Goal: Task Accomplishment & Management: Use online tool/utility

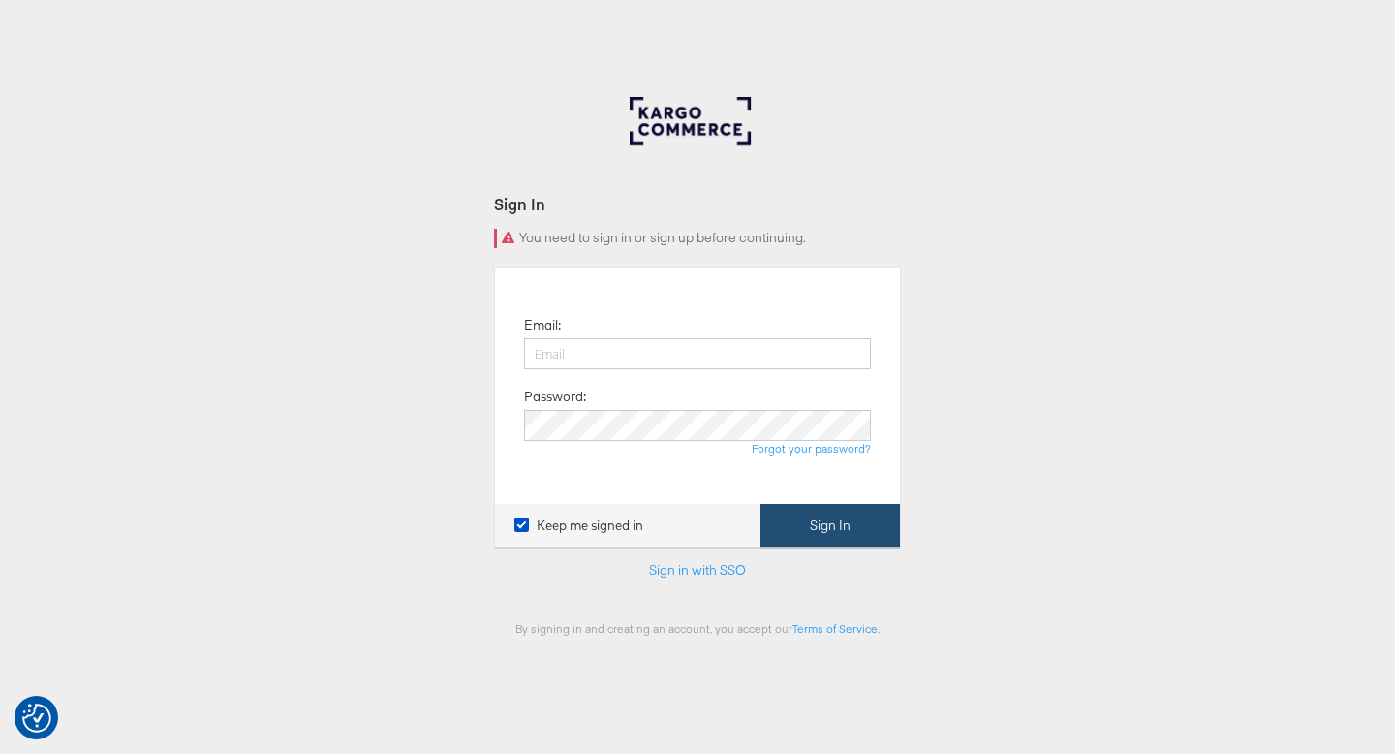
type input "ruben.ruiz@kargo.com"
click at [829, 522] on button "Sign In" at bounding box center [831, 526] width 140 height 44
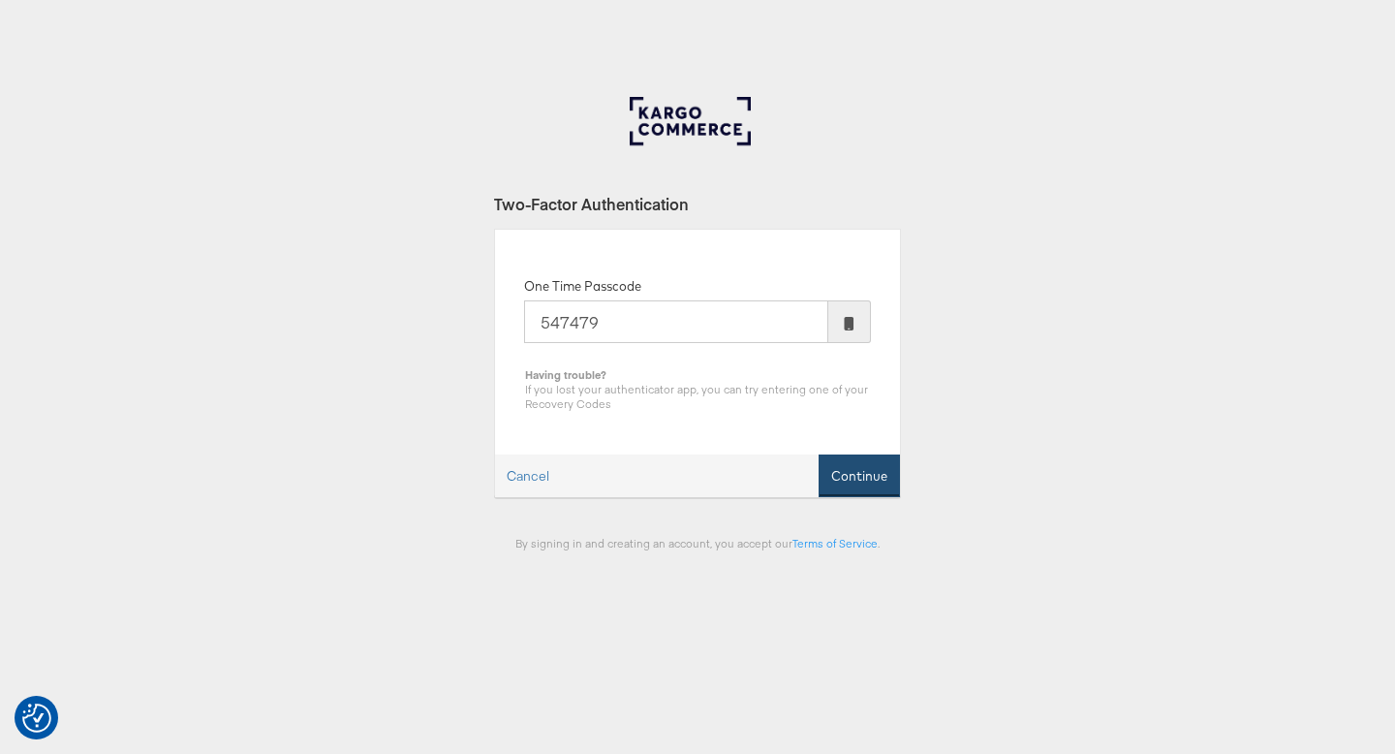
type input "547479"
click at [871, 482] on button "Continue" at bounding box center [859, 476] width 81 height 44
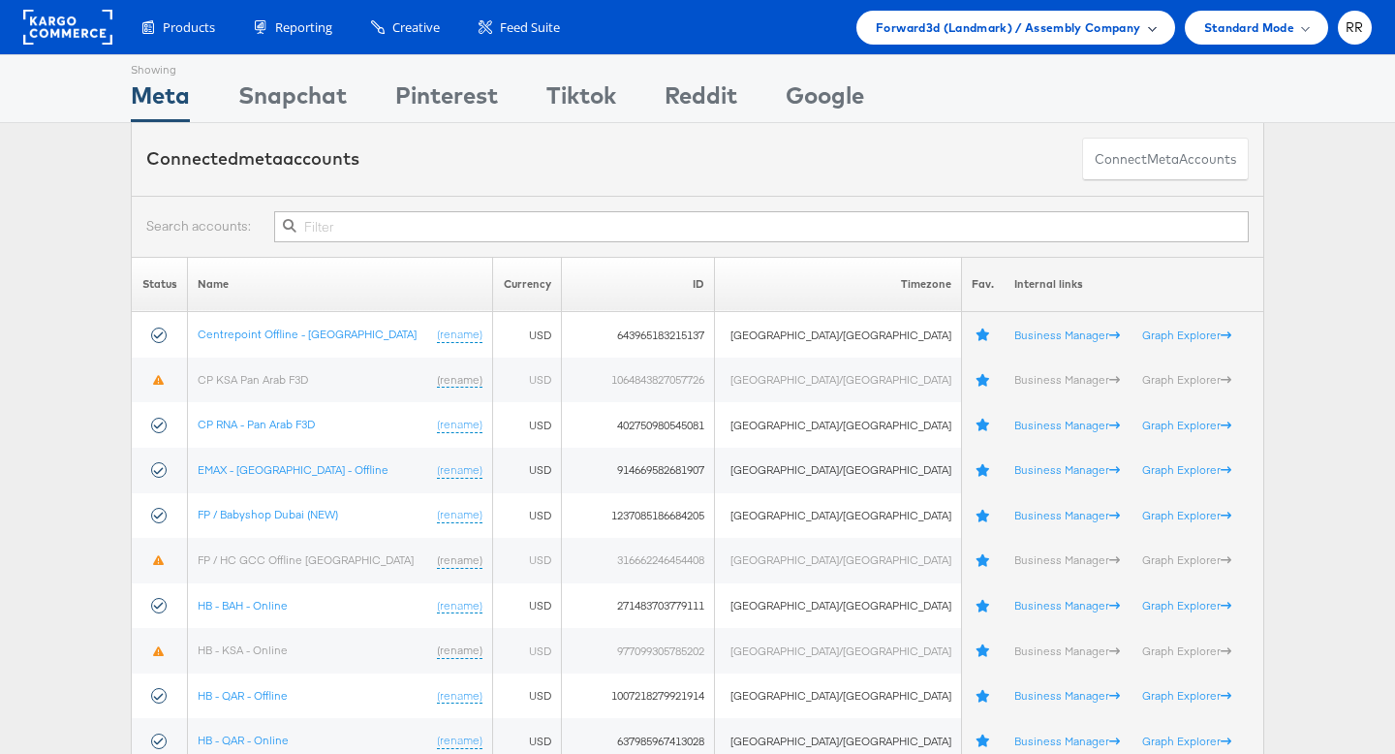
click at [1105, 32] on span "Forward3d (Landmark) / Assembly Company" at bounding box center [1008, 27] width 265 height 20
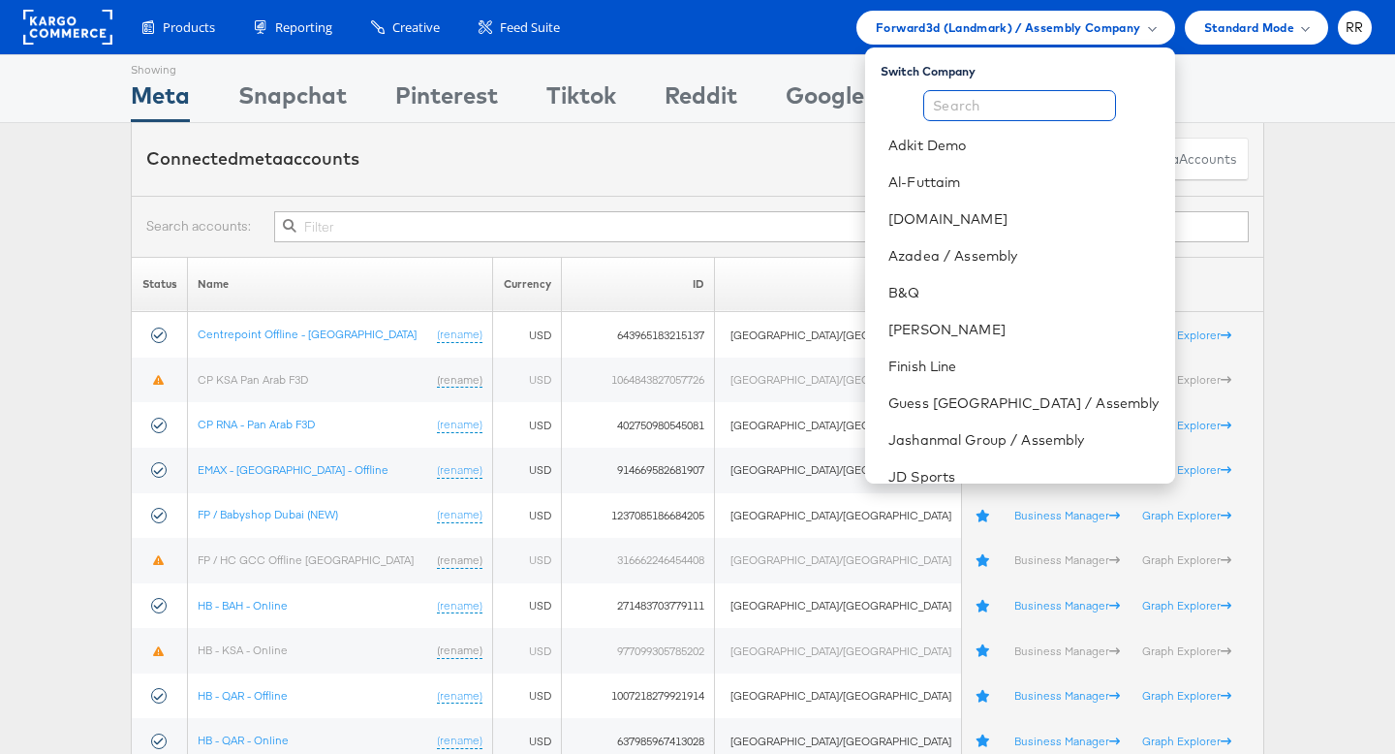
click at [1066, 108] on input "text" at bounding box center [1019, 105] width 193 height 31
click at [1017, 299] on link "B&Q" at bounding box center [1024, 292] width 270 height 19
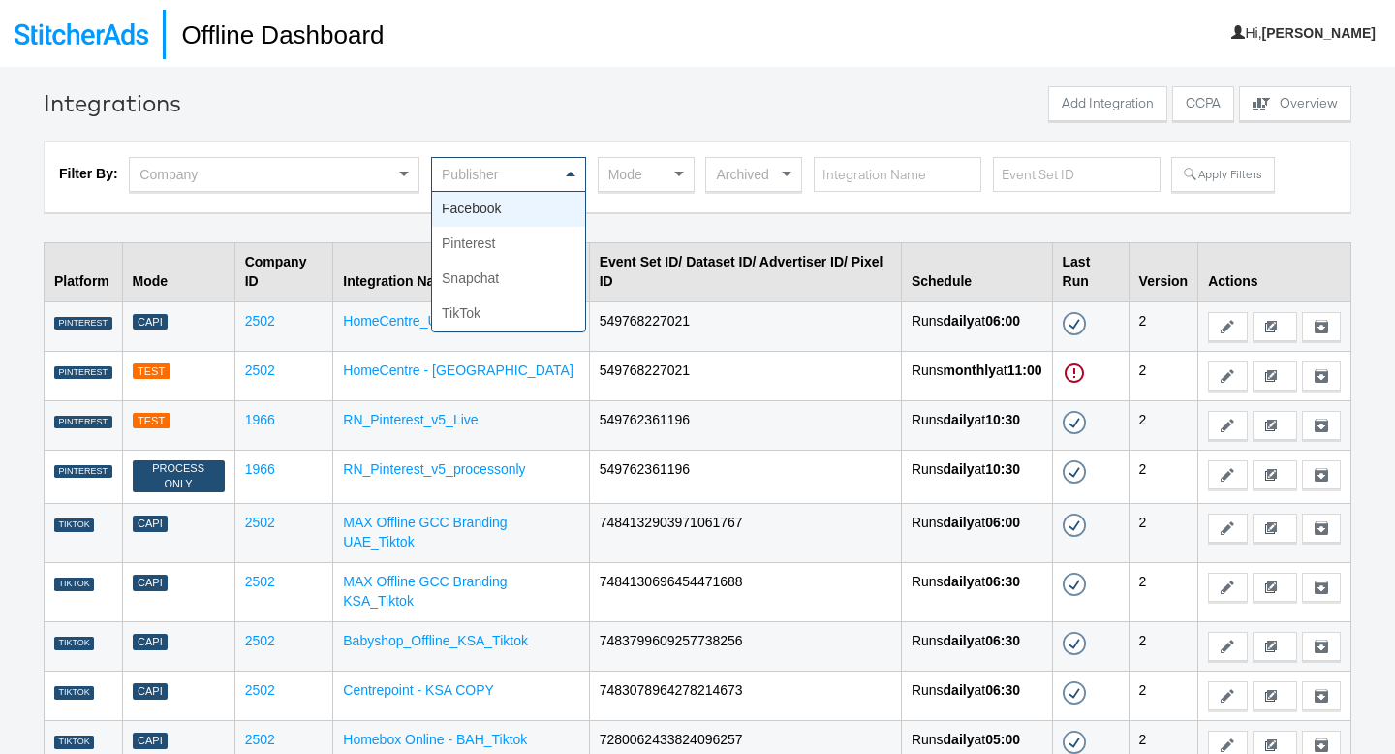
click at [471, 163] on div "Publisher" at bounding box center [508, 174] width 153 height 33
click at [382, 195] on div "Company" at bounding box center [274, 177] width 291 height 41
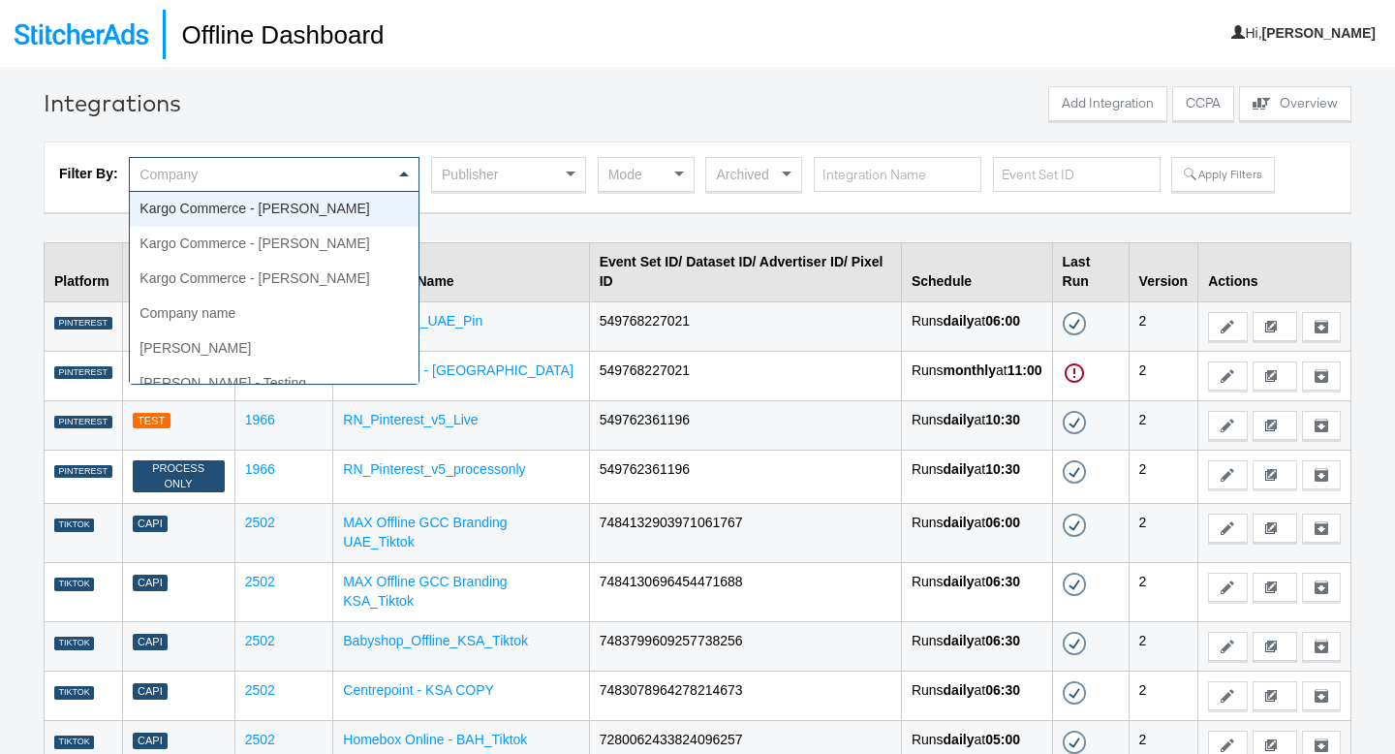
click at [382, 174] on div "Company" at bounding box center [274, 174] width 289 height 33
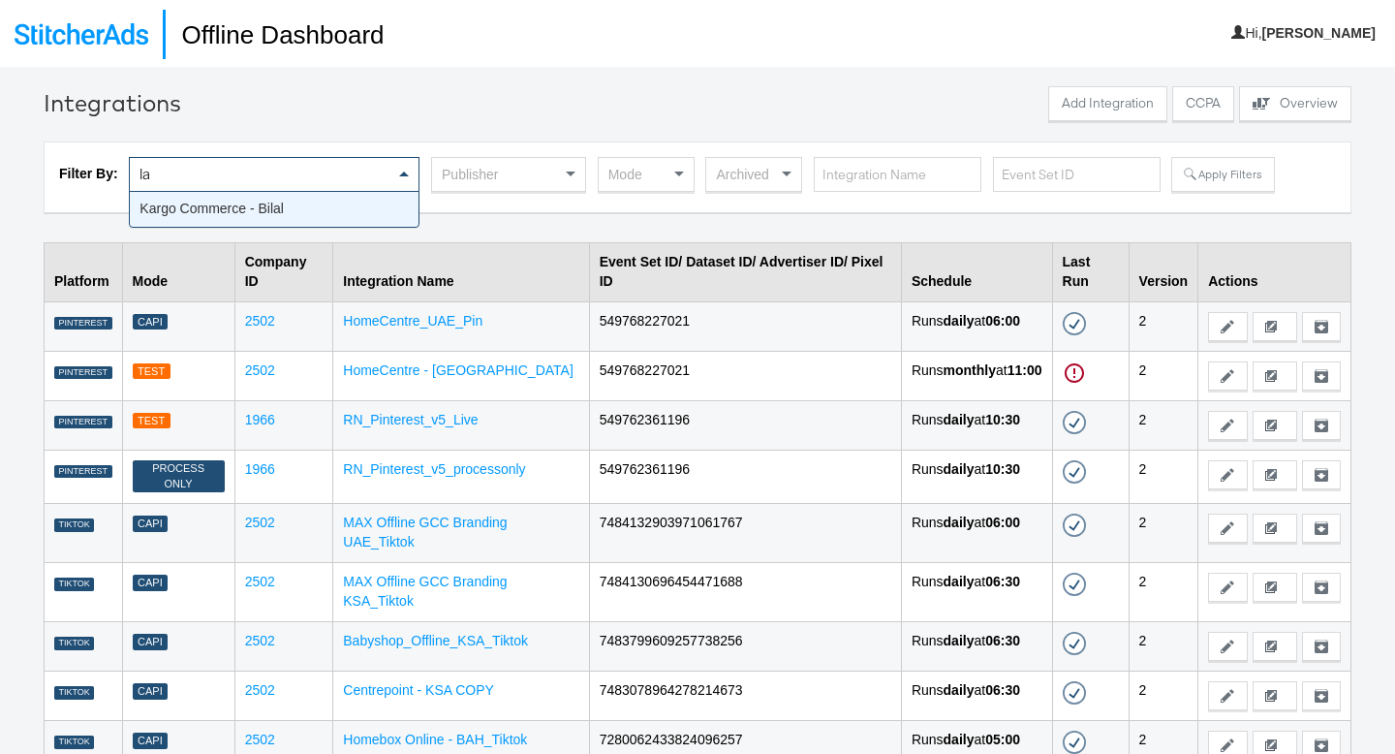
type input "l"
click at [528, 116] on div at bounding box center [615, 106] width 858 height 40
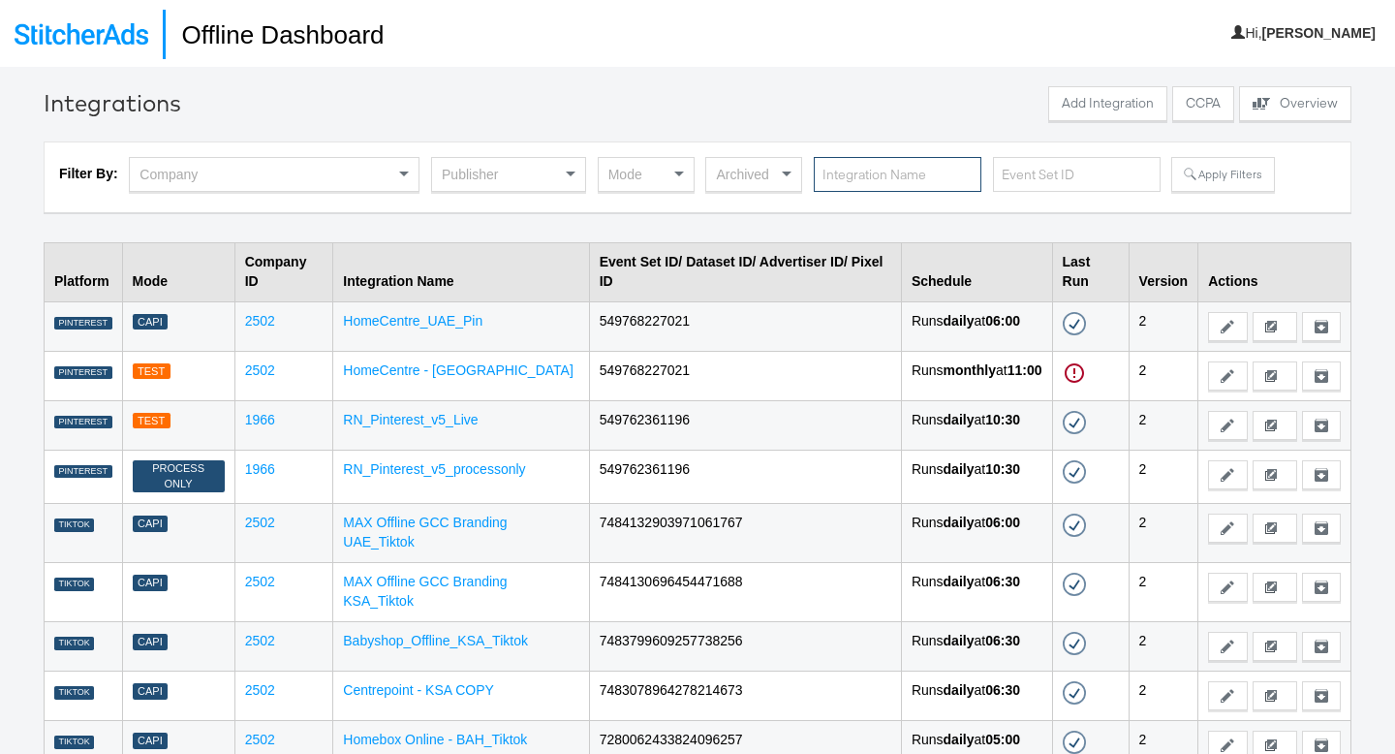
click at [837, 180] on input "text" at bounding box center [898, 175] width 168 height 36
type input "r us"
click at [1172, 183] on button "Apply Filters" at bounding box center [1223, 174] width 103 height 35
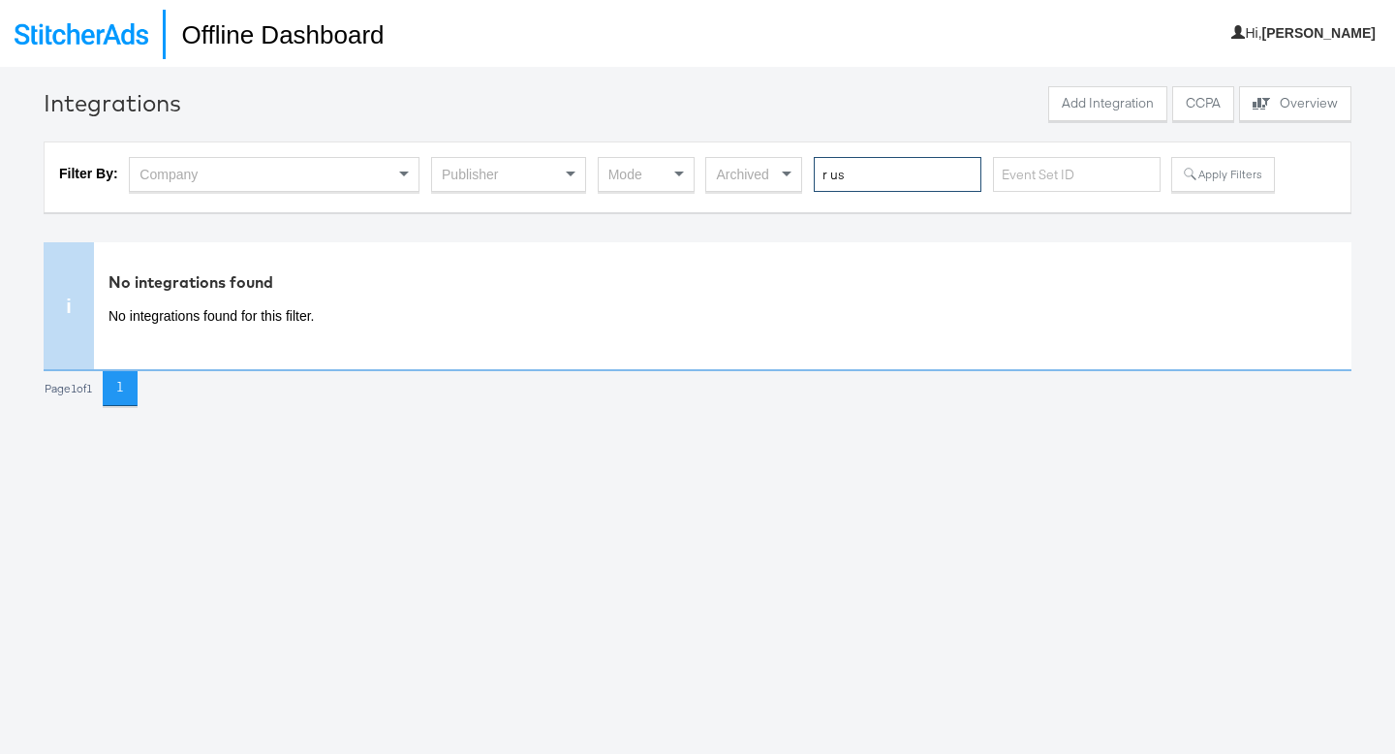
click at [880, 178] on input "r us" at bounding box center [898, 175] width 168 height 36
type input "r"
type input "home r us"
click at [1172, 178] on button "Apply Filters" at bounding box center [1223, 174] width 103 height 35
drag, startPoint x: 900, startPoint y: 175, endPoint x: 853, endPoint y: 175, distance: 47.5
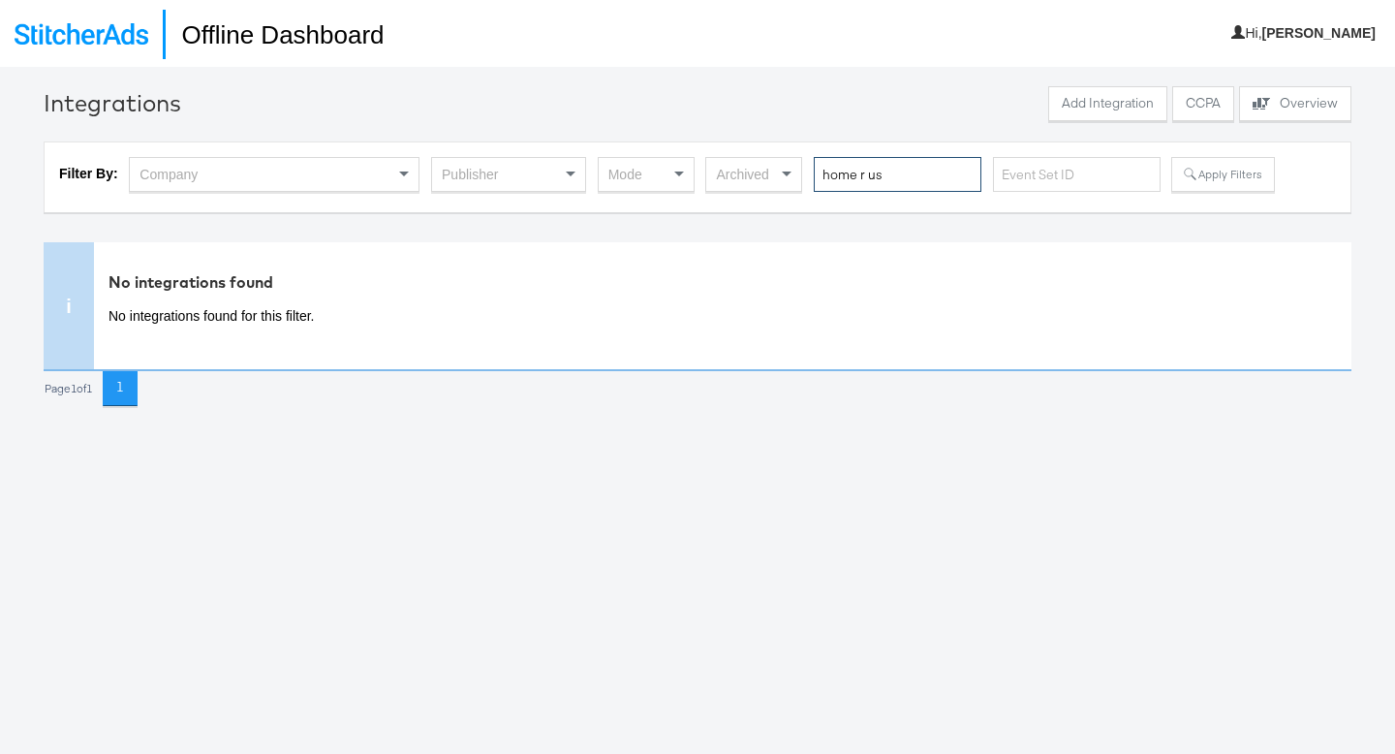
click at [853, 175] on input "home r us" at bounding box center [898, 175] width 168 height 36
type input "home"
click at [1184, 179] on icon at bounding box center [1191, 175] width 14 height 14
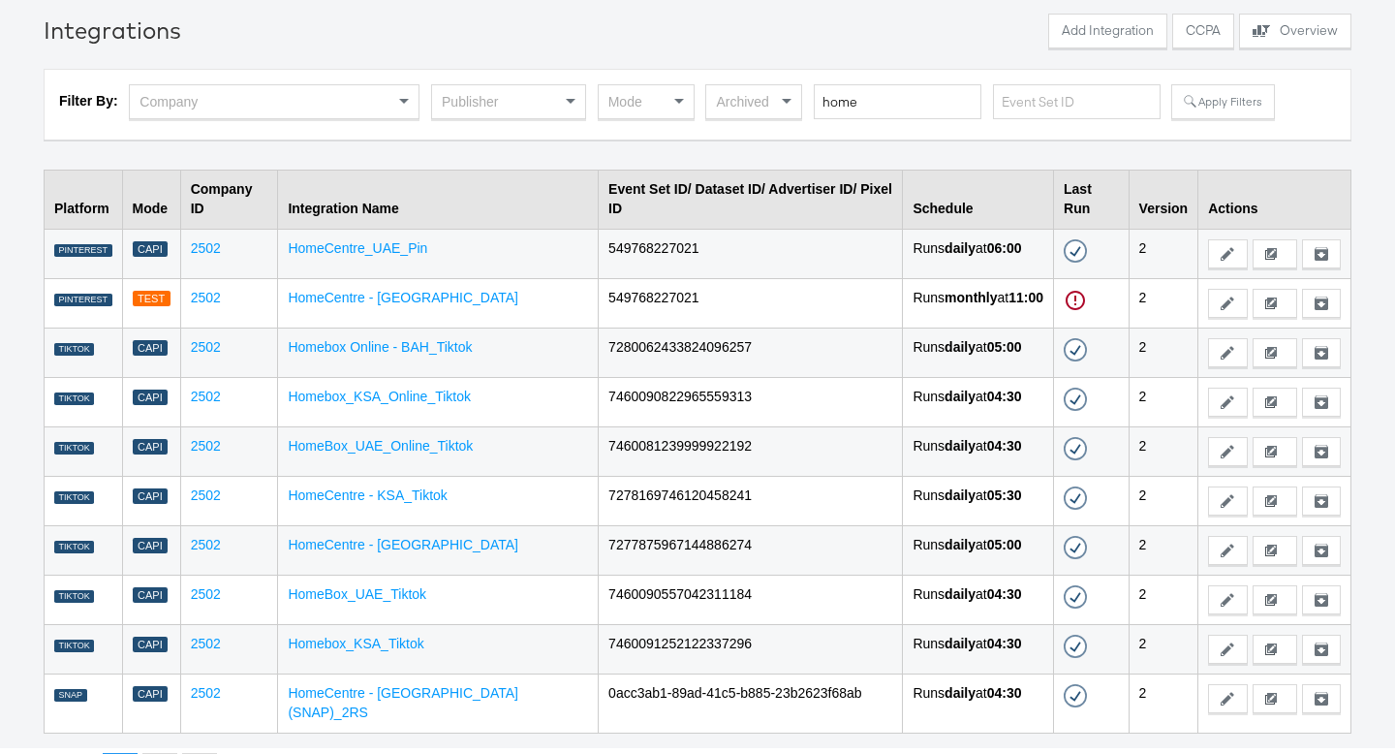
scroll to position [78, 0]
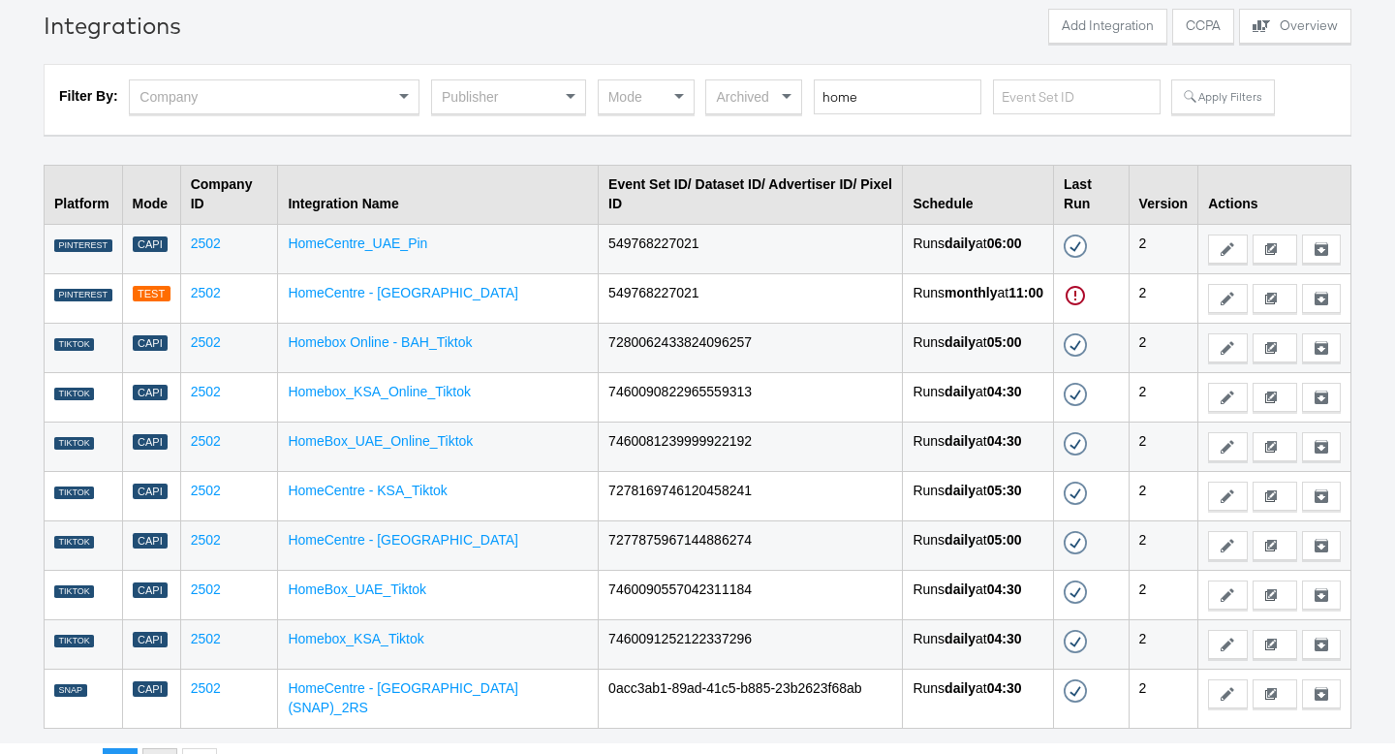
click at [160, 748] on button "2" at bounding box center [159, 765] width 35 height 35
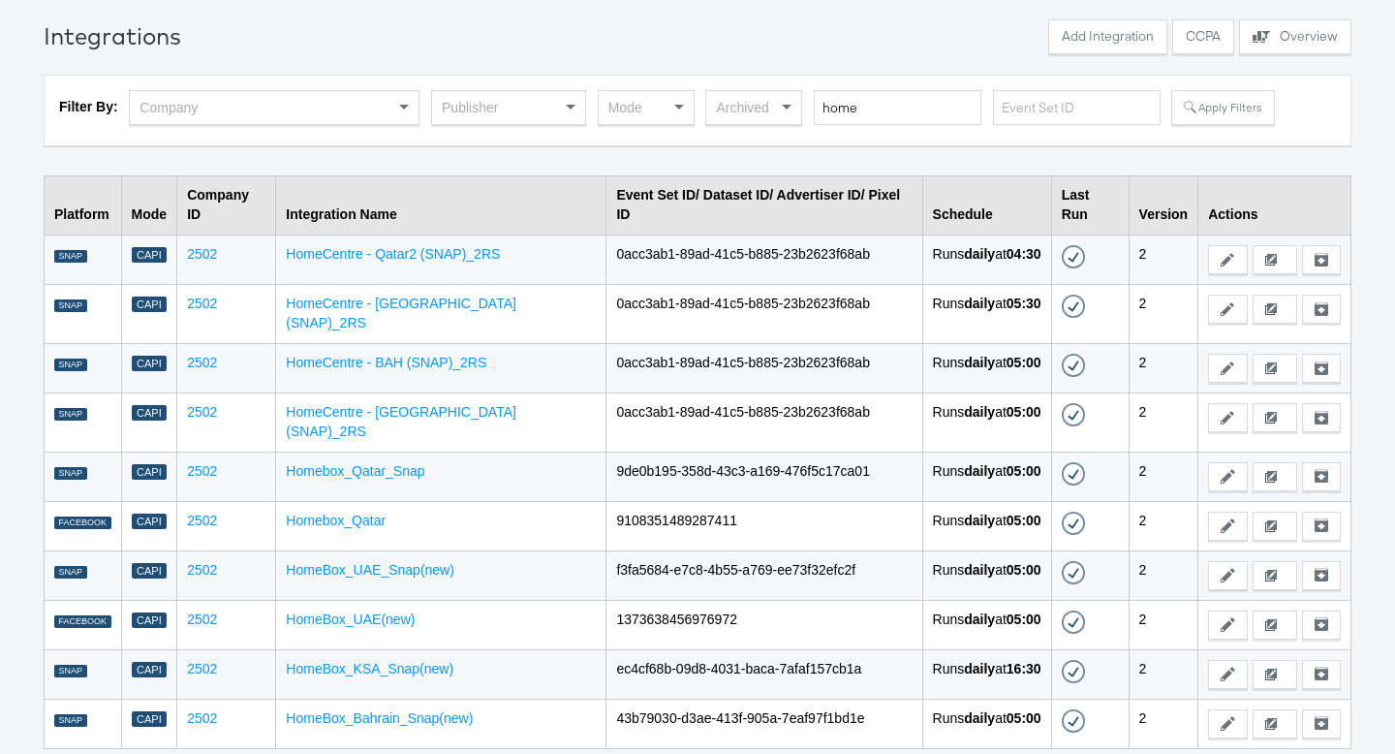
scroll to position [78, 0]
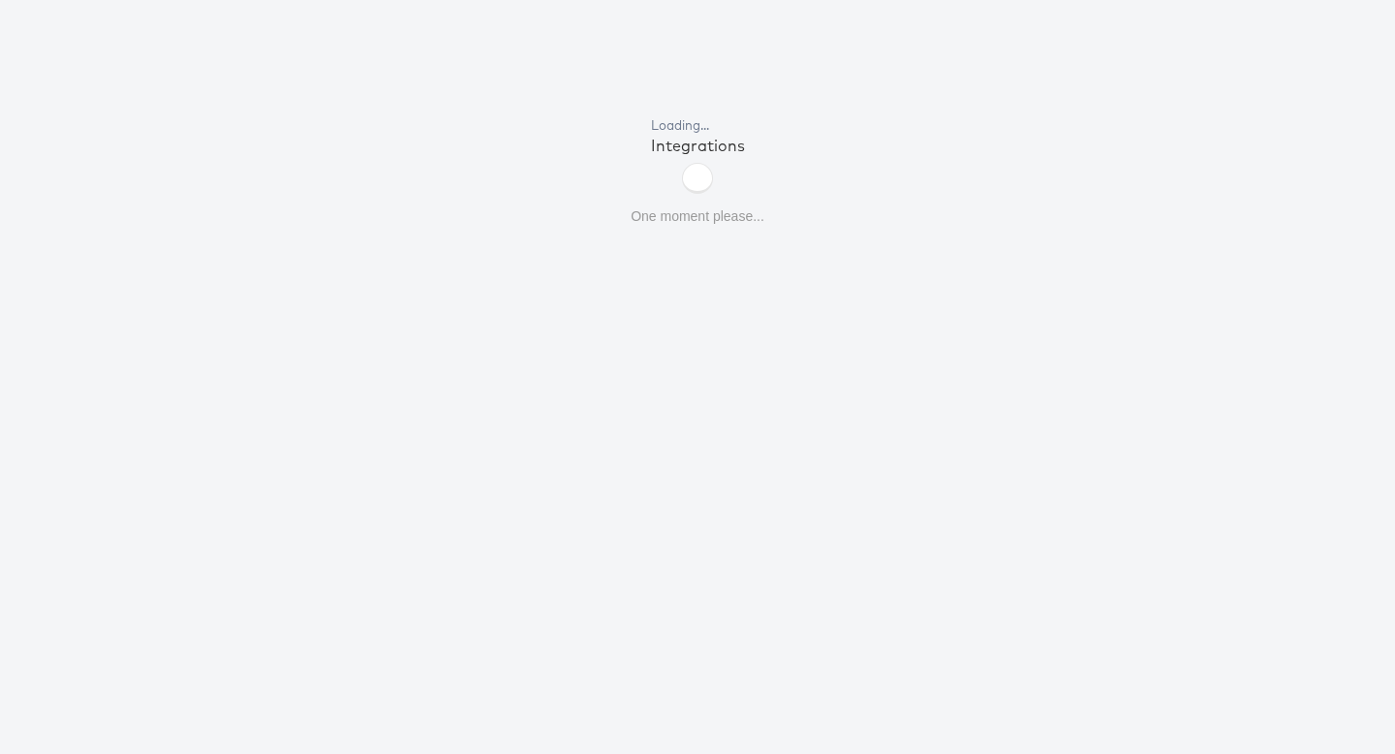
scroll to position [78, 0]
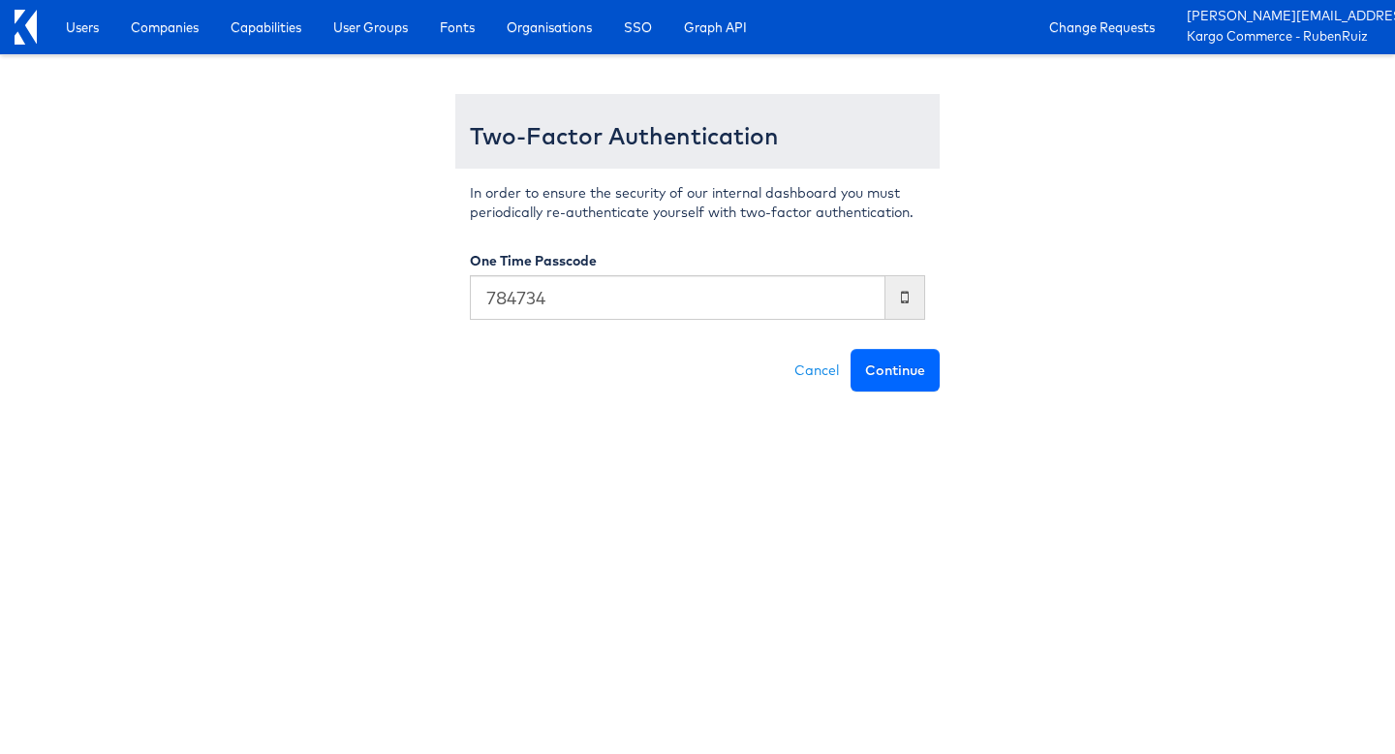
type input "784734"
click at [915, 380] on button "Continue" at bounding box center [895, 370] width 89 height 43
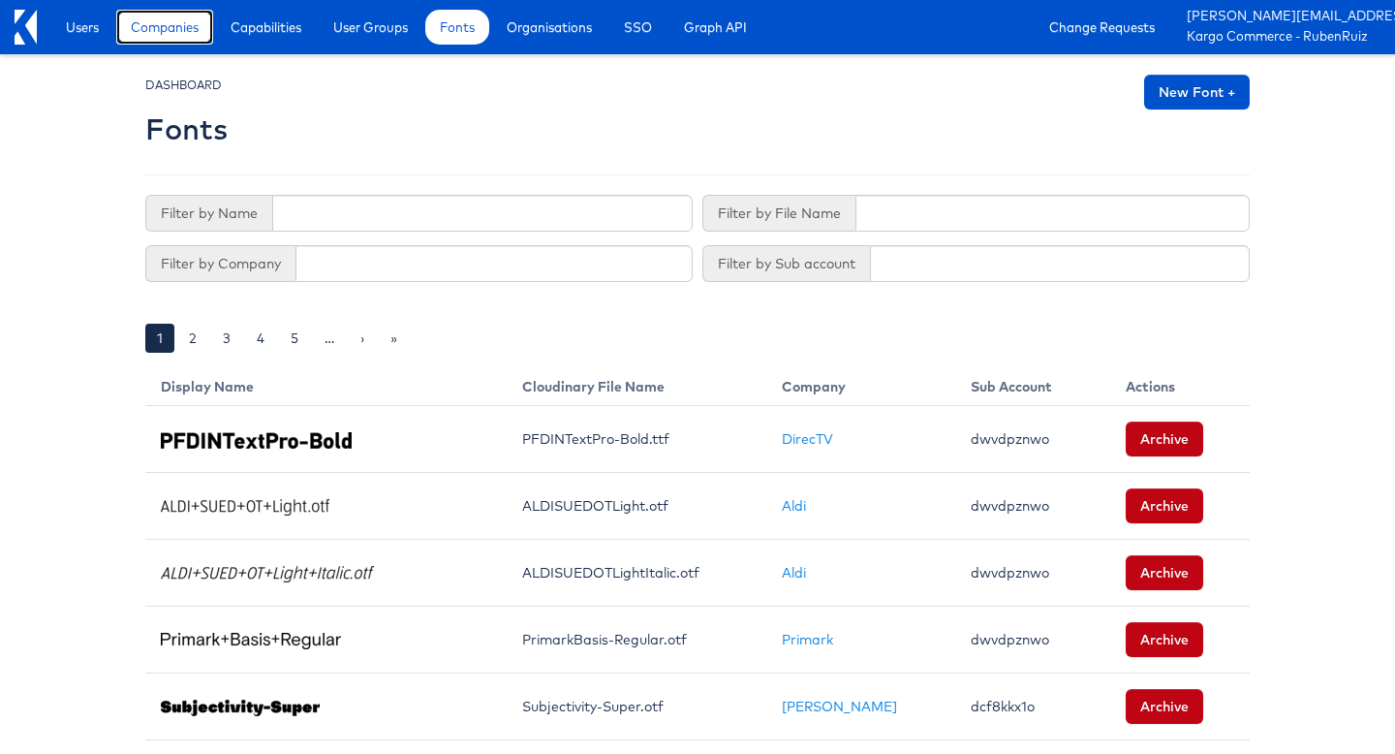
click at [141, 38] on link "Companies" at bounding box center [164, 27] width 97 height 35
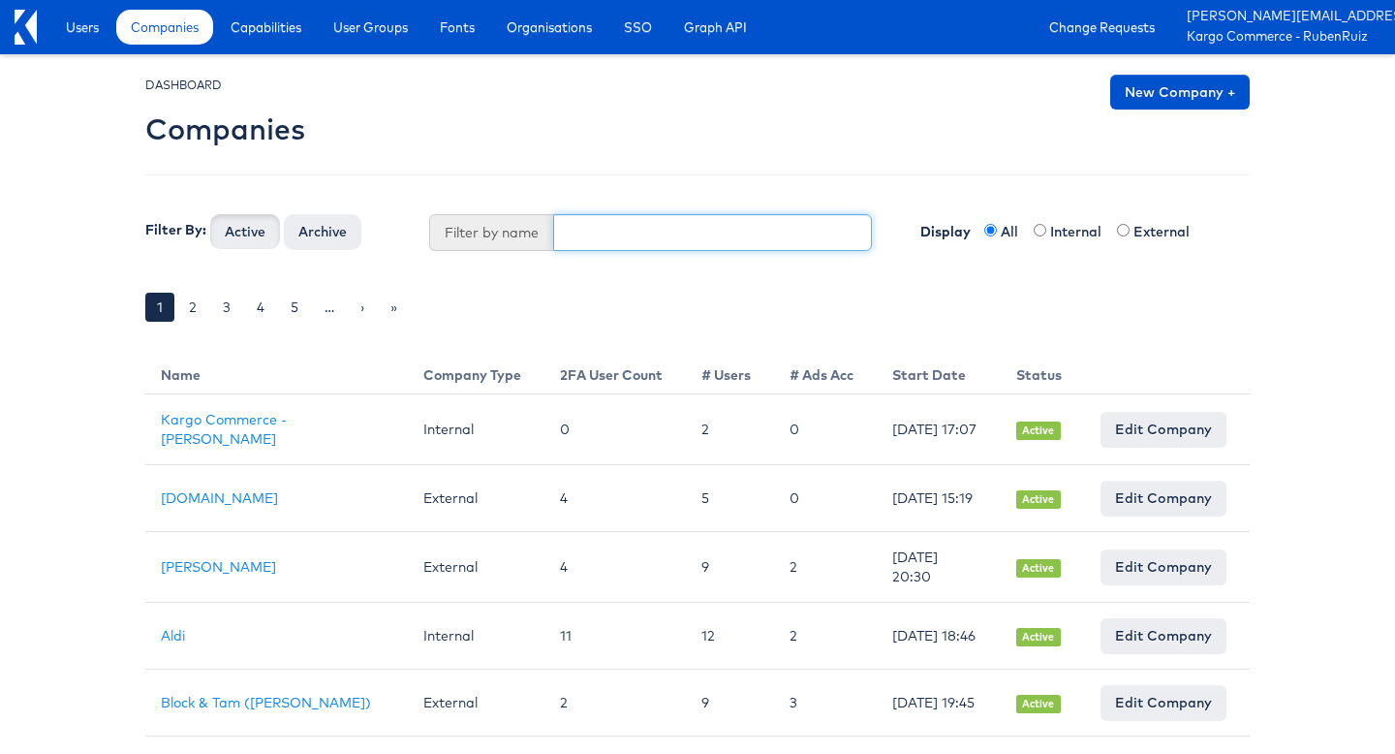
click at [628, 232] on input "text" at bounding box center [713, 232] width 320 height 37
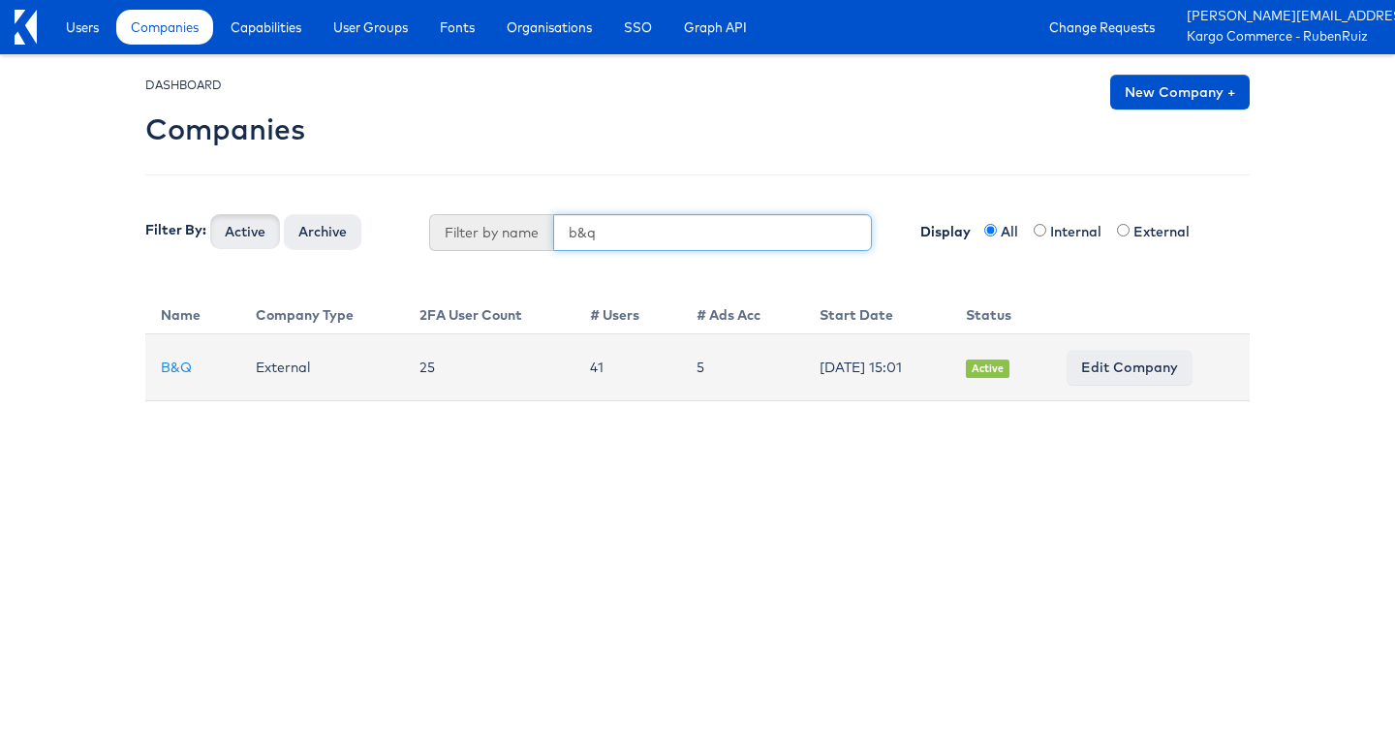
type input "b&q"
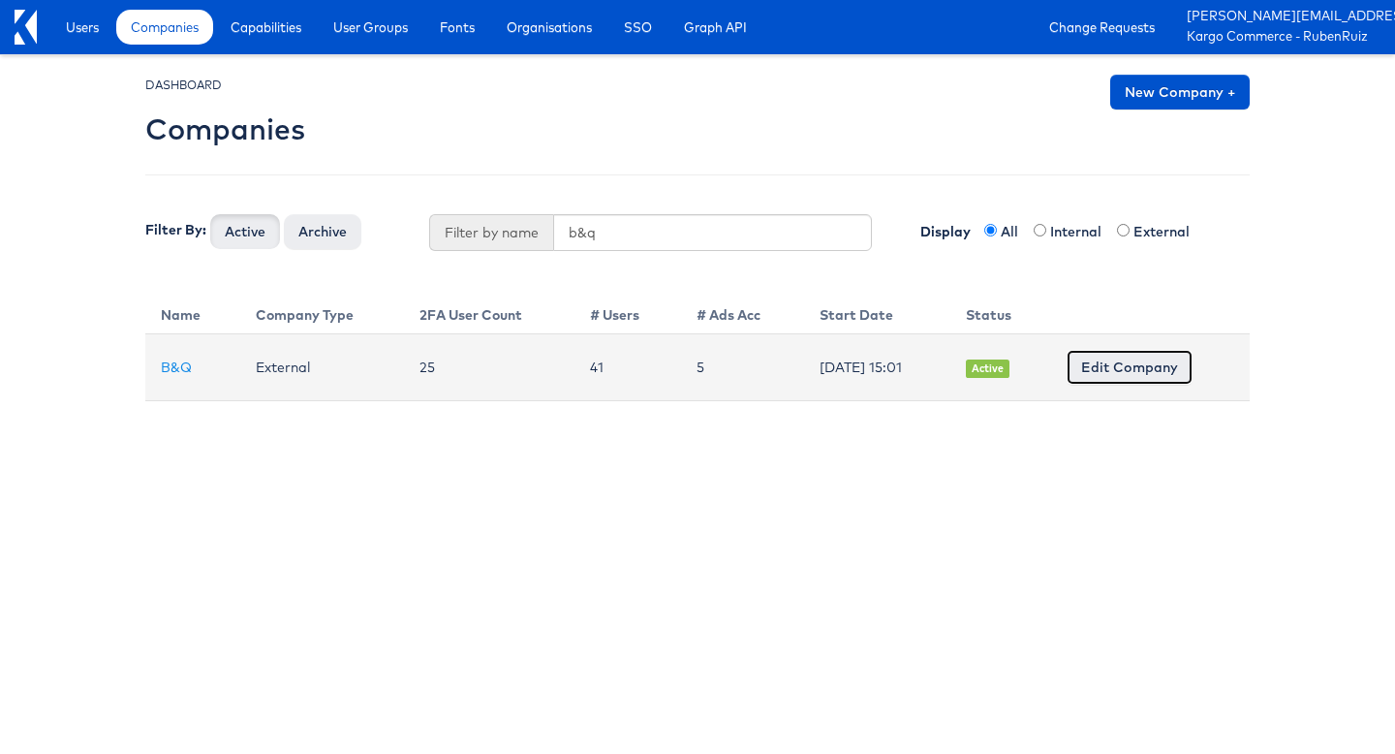
click at [1120, 372] on link "Edit Company" at bounding box center [1130, 367] width 126 height 35
click at [184, 367] on link "B&Q" at bounding box center [176, 367] width 31 height 17
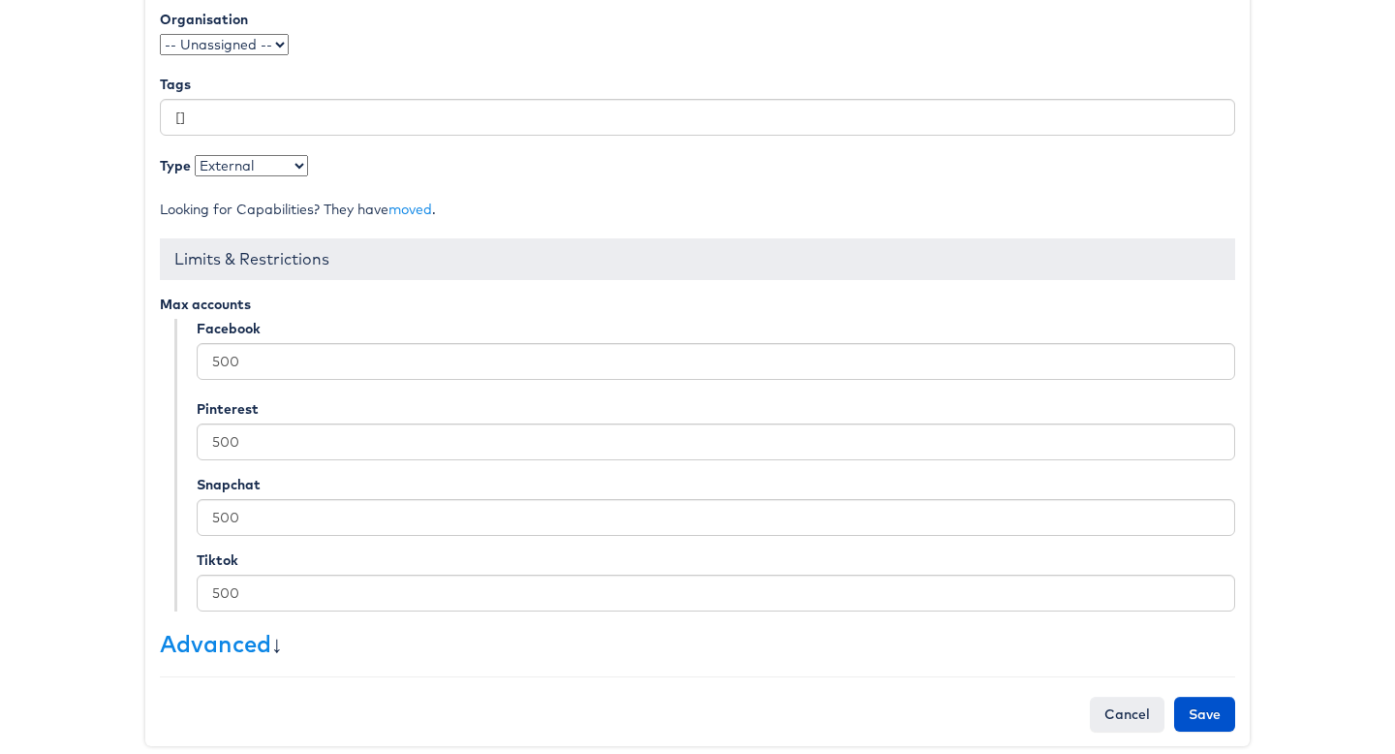
scroll to position [382, 0]
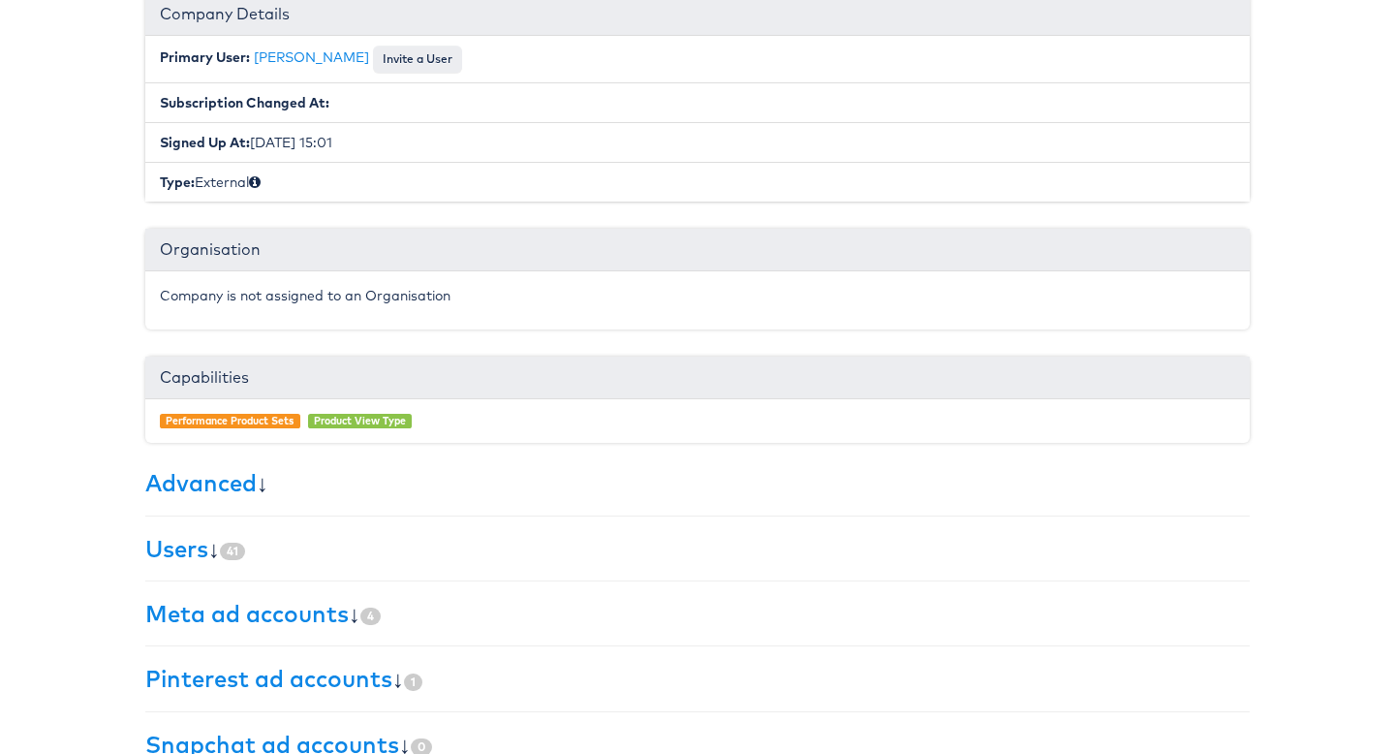
scroll to position [379, 0]
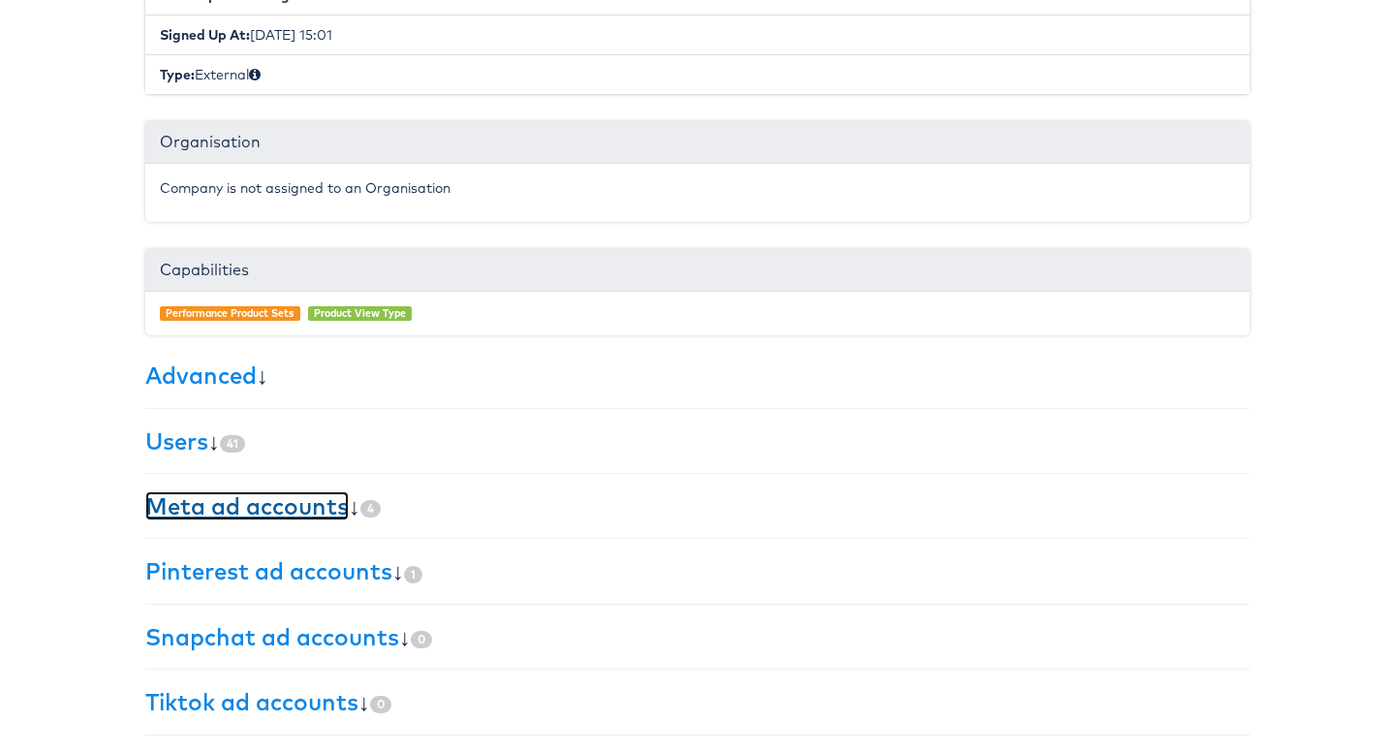
click at [297, 512] on link "Meta ad accounts" at bounding box center [246, 505] width 203 height 29
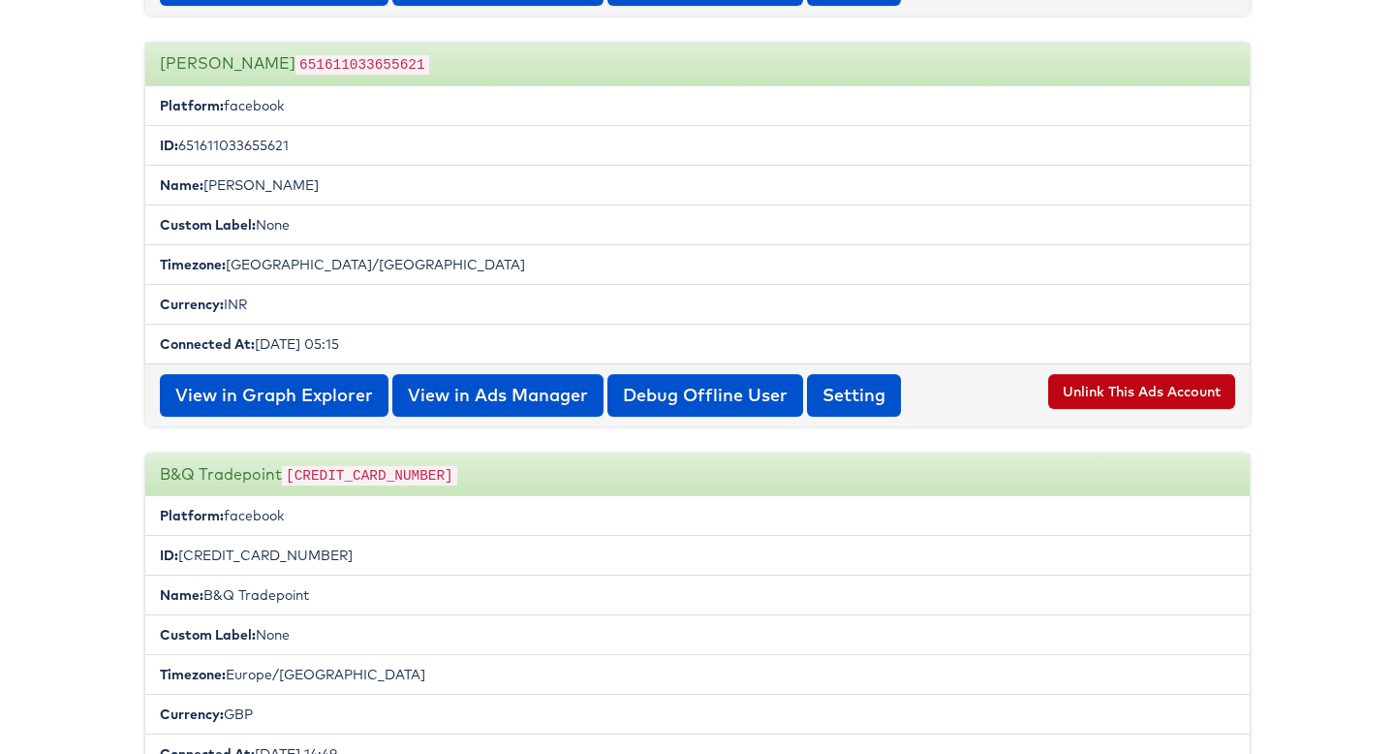
scroll to position [1294, 0]
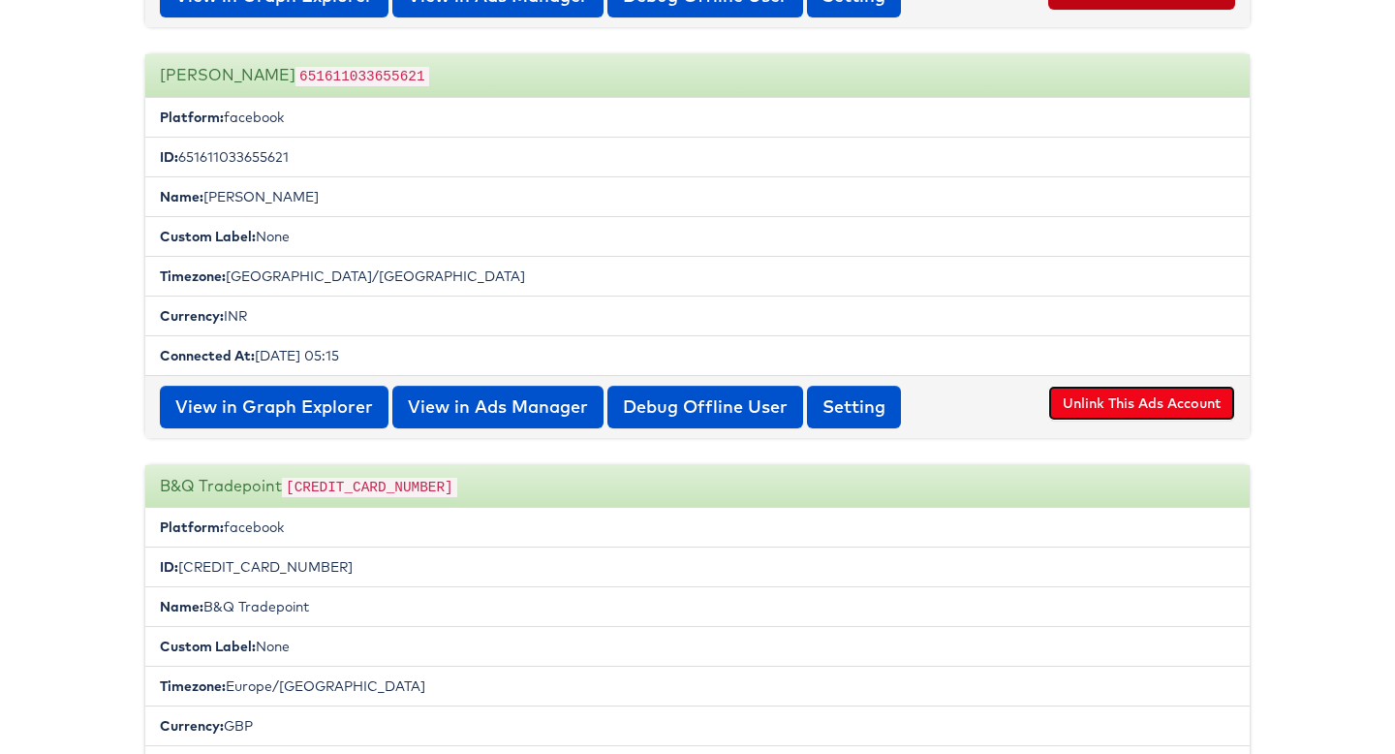
click at [1114, 415] on button "Unlink This Ads Account" at bounding box center [1141, 403] width 187 height 35
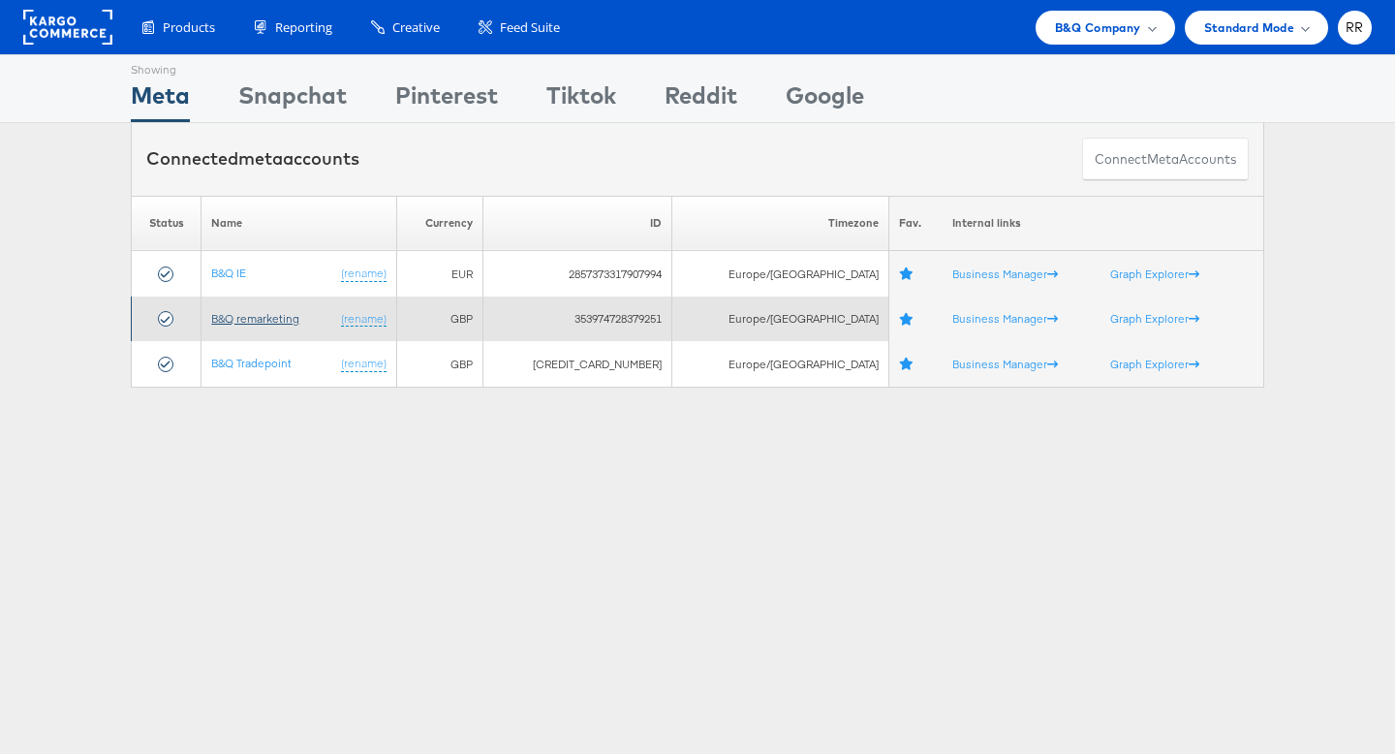
click at [278, 321] on link "B&Q remarketing" at bounding box center [255, 318] width 88 height 15
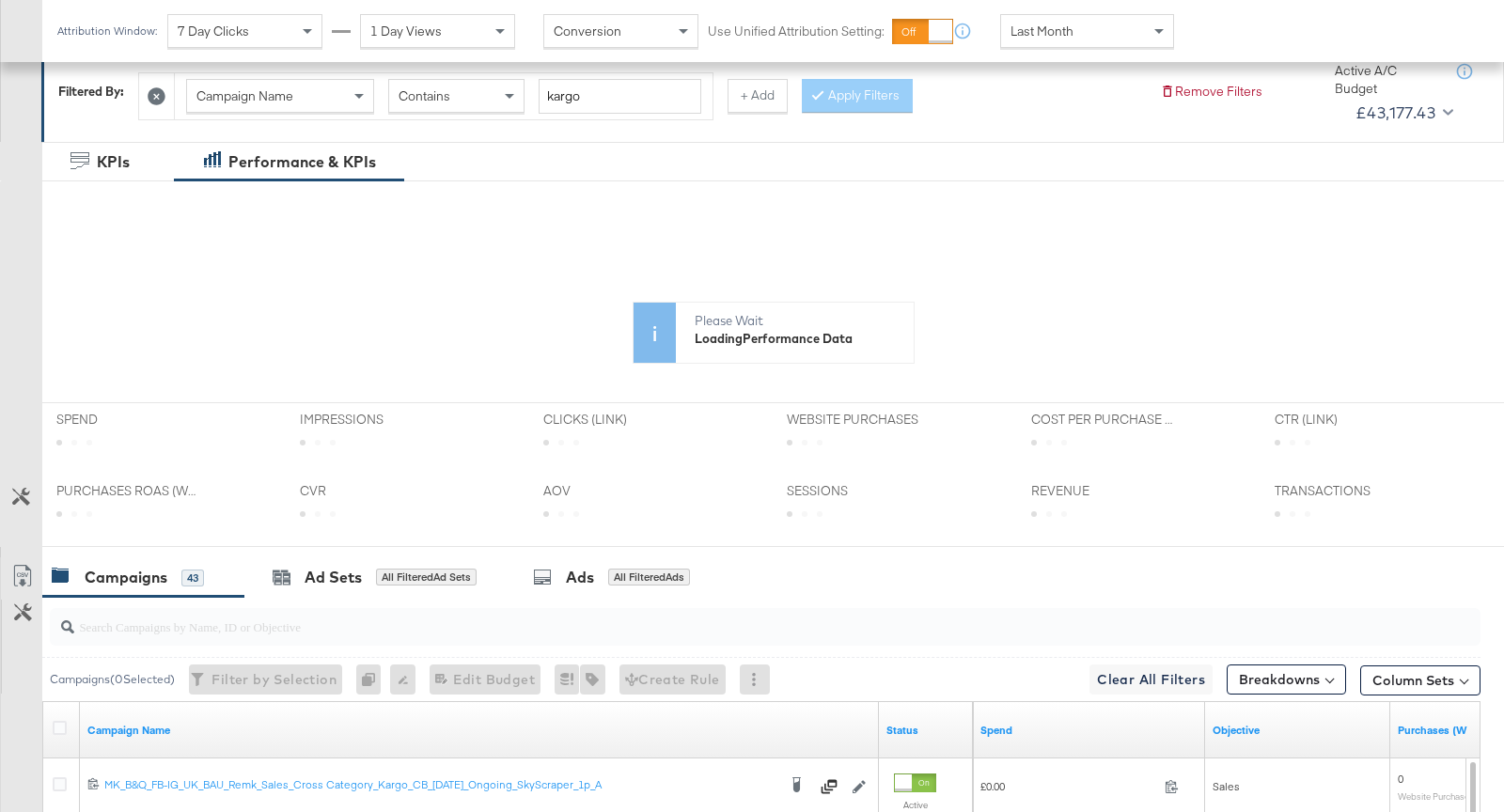
scroll to position [485, 0]
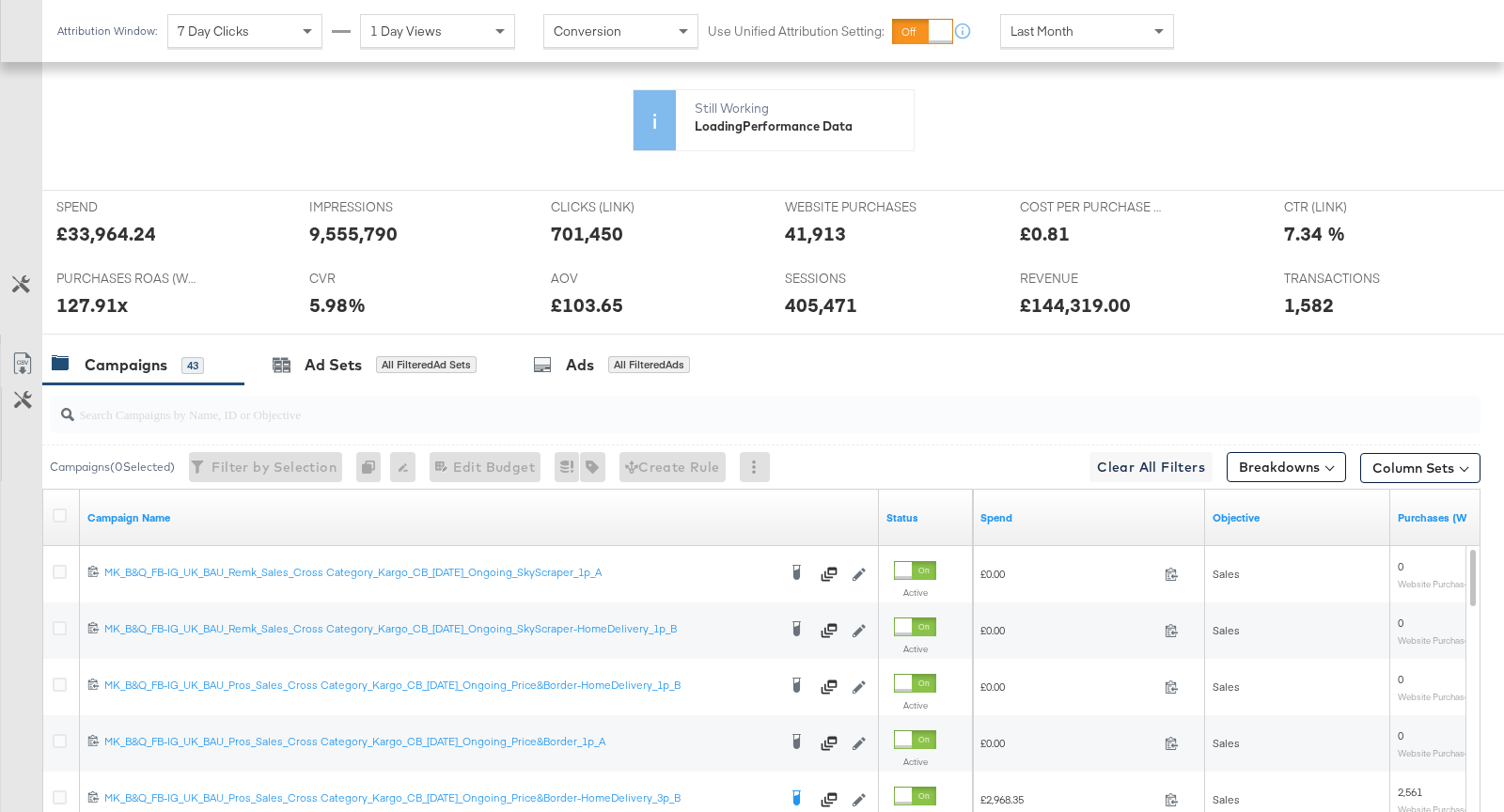
click at [1008, 42] on div "Last Month" at bounding box center [1087, 31] width 172 height 32
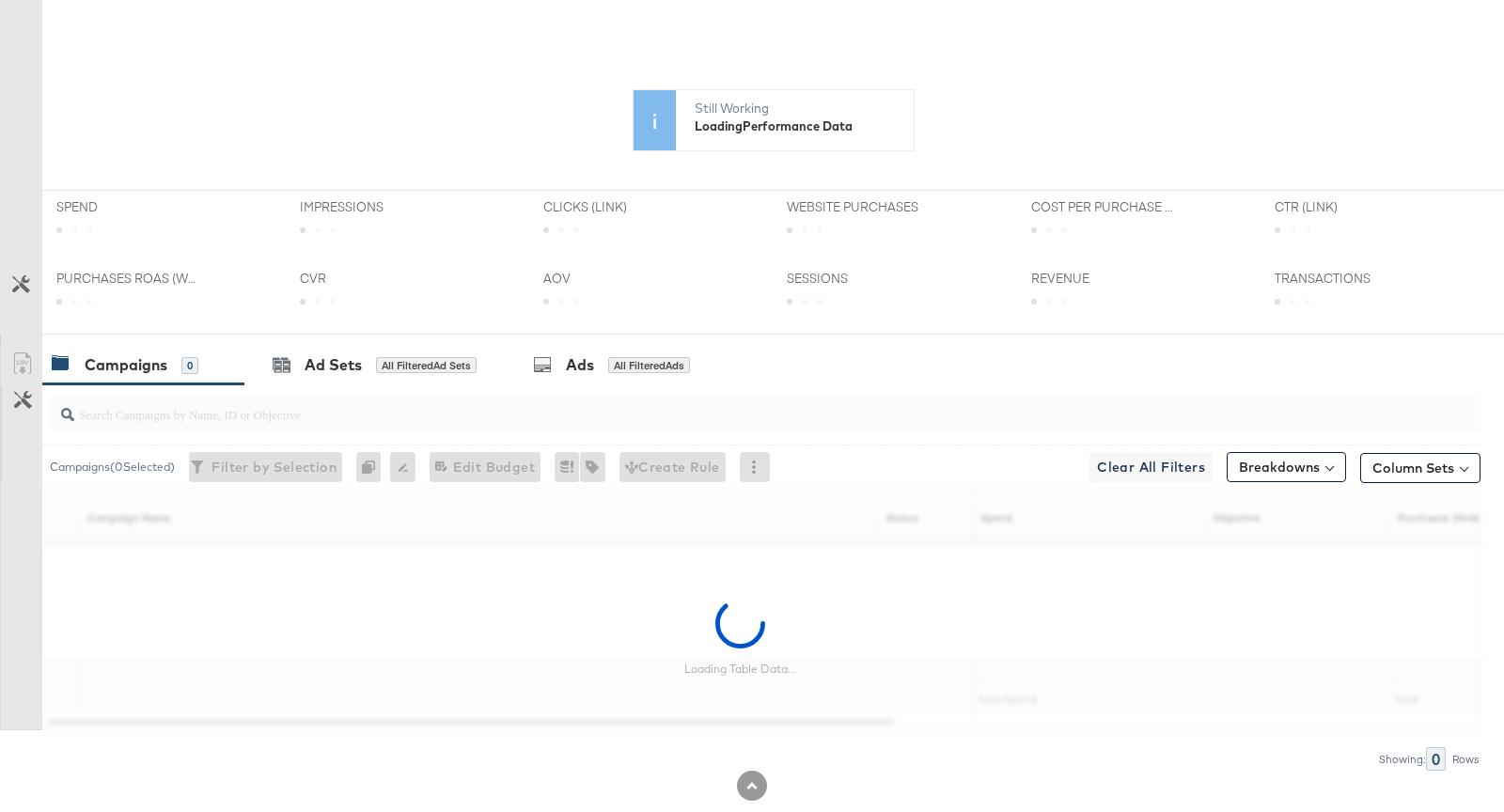
scroll to position [0, 0]
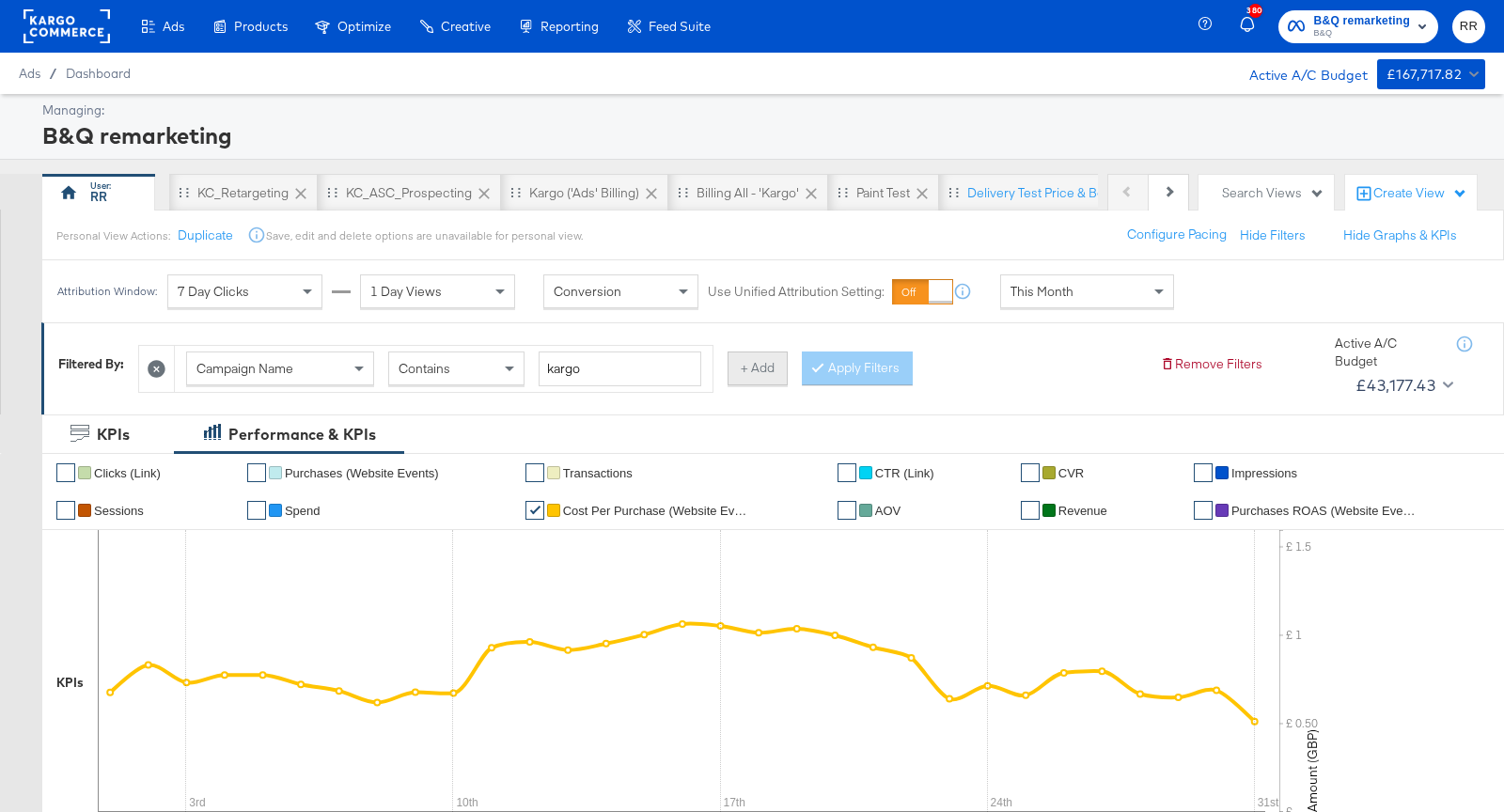
click at [740, 374] on button "+ Add" at bounding box center [758, 368] width 60 height 34
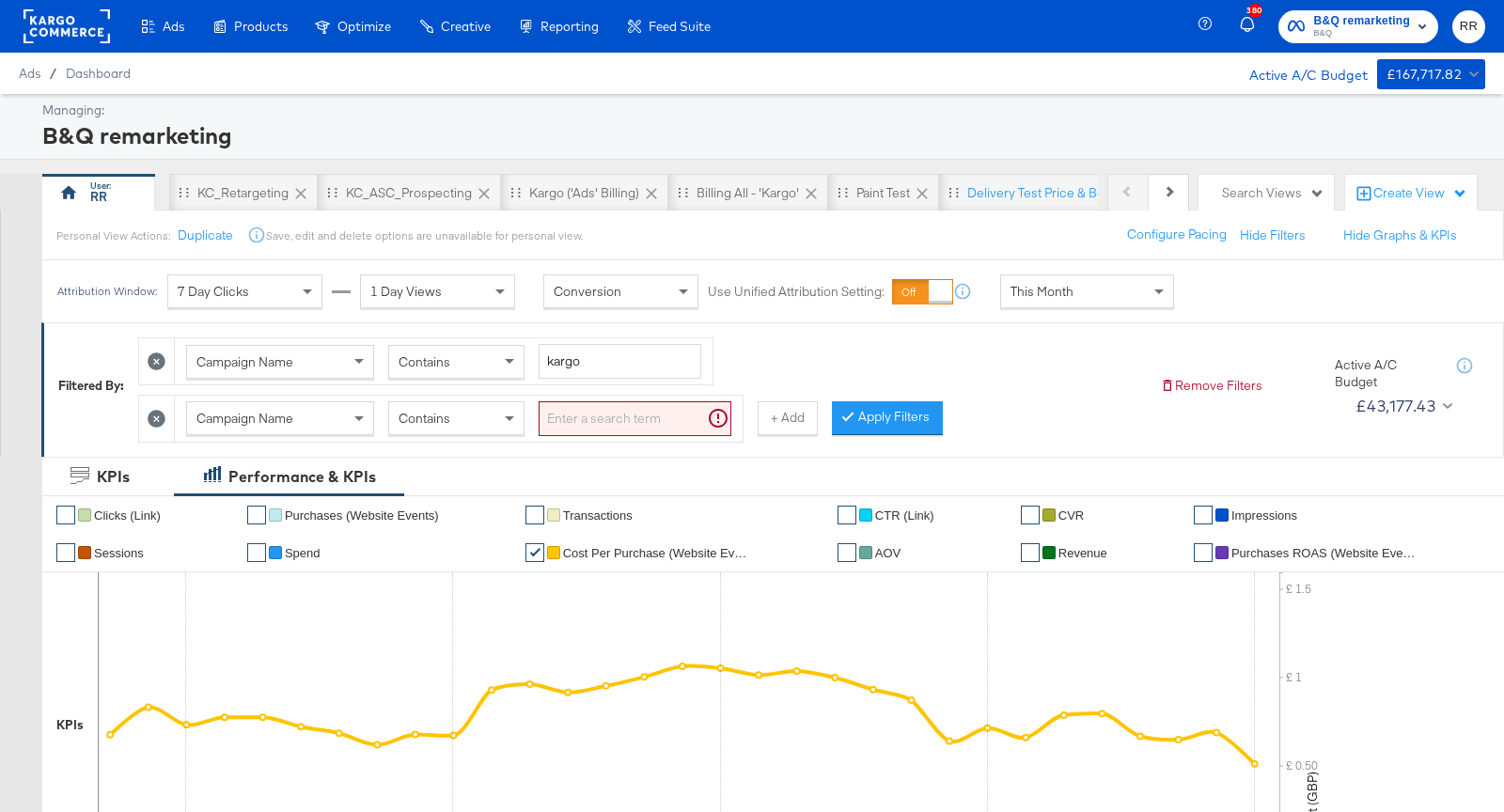
click at [277, 409] on span "Campaign Name" at bounding box center [245, 417] width 97 height 16
type input "had"
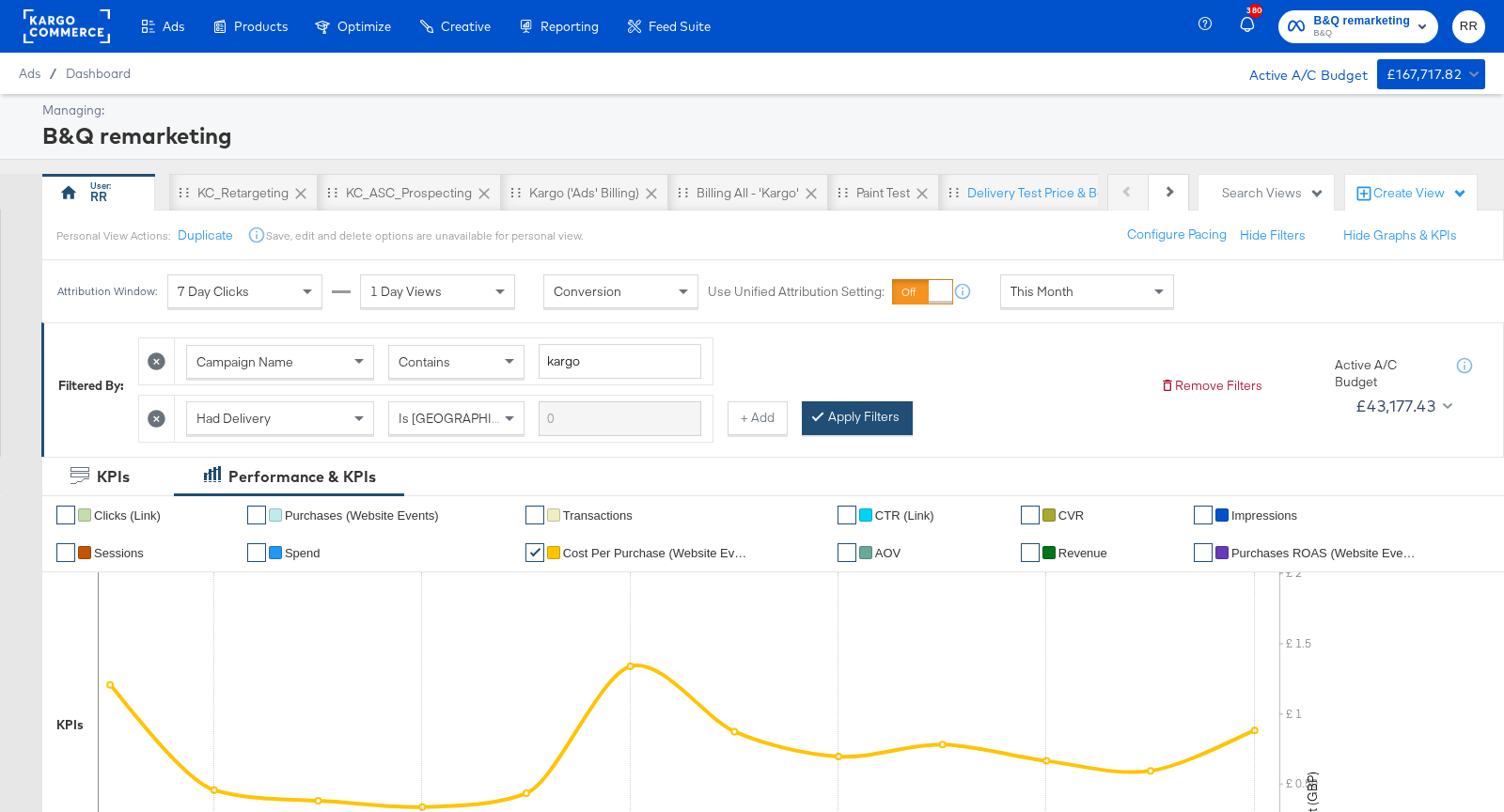
click at [845, 420] on button "Apply Filters" at bounding box center [858, 418] width 111 height 34
click at [37, 21] on rect at bounding box center [66, 26] width 86 height 34
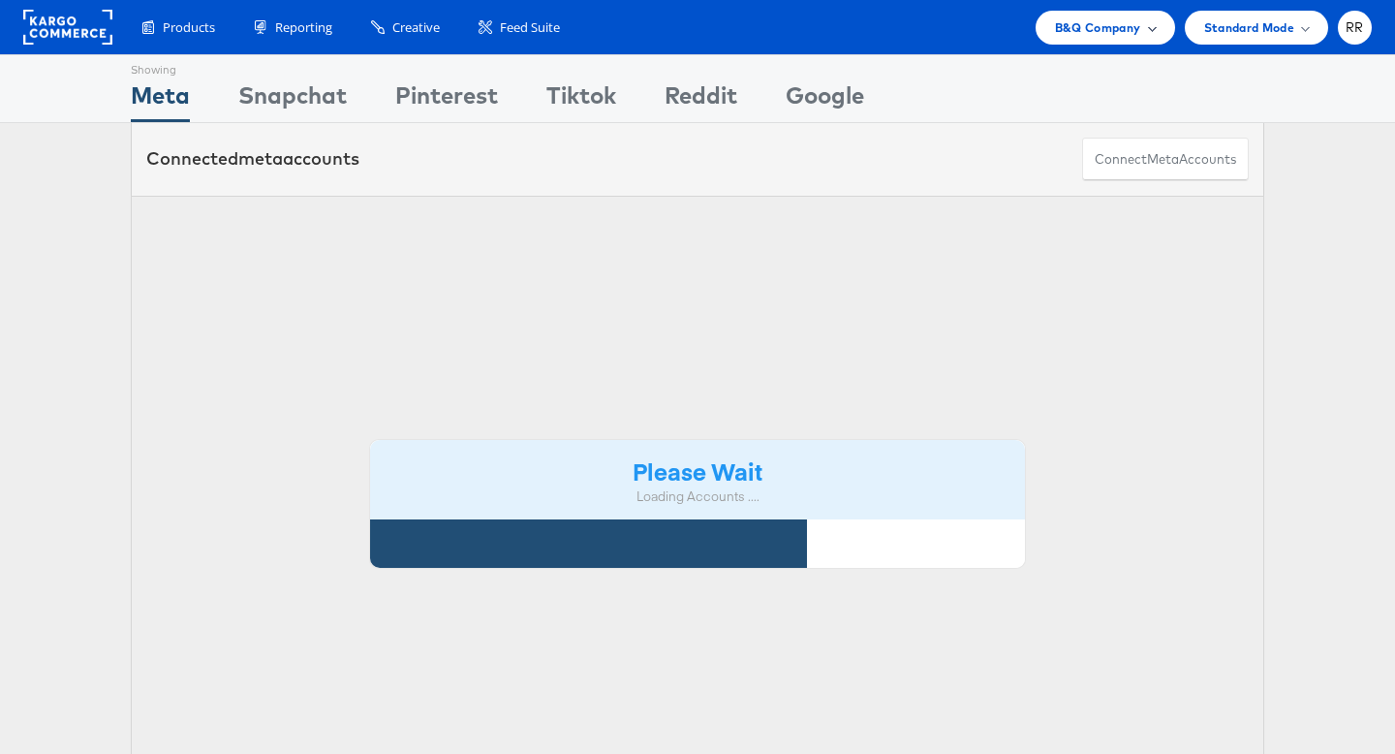
click at [1110, 24] on span "B&Q Company" at bounding box center [1098, 27] width 86 height 20
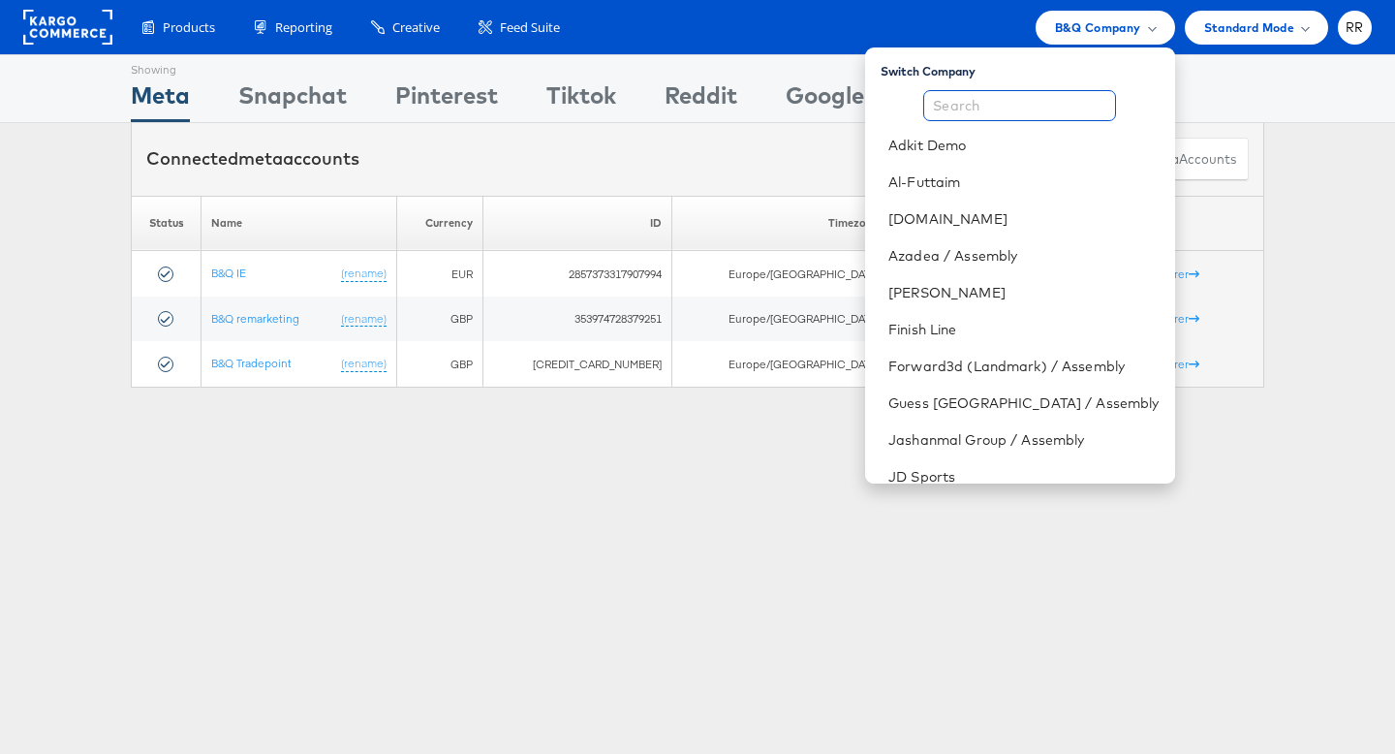
click at [1056, 102] on input "text" at bounding box center [1019, 105] width 193 height 31
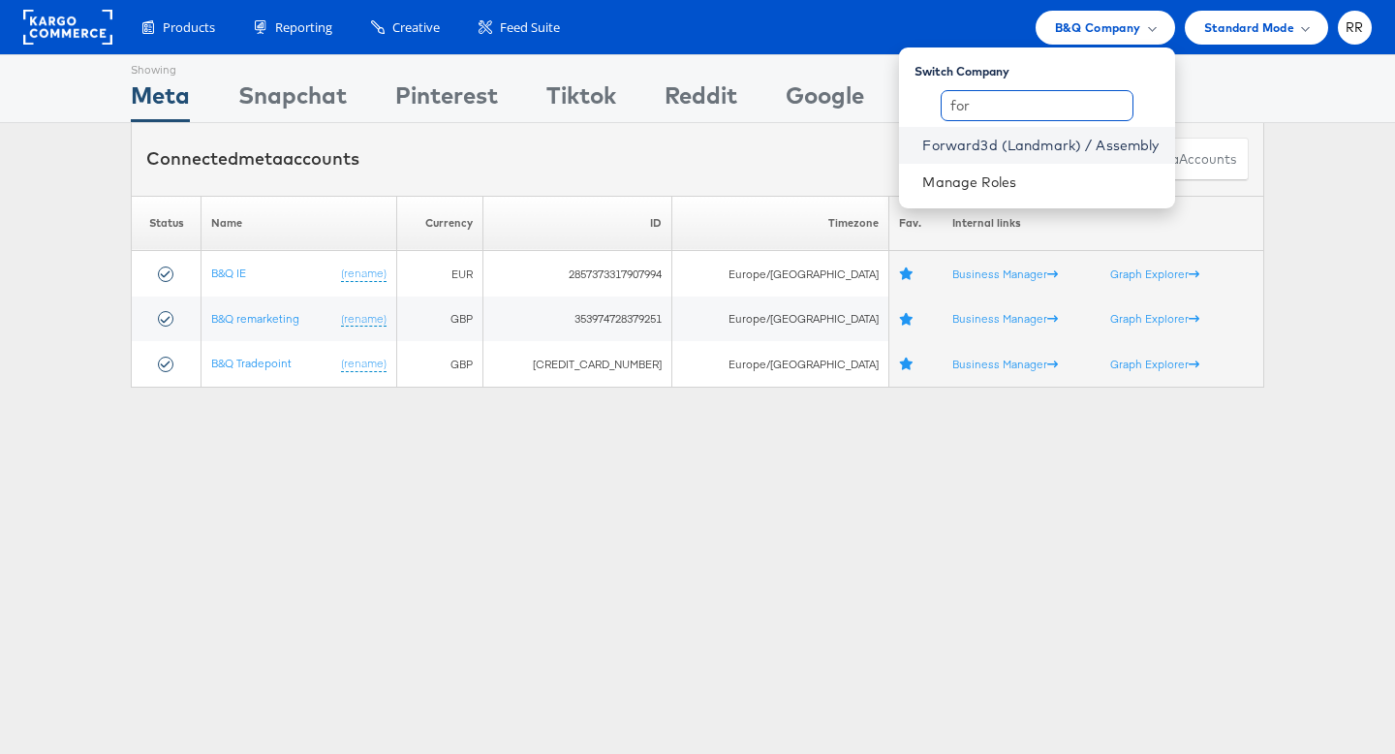
type input "for"
click at [1069, 141] on link "Forward3d (Landmark) / Assembly" at bounding box center [1040, 145] width 236 height 19
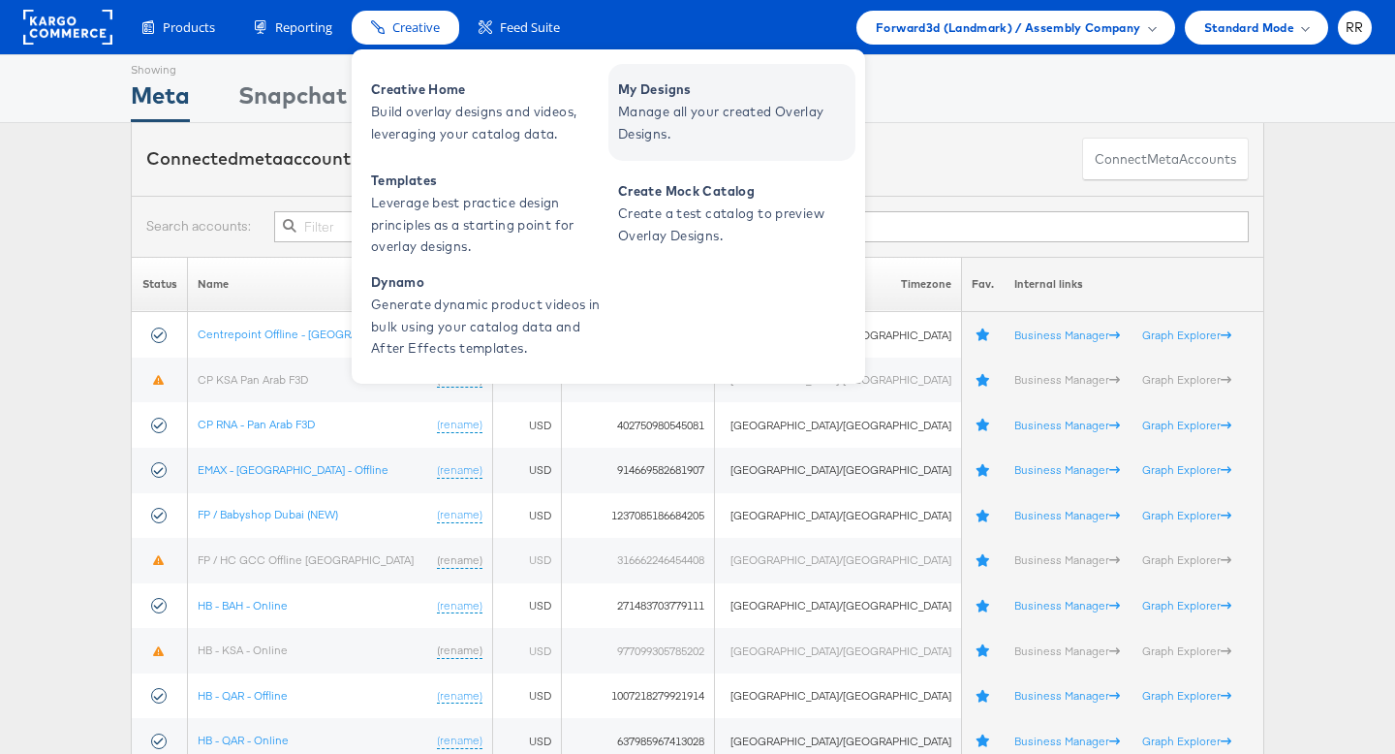
click at [713, 112] on span "Manage all your created Overlay Designs." at bounding box center [734, 123] width 233 height 45
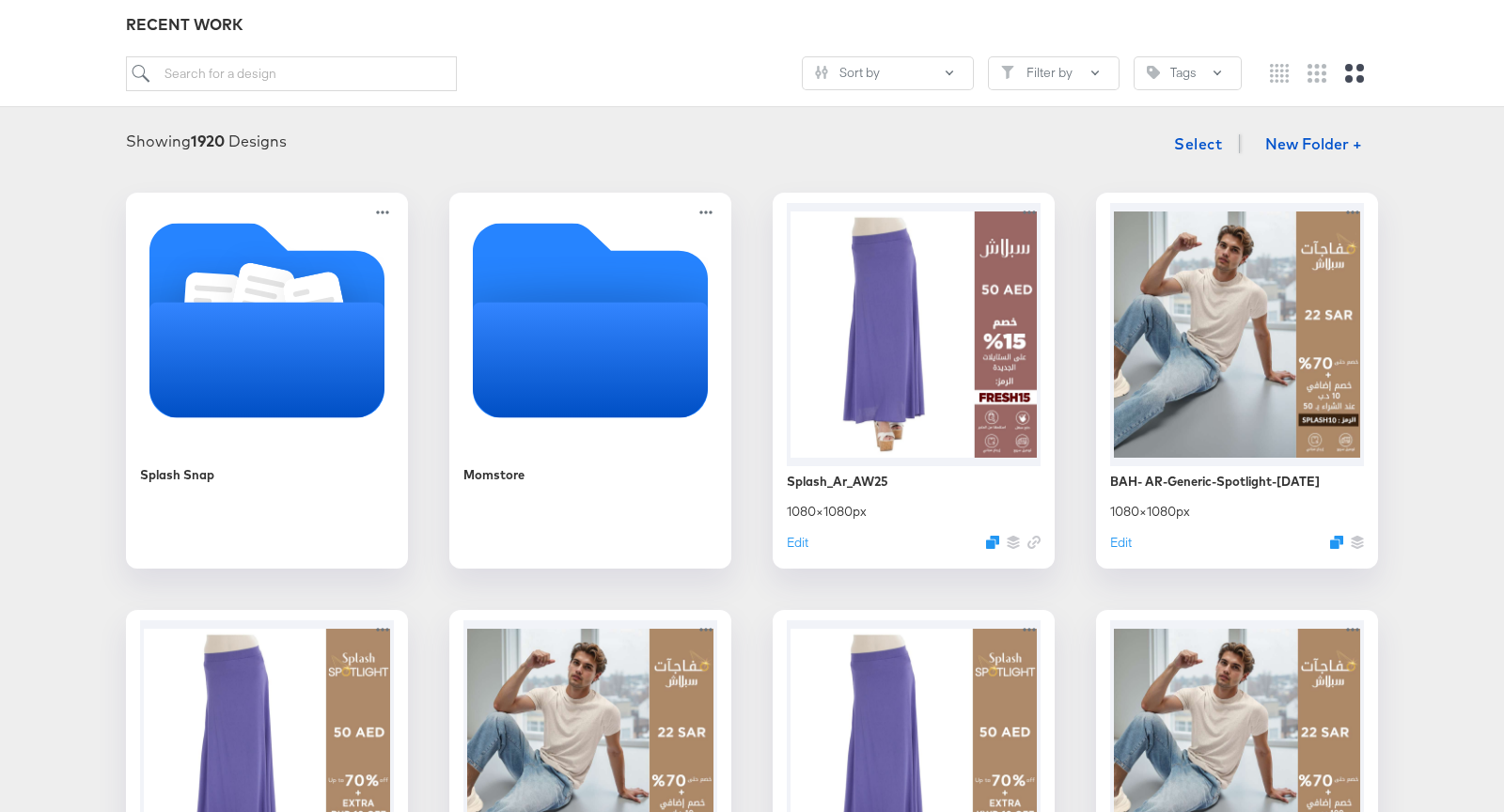
scroll to position [161, 0]
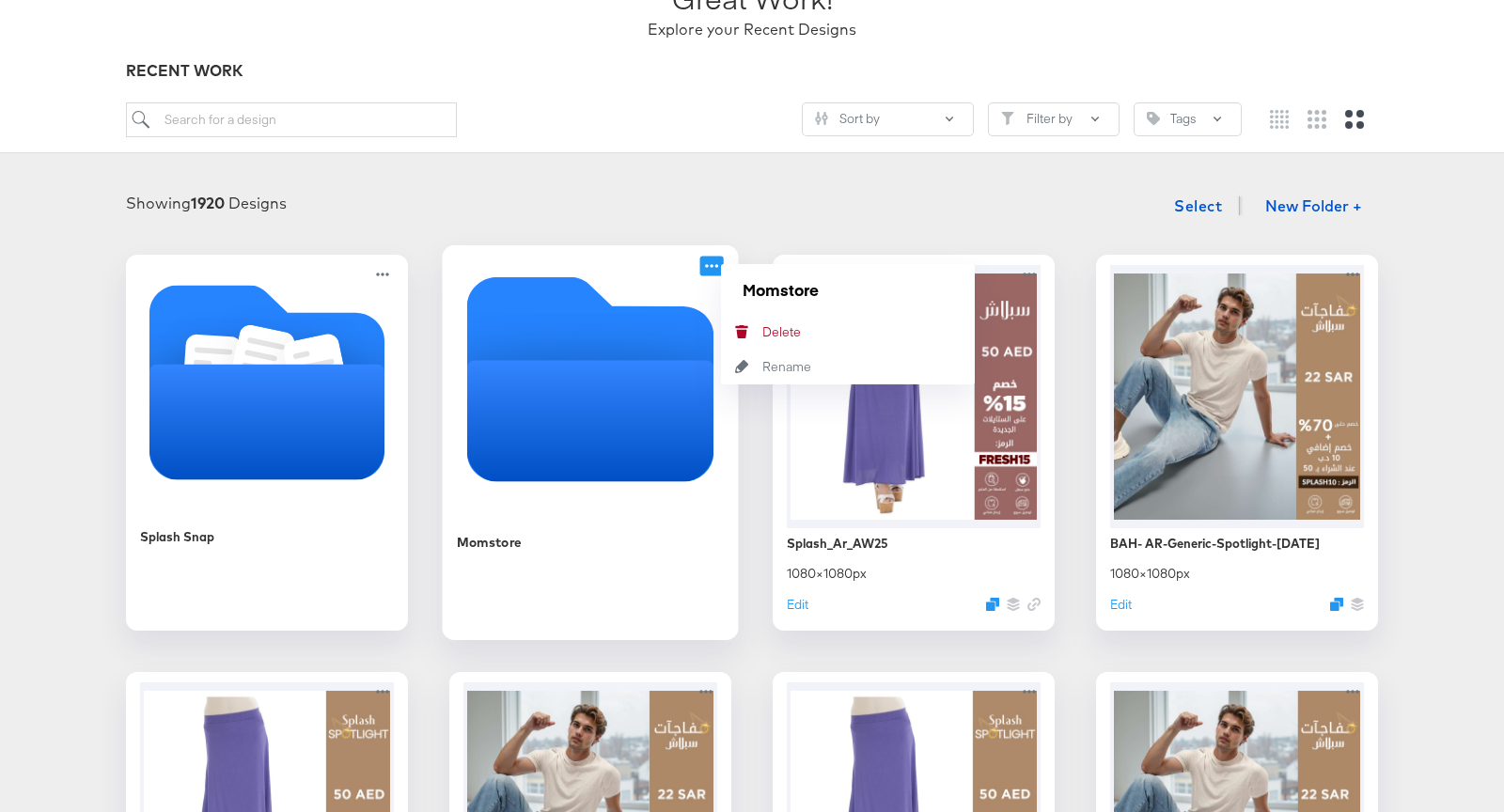
click at [713, 265] on icon at bounding box center [712, 266] width 23 height 19
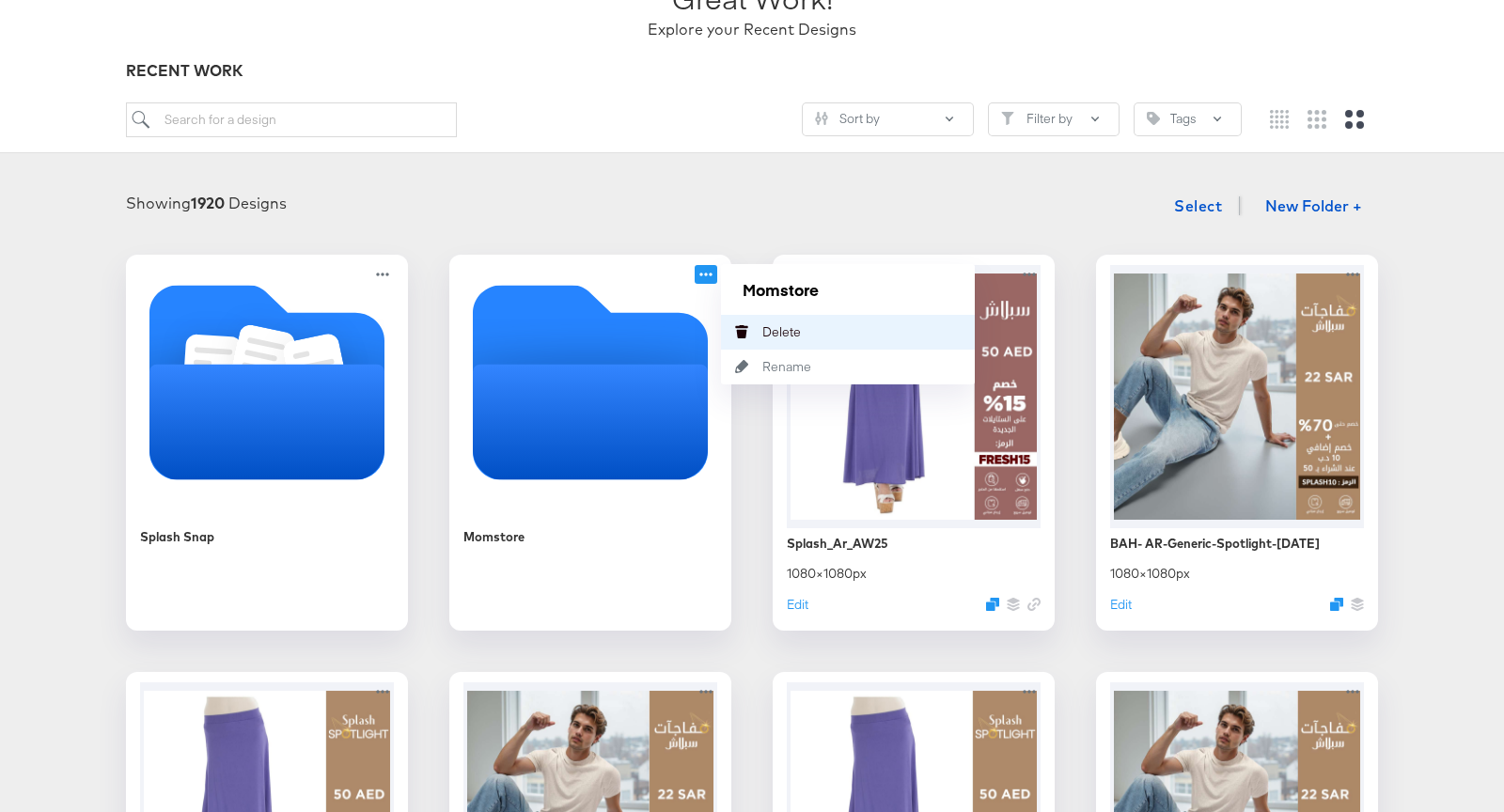
click at [763, 332] on div "Delete Delete" at bounding box center [763, 332] width 0 height 0
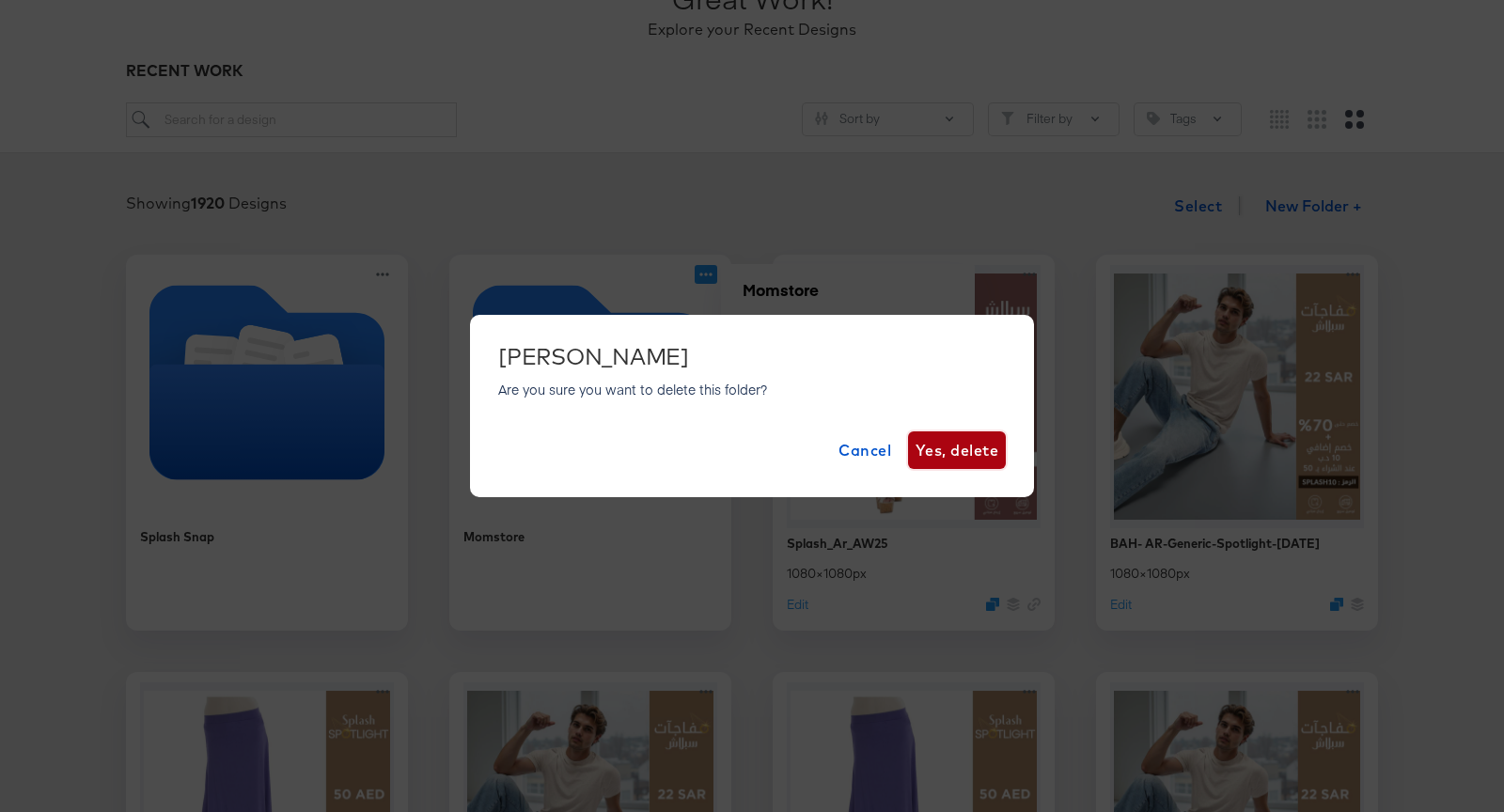
click at [963, 445] on span "Yes, delete" at bounding box center [957, 450] width 82 height 26
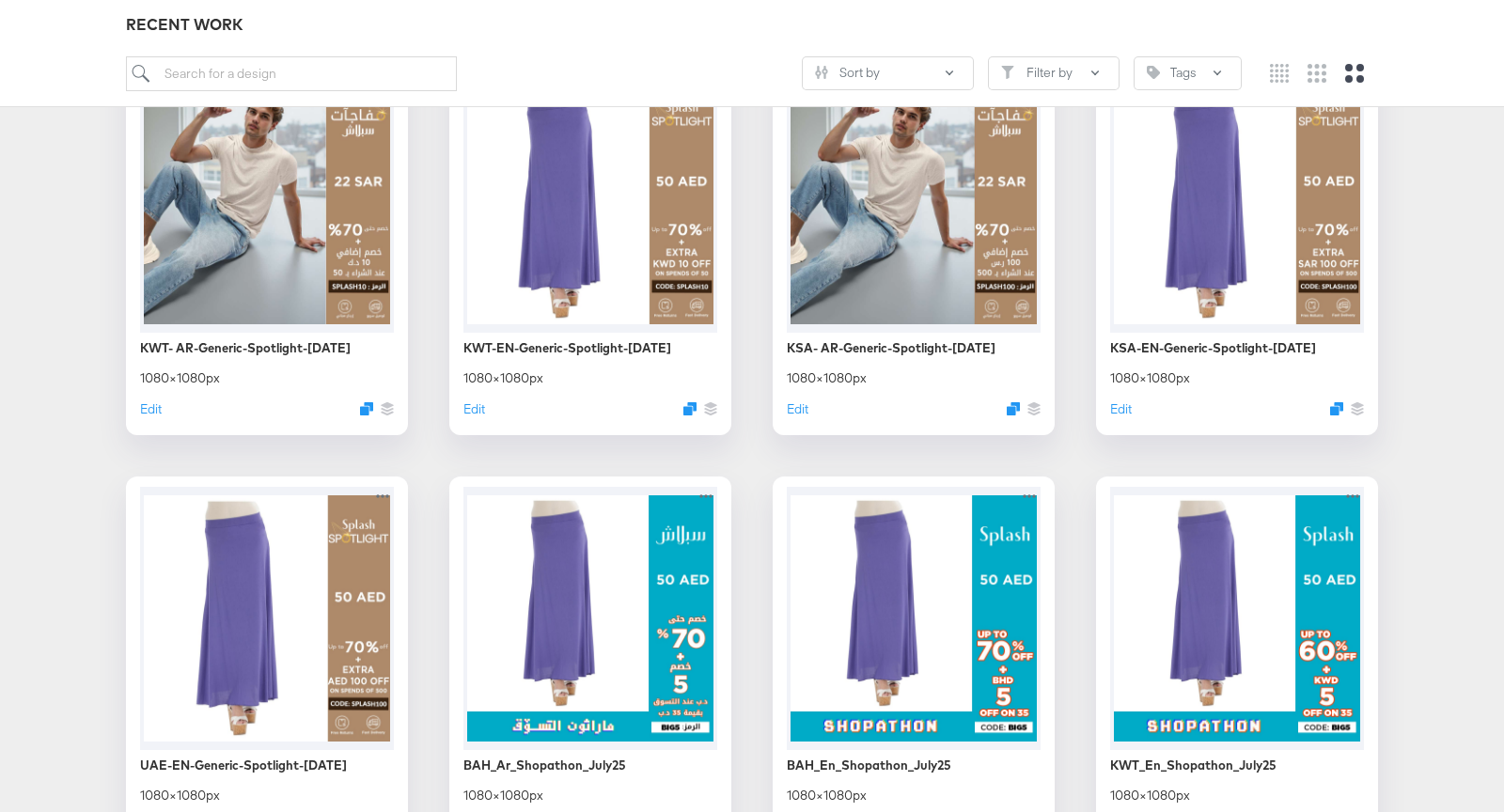
scroll to position [0, 0]
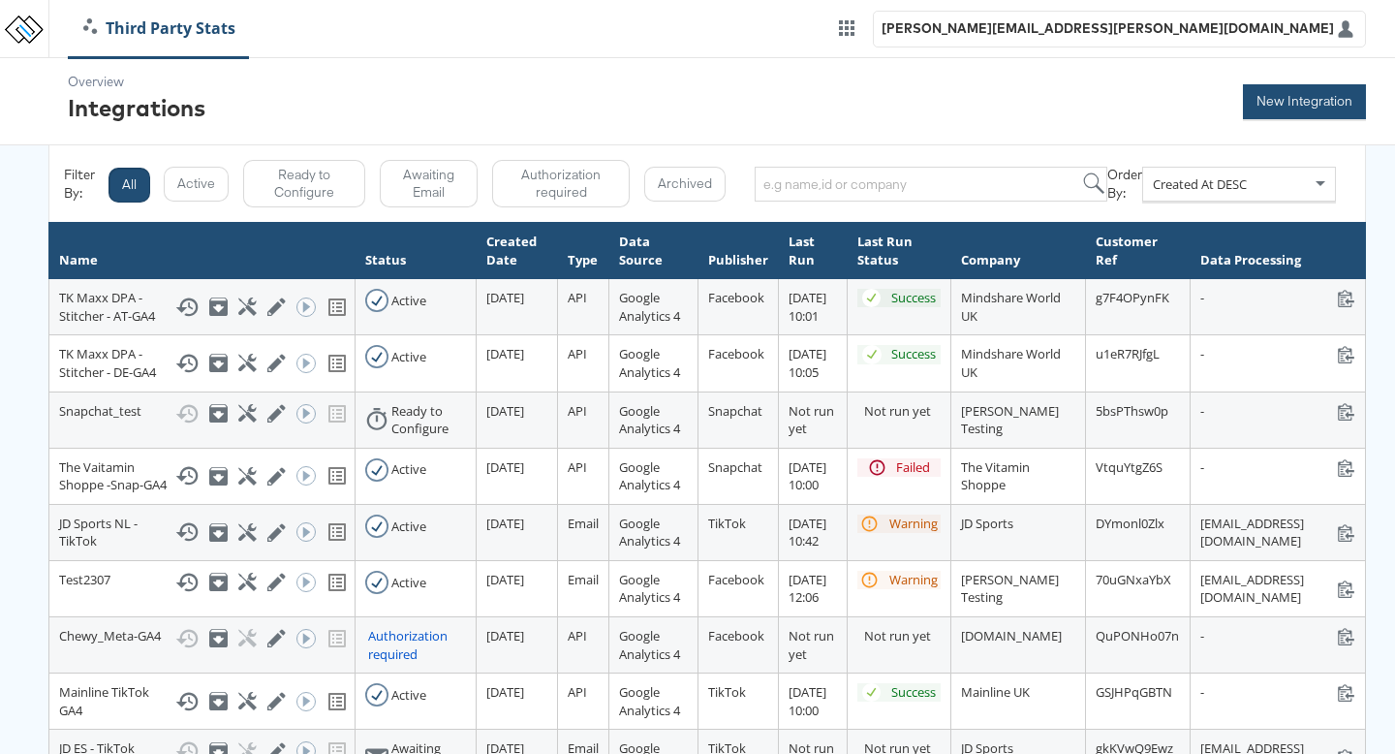
click at [1336, 94] on button "New Integration" at bounding box center [1304, 101] width 123 height 35
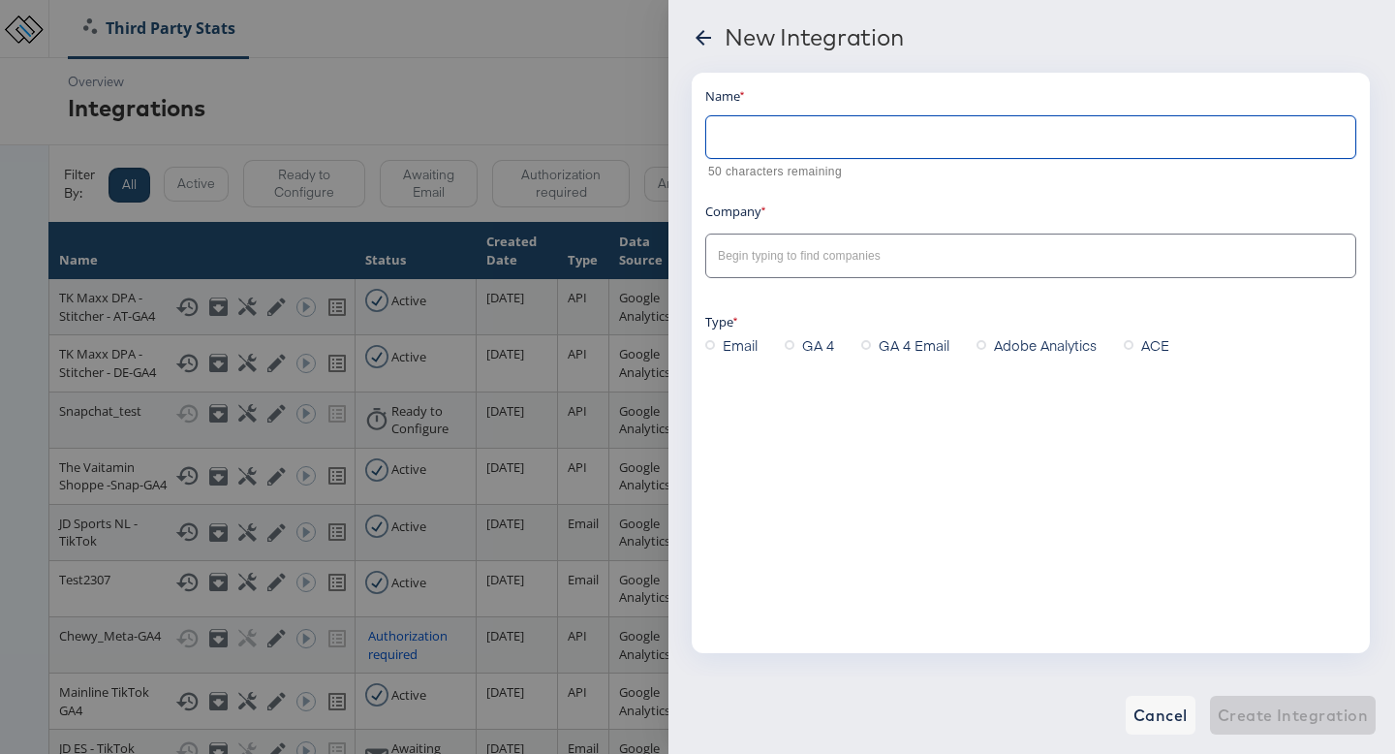
click at [800, 141] on input "text" at bounding box center [1030, 130] width 649 height 42
click at [763, 263] on input "text" at bounding box center [1016, 256] width 604 height 22
click at [762, 436] on div "Name 50 characters remaining Company Type Email GA 4 GA 4 Email Adobe Analytics…" at bounding box center [1031, 363] width 678 height 580
click at [892, 276] on div at bounding box center [1030, 256] width 651 height 44
click at [927, 347] on span "GA 4 Email" at bounding box center [914, 344] width 71 height 19
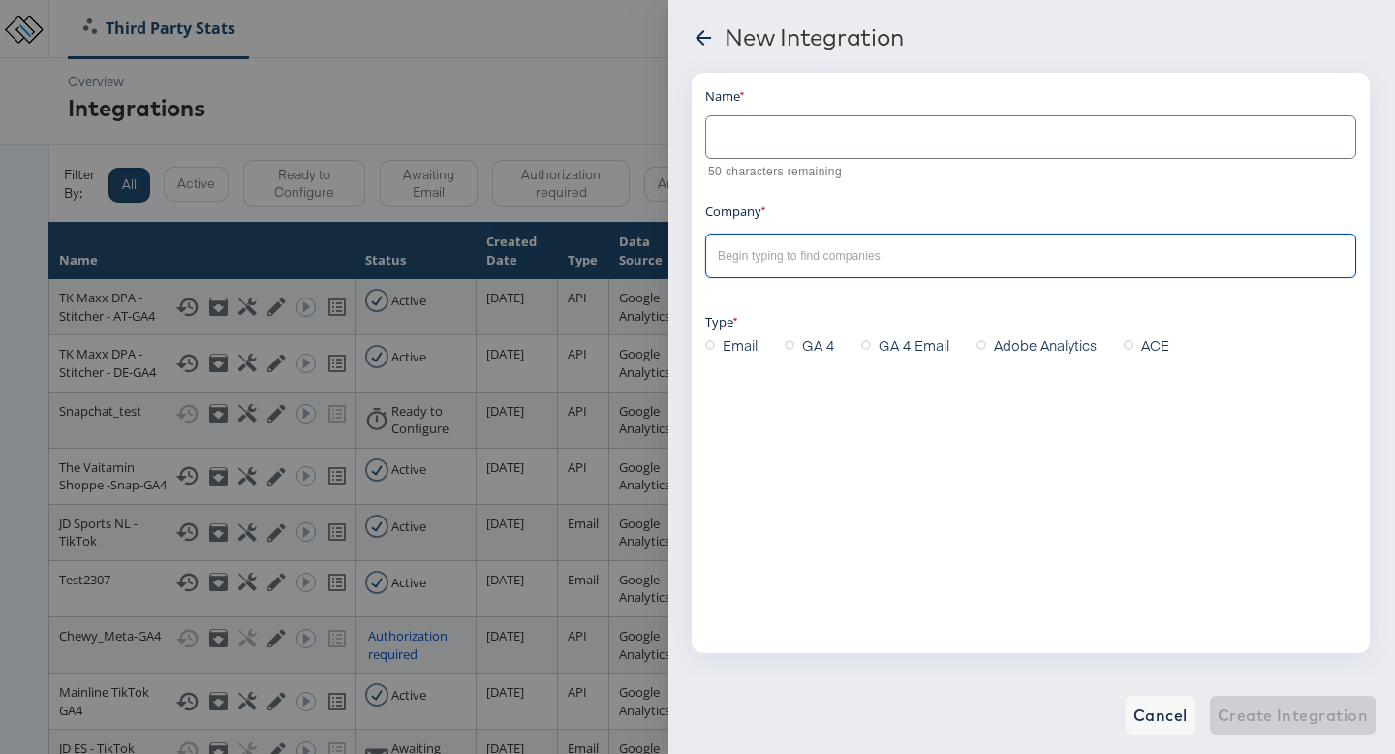
click at [0, 0] on input "GA 4 Email" at bounding box center [0, 0] width 0 height 0
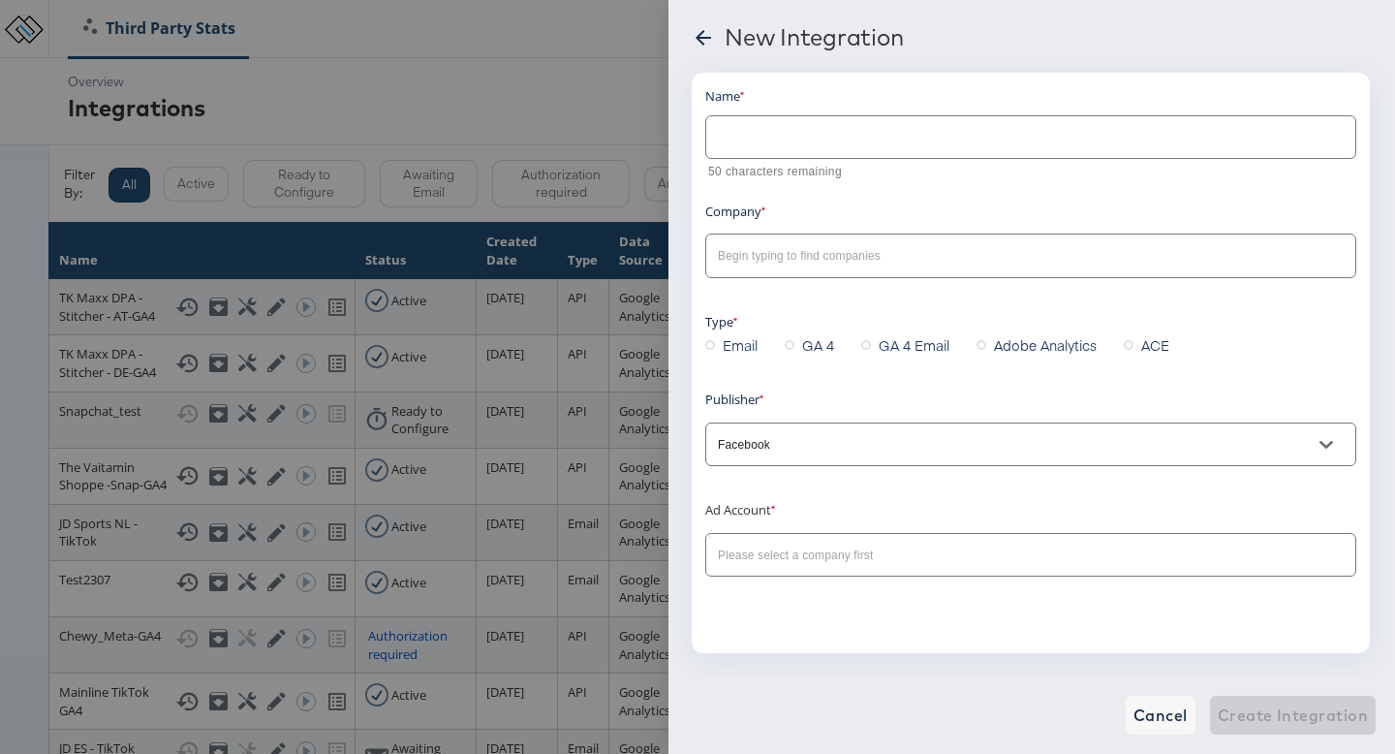
click at [819, 338] on span "GA 4" at bounding box center [818, 344] width 32 height 19
click at [0, 0] on input "GA 4" at bounding box center [0, 0] width 0 height 0
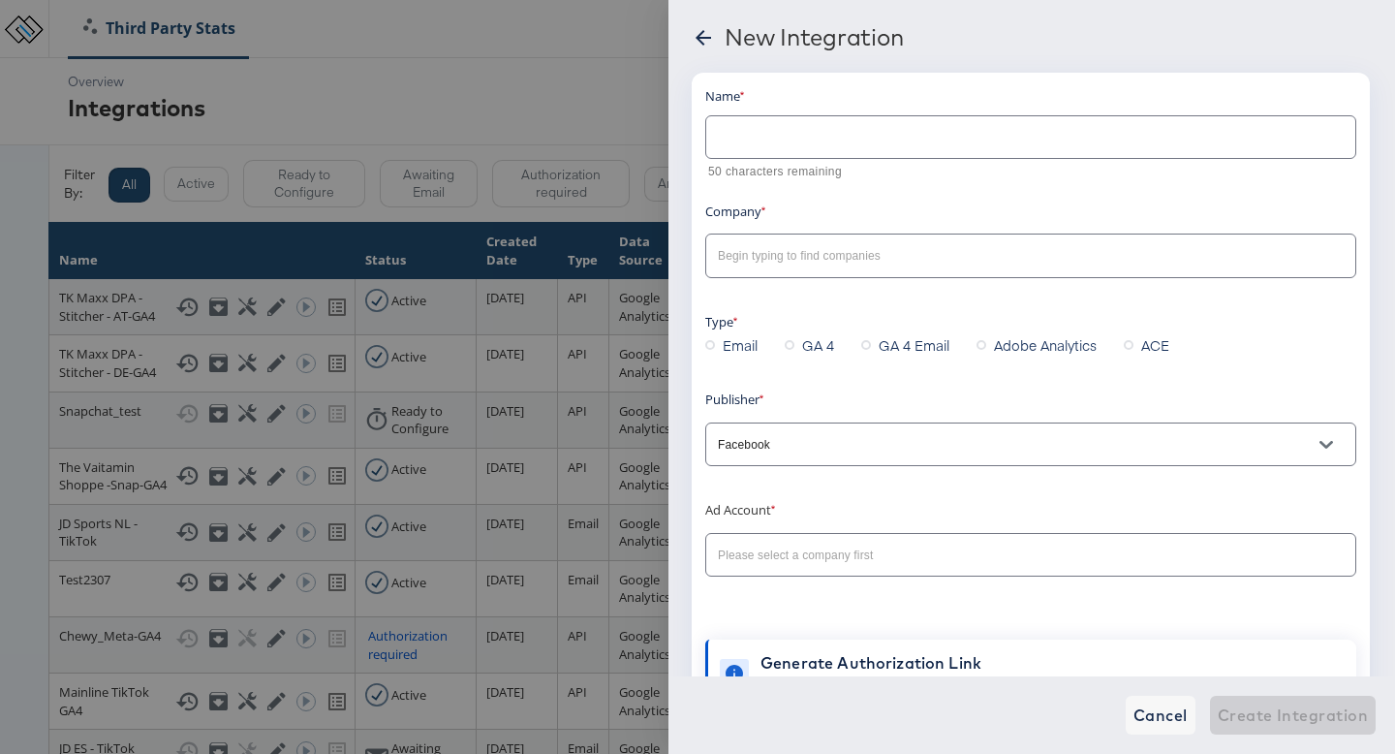
click at [745, 349] on span "Email" at bounding box center [740, 344] width 35 height 19
click at [0, 0] on input "Email" at bounding box center [0, 0] width 0 height 0
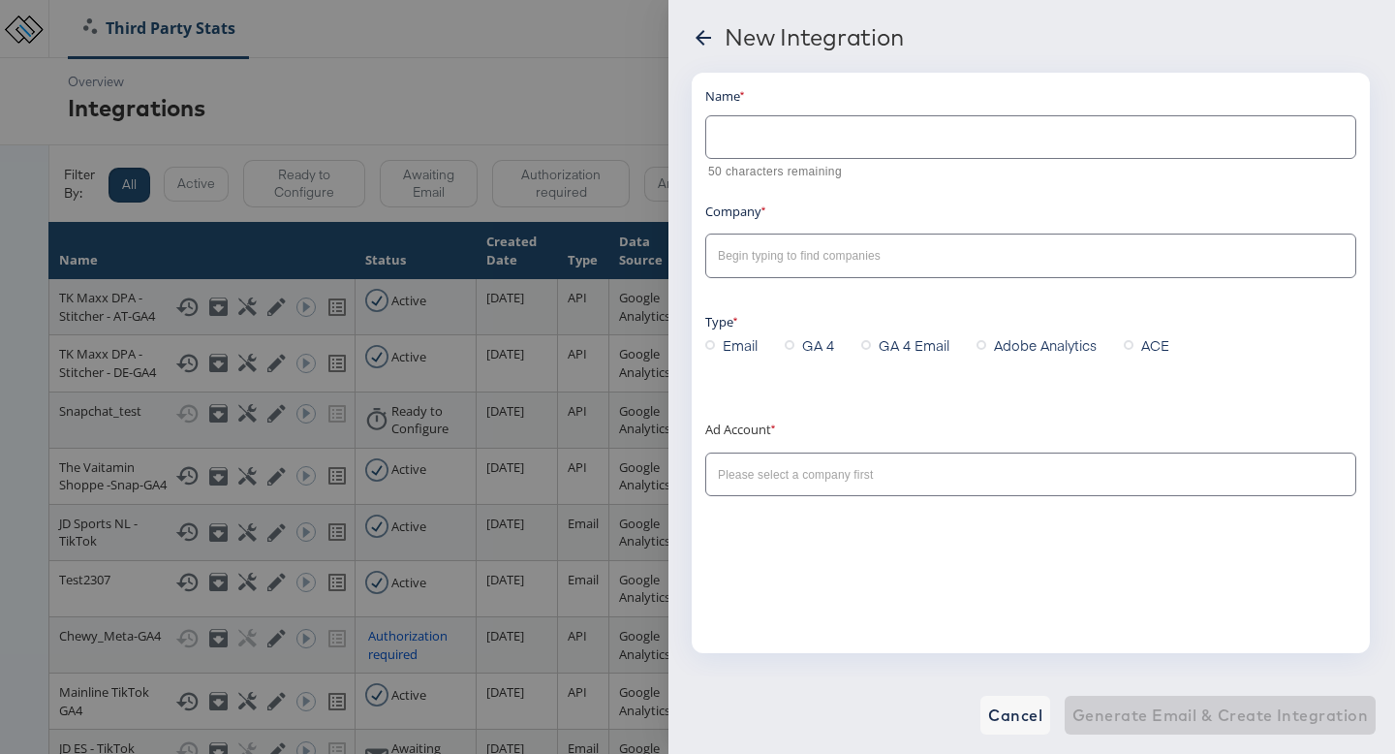
click at [752, 454] on div at bounding box center [1030, 475] width 651 height 44
click at [902, 342] on span "GA 4 Email" at bounding box center [914, 344] width 71 height 19
click at [0, 0] on input "GA 4 Email" at bounding box center [0, 0] width 0 height 0
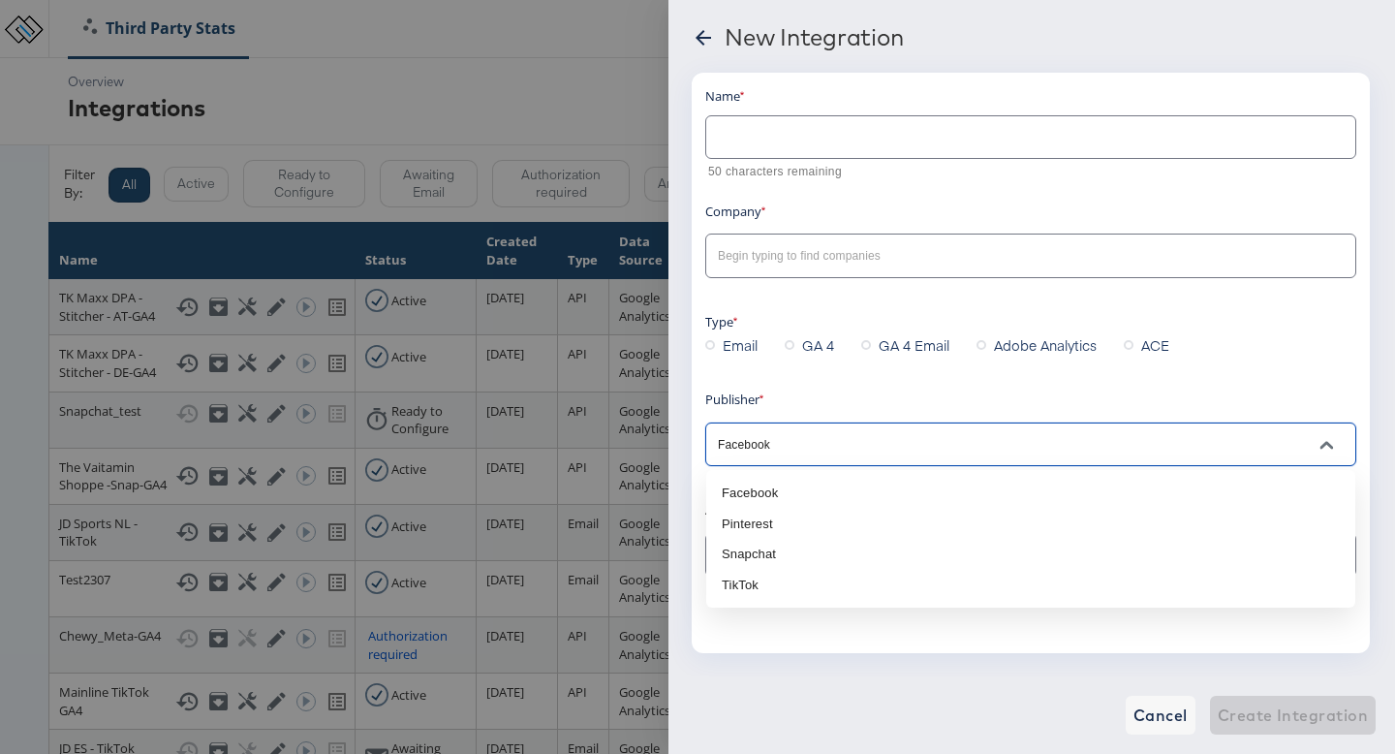
click at [828, 448] on input "Facebook" at bounding box center [1016, 445] width 604 height 22
click at [825, 578] on li "TikTok" at bounding box center [1030, 585] width 649 height 31
type input "Tiktok"
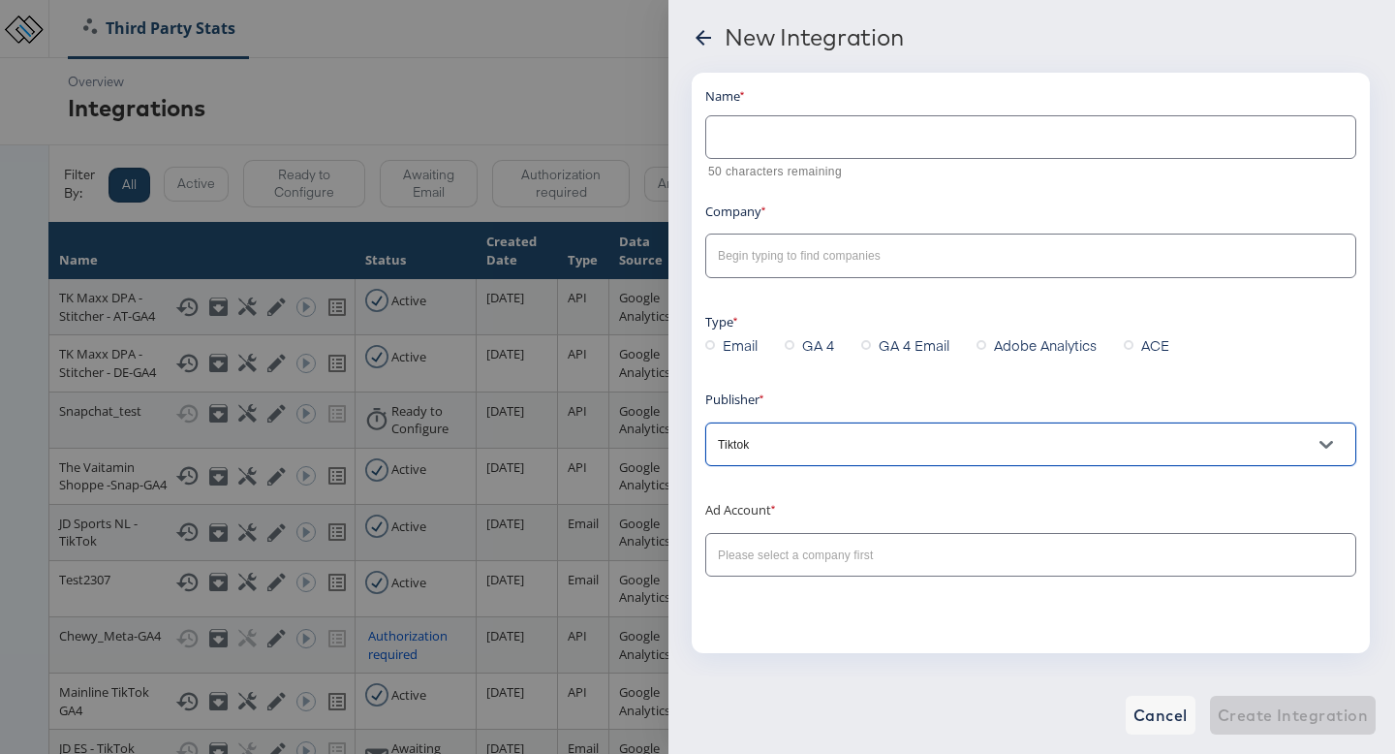
click at [817, 559] on input "text" at bounding box center [1016, 556] width 604 height 22
click at [780, 252] on input "text" at bounding box center [1016, 256] width 604 height 22
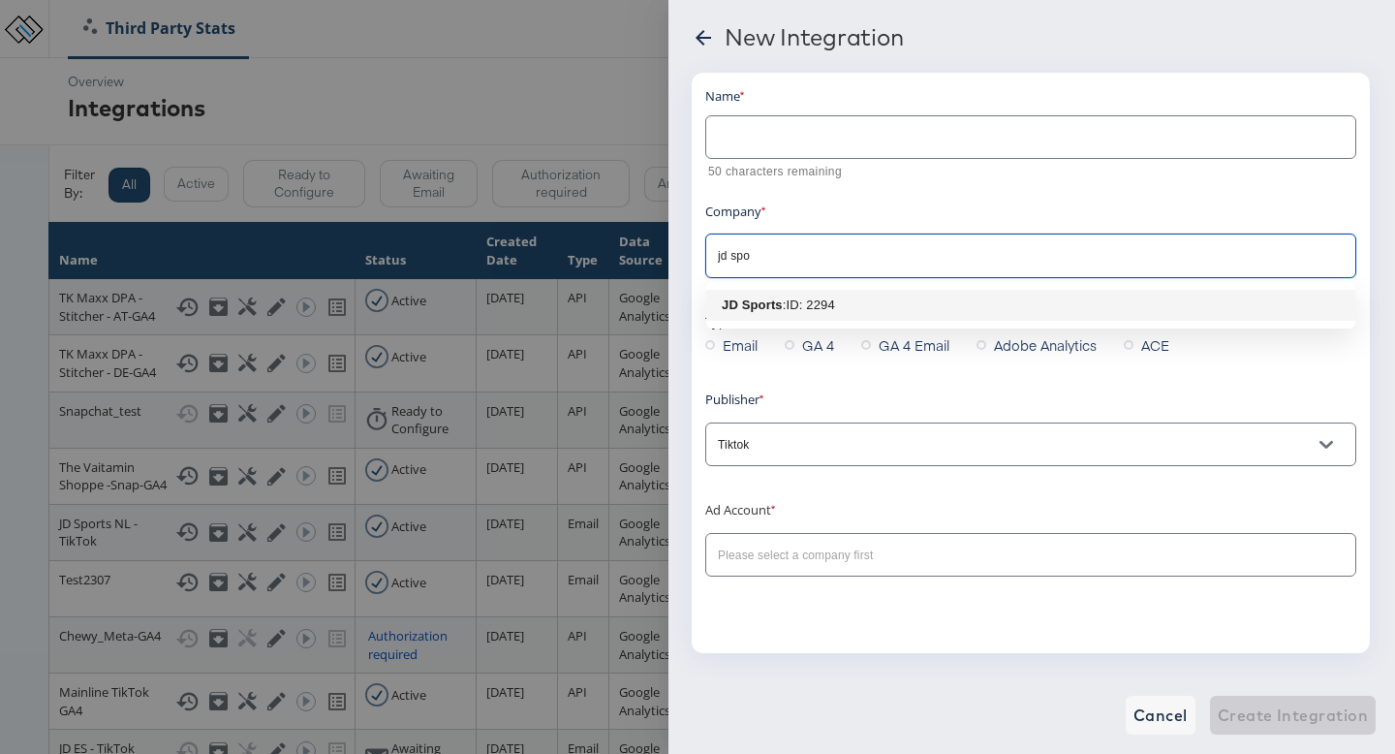
click at [784, 307] on div ": ID: 2294" at bounding box center [809, 305] width 52 height 19
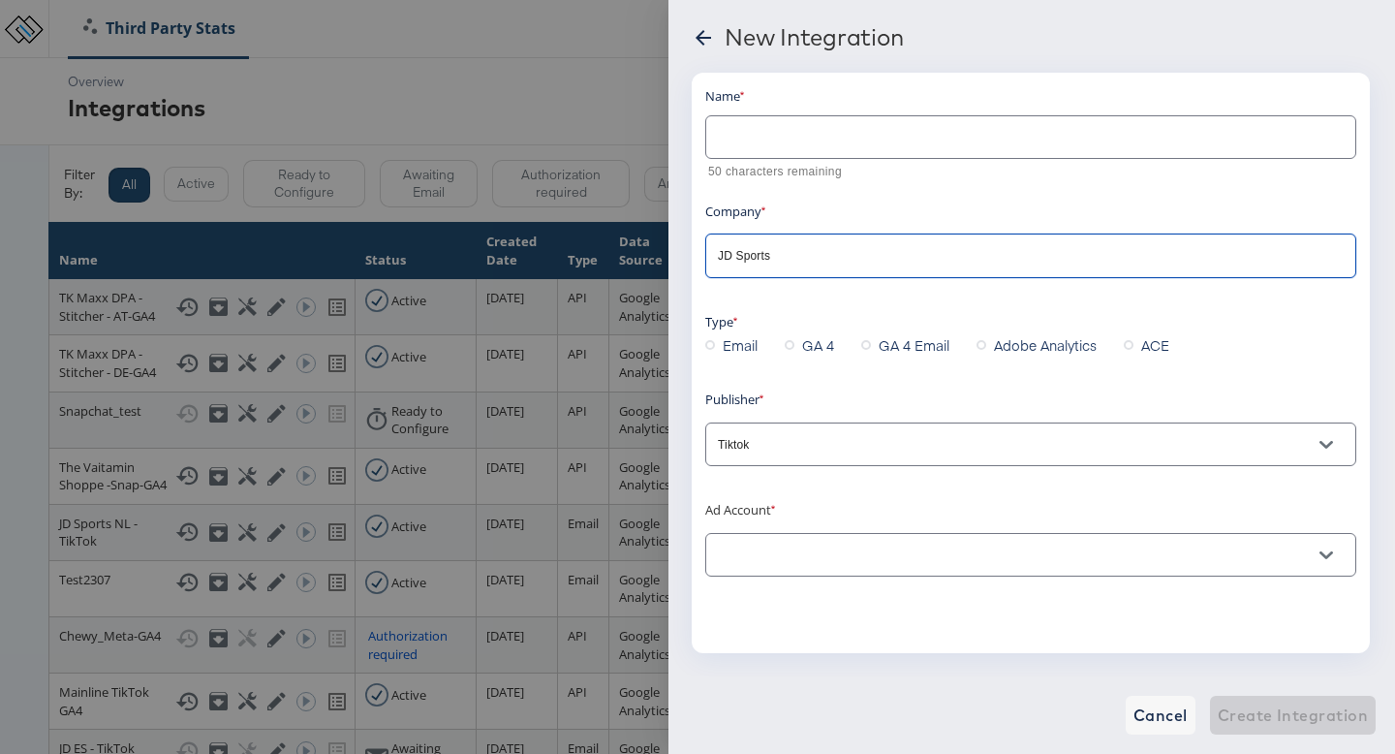
type input "JD Sports"
click at [766, 142] on input "text" at bounding box center [1030, 130] width 649 height 42
type input "JD TH - TikTok"
click at [834, 565] on input "text" at bounding box center [1016, 556] width 604 height 22
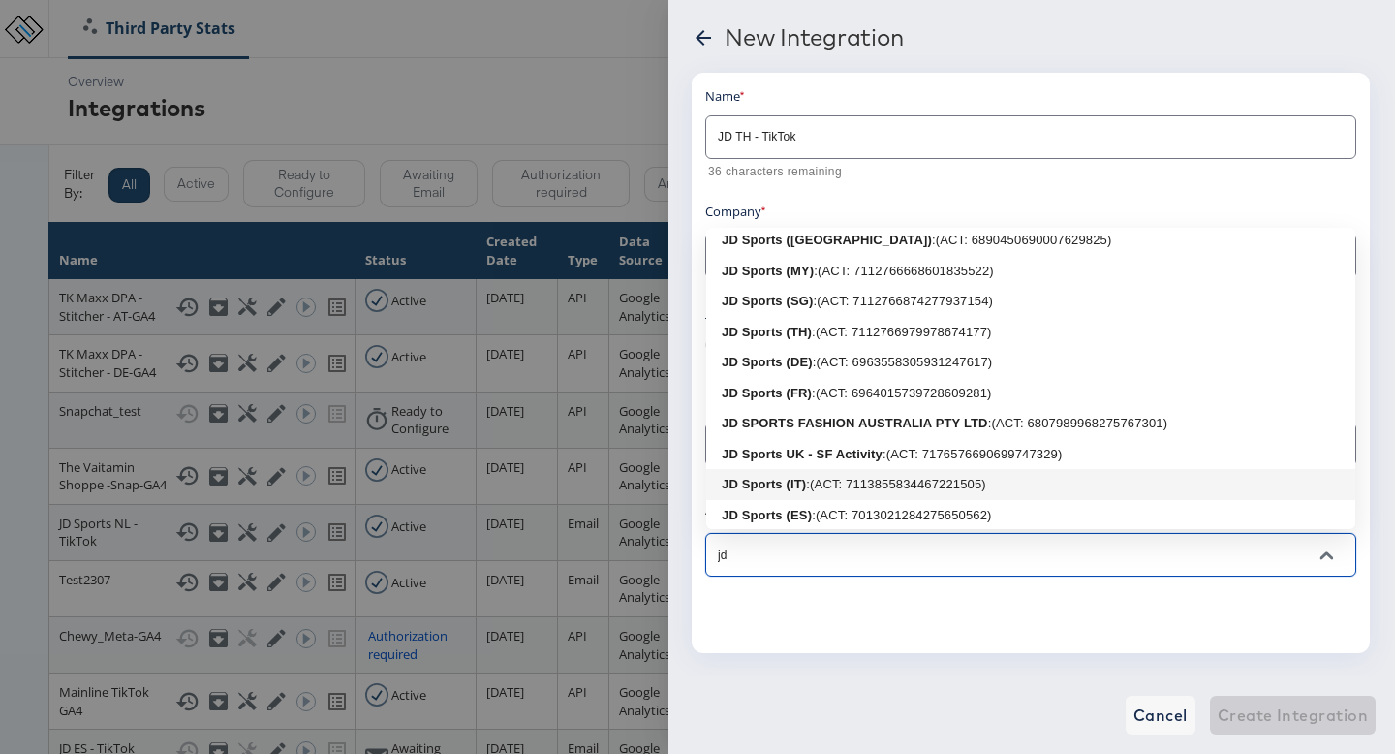
scroll to position [13, 0]
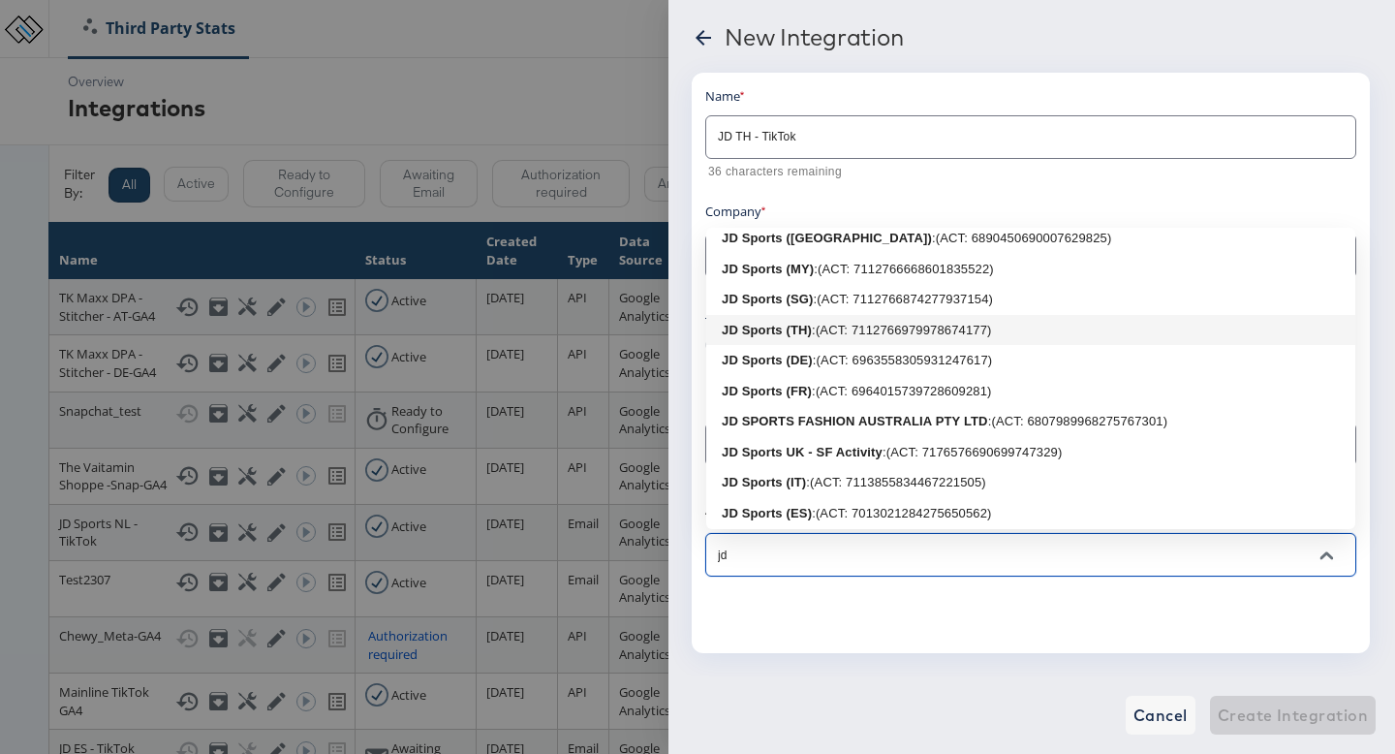
click at [867, 333] on div ": (ACT: 7112766979978674177)" at bounding box center [901, 330] width 179 height 19
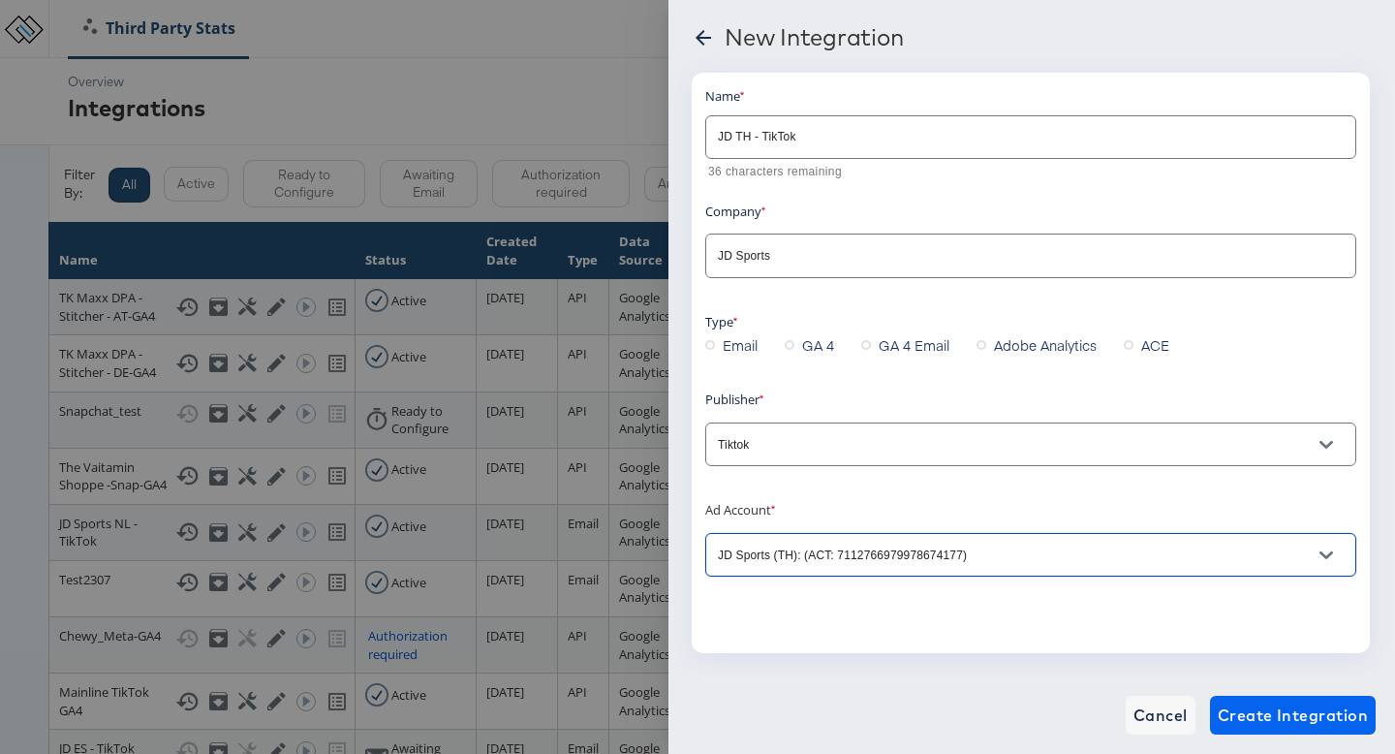
type input "JD Sports (TH): (ACT: 7112766979978674177)"
click at [1242, 709] on span "Create Integration" at bounding box center [1293, 715] width 150 height 27
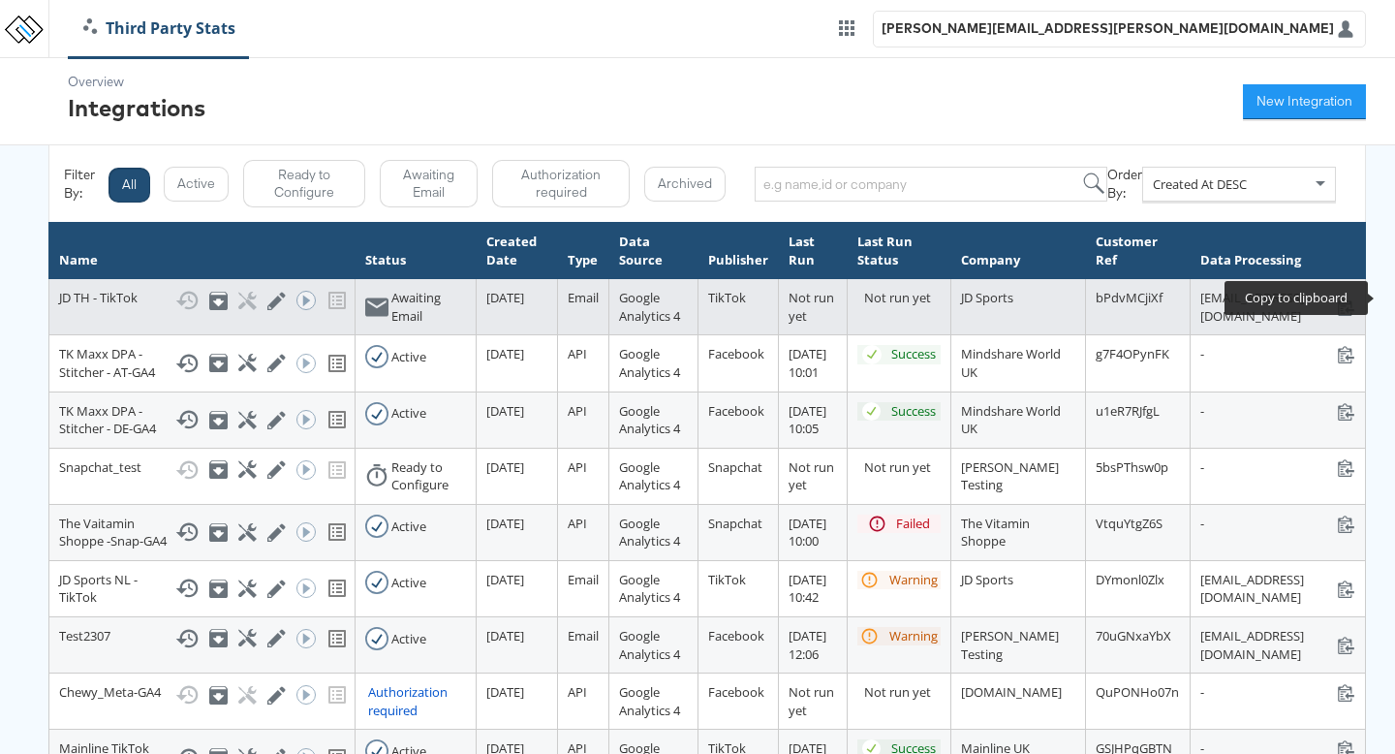
click at [1356, 301] on icon at bounding box center [1346, 306] width 18 height 18
click at [1303, 111] on button "New Integration" at bounding box center [1304, 101] width 123 height 35
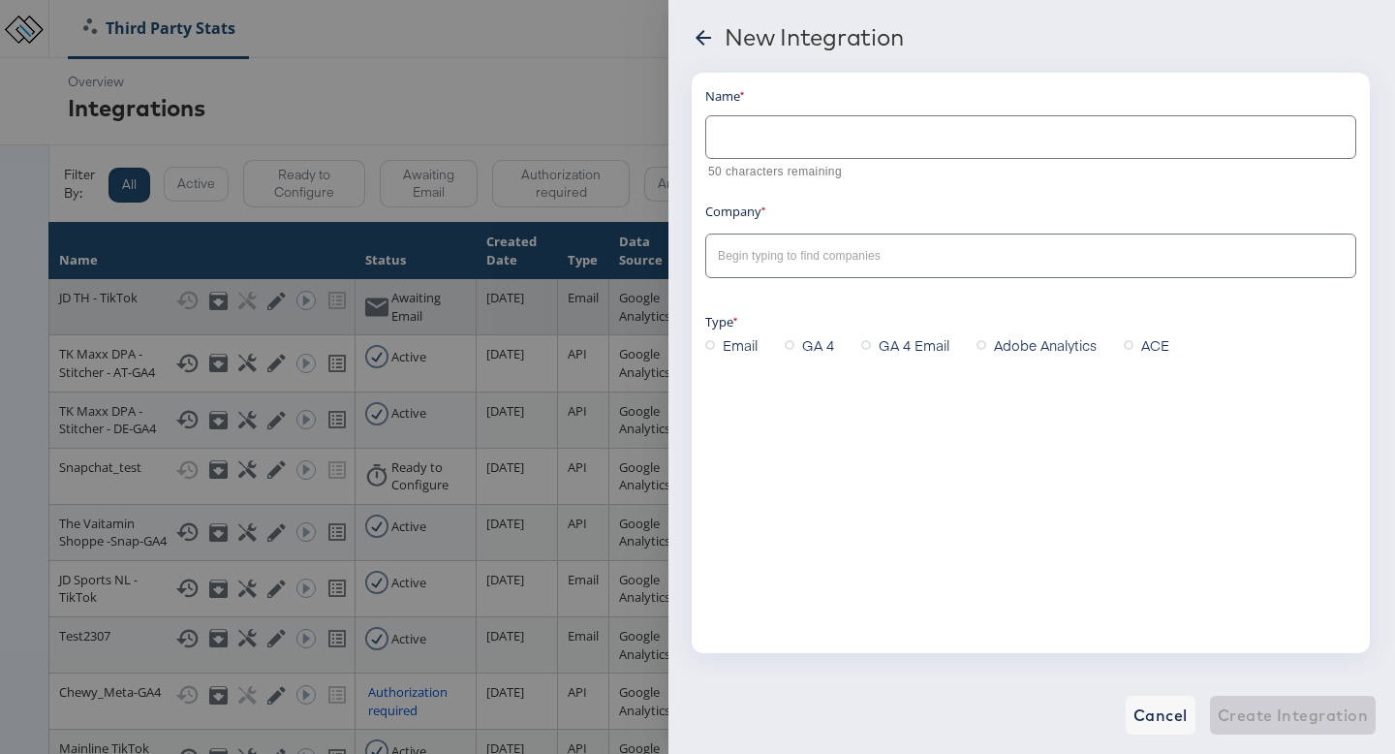
click at [908, 345] on span "GA 4 Email" at bounding box center [914, 344] width 71 height 19
click at [0, 0] on input "GA 4 Email" at bounding box center [0, 0] width 0 height 0
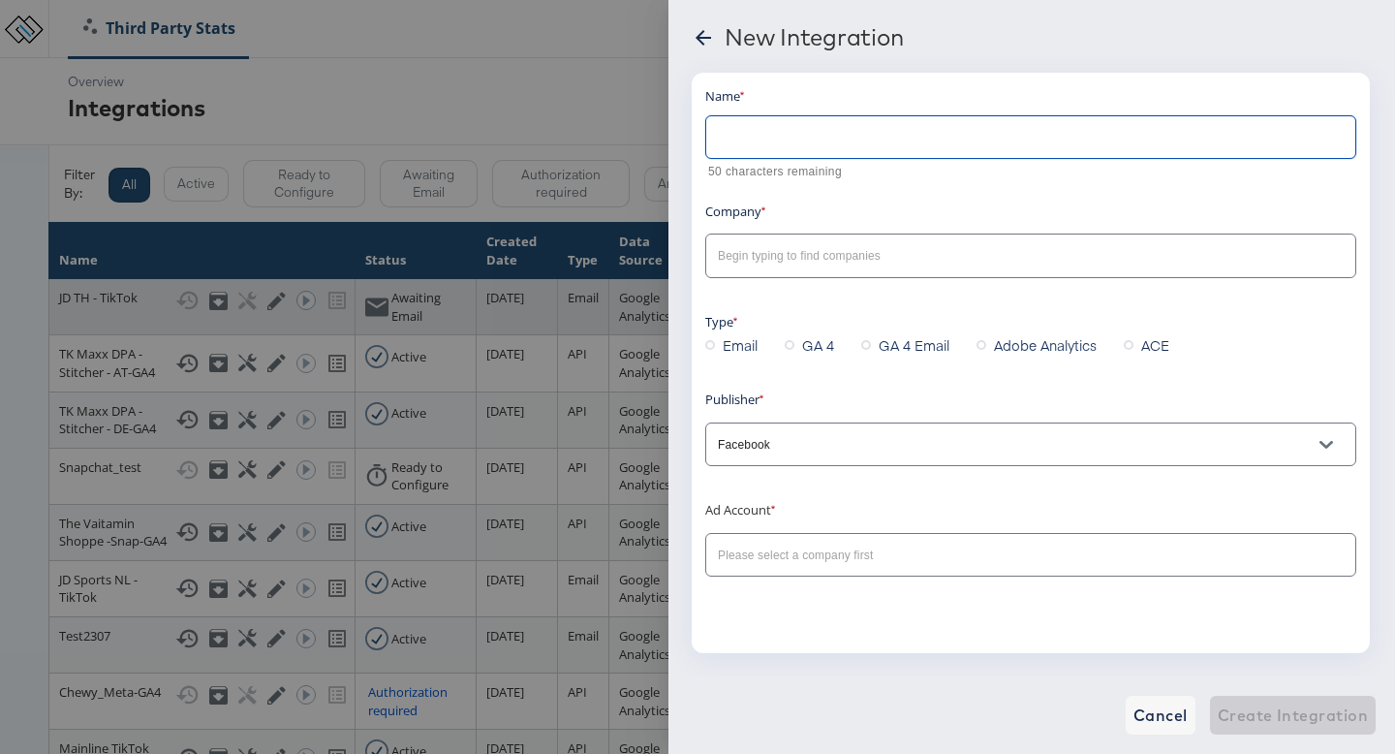
click at [778, 134] on input "text" at bounding box center [1030, 130] width 649 height 42
type input "j"
type input "JD MY - TikTok"
click at [900, 260] on input "text" at bounding box center [1016, 256] width 604 height 22
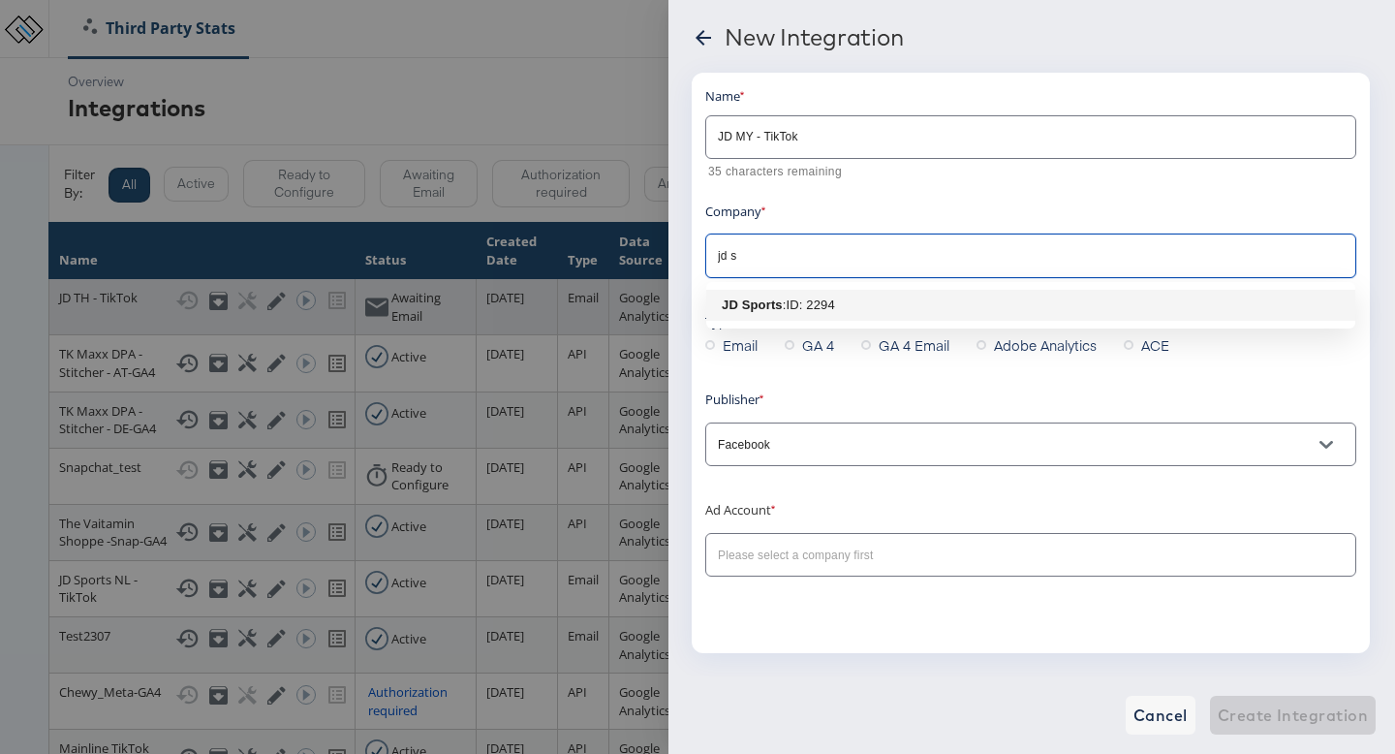
click at [984, 298] on li "JD Sports : ID: 2294" at bounding box center [1030, 305] width 649 height 31
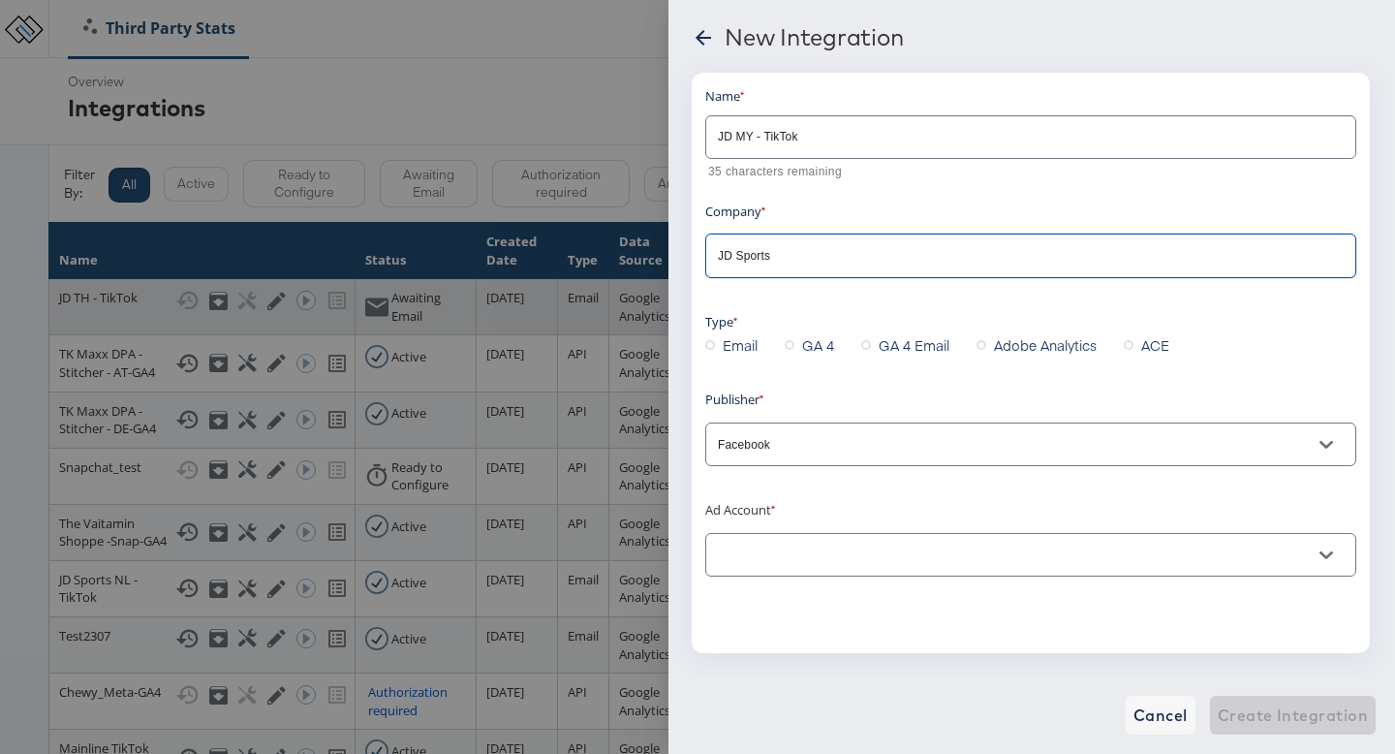
type input "JD Sports"
click at [881, 453] on input "Facebook" at bounding box center [1016, 445] width 604 height 22
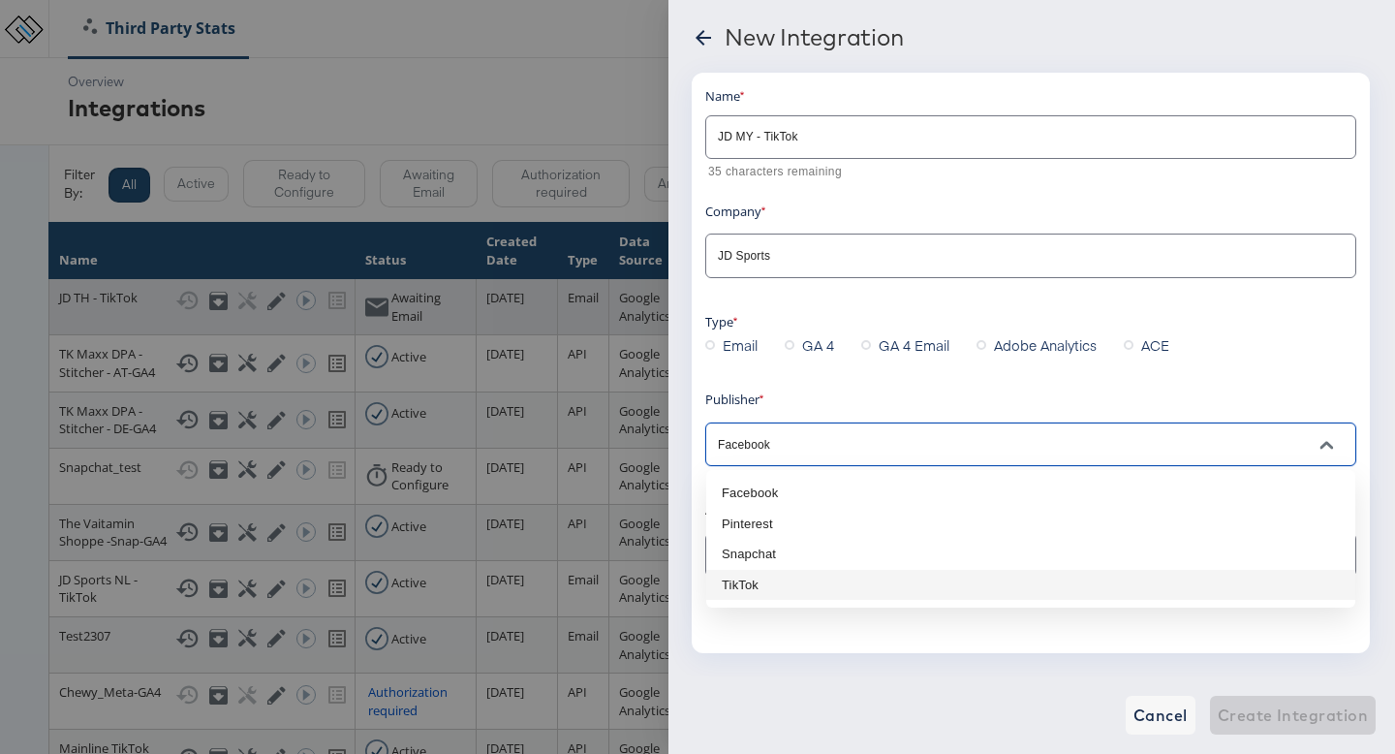
click at [866, 582] on li "TikTok" at bounding box center [1030, 585] width 649 height 31
type input "Tiktok"
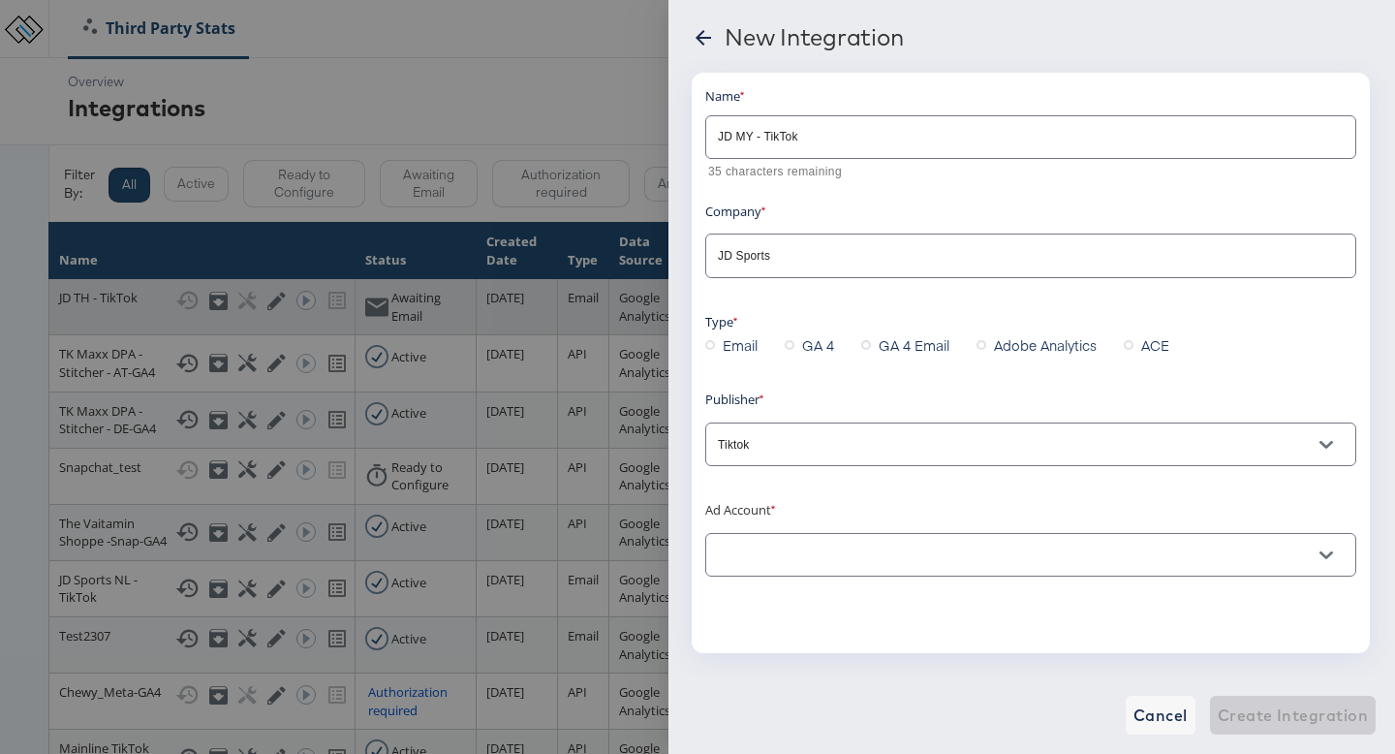
click at [839, 503] on div "Name JD MY - TikTok 35 characters remaining Company JD Sports Type Email GA 4 G…" at bounding box center [1030, 333] width 651 height 494
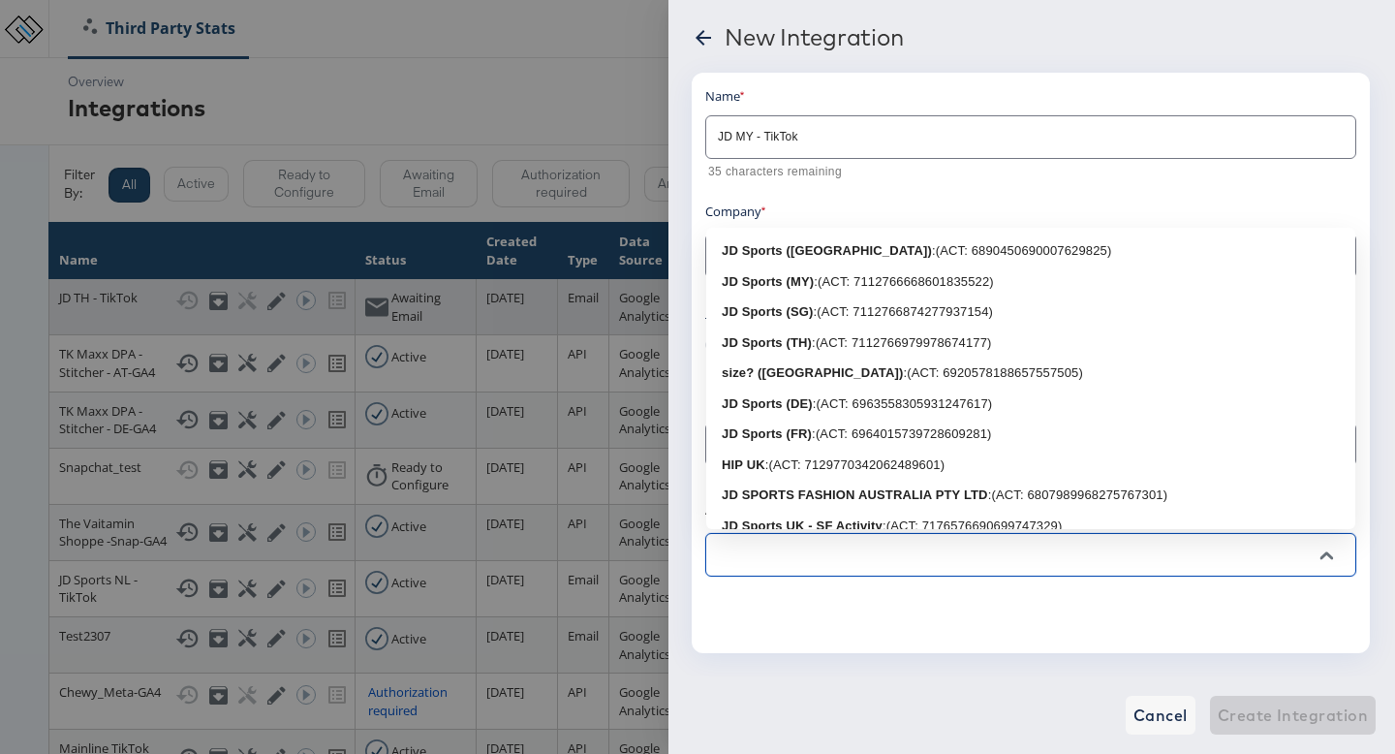
click at [814, 548] on input "text" at bounding box center [1016, 556] width 604 height 22
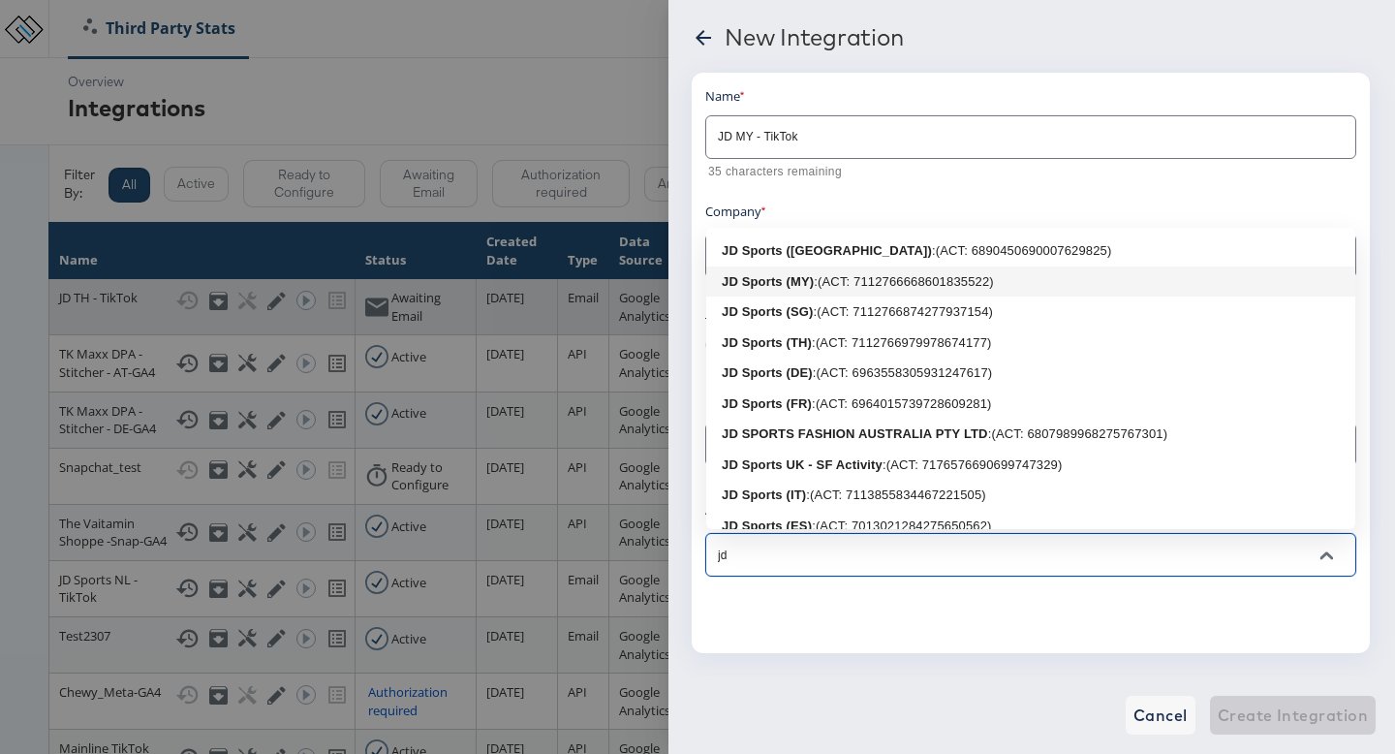
click at [874, 283] on div ": (ACT: 7112766668601835522)" at bounding box center [903, 281] width 179 height 19
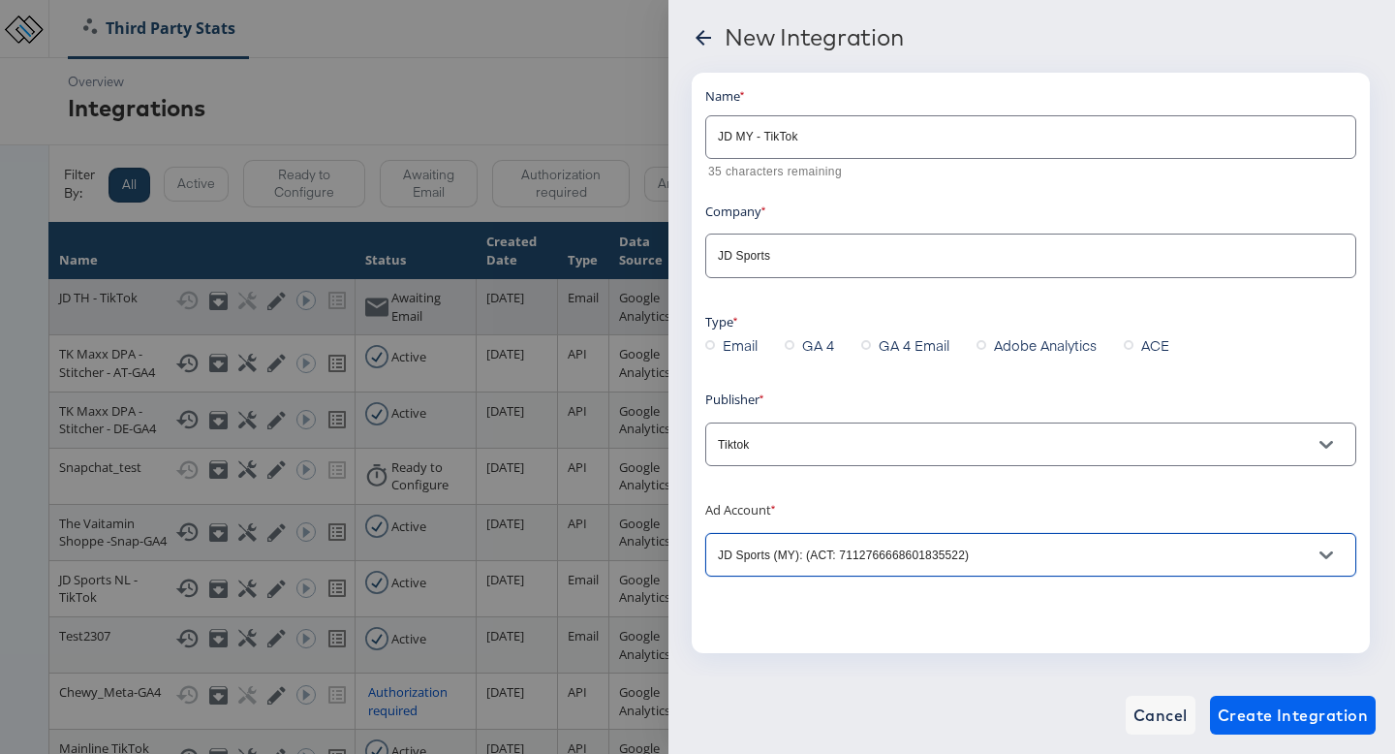
type input "JD Sports (MY): (ACT: 7112766668601835522)"
click at [1285, 720] on span "Create Integration" at bounding box center [1293, 715] width 150 height 27
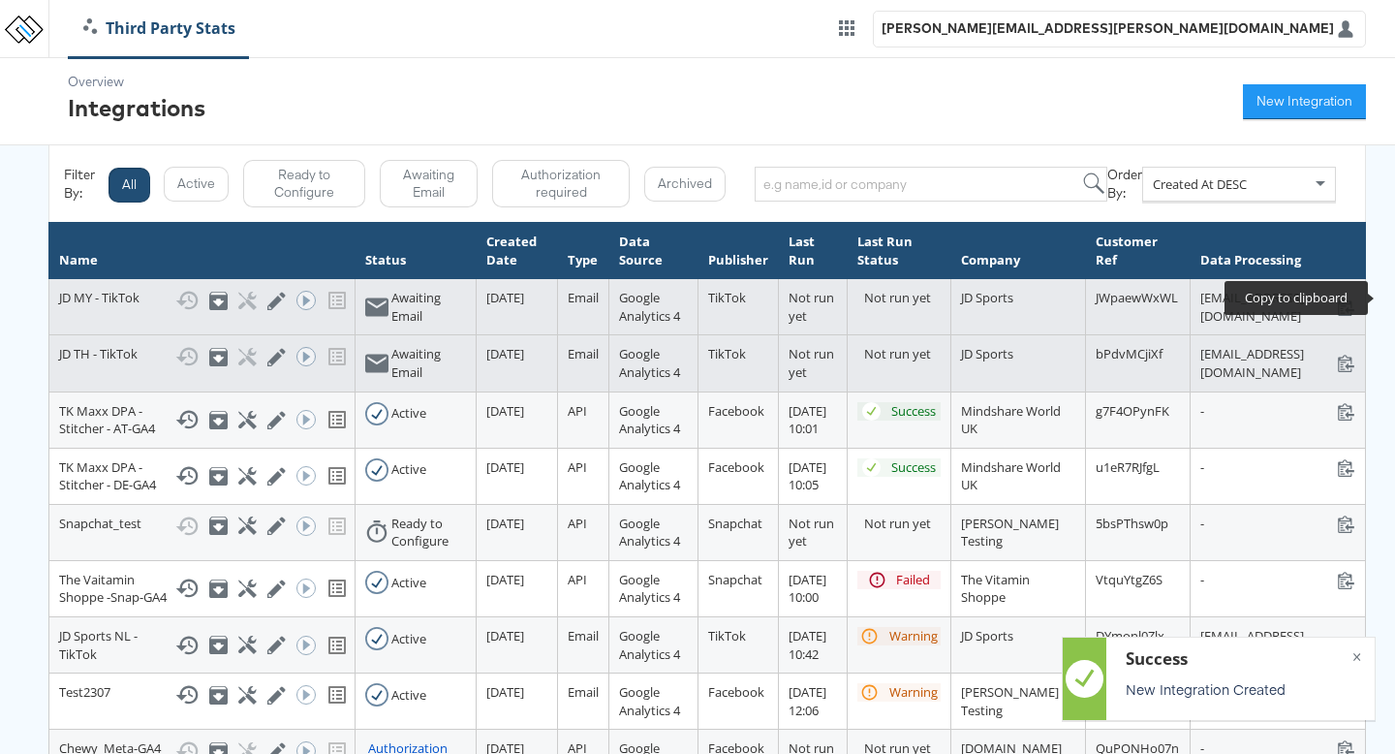
click at [1356, 299] on icon at bounding box center [1346, 306] width 18 height 18
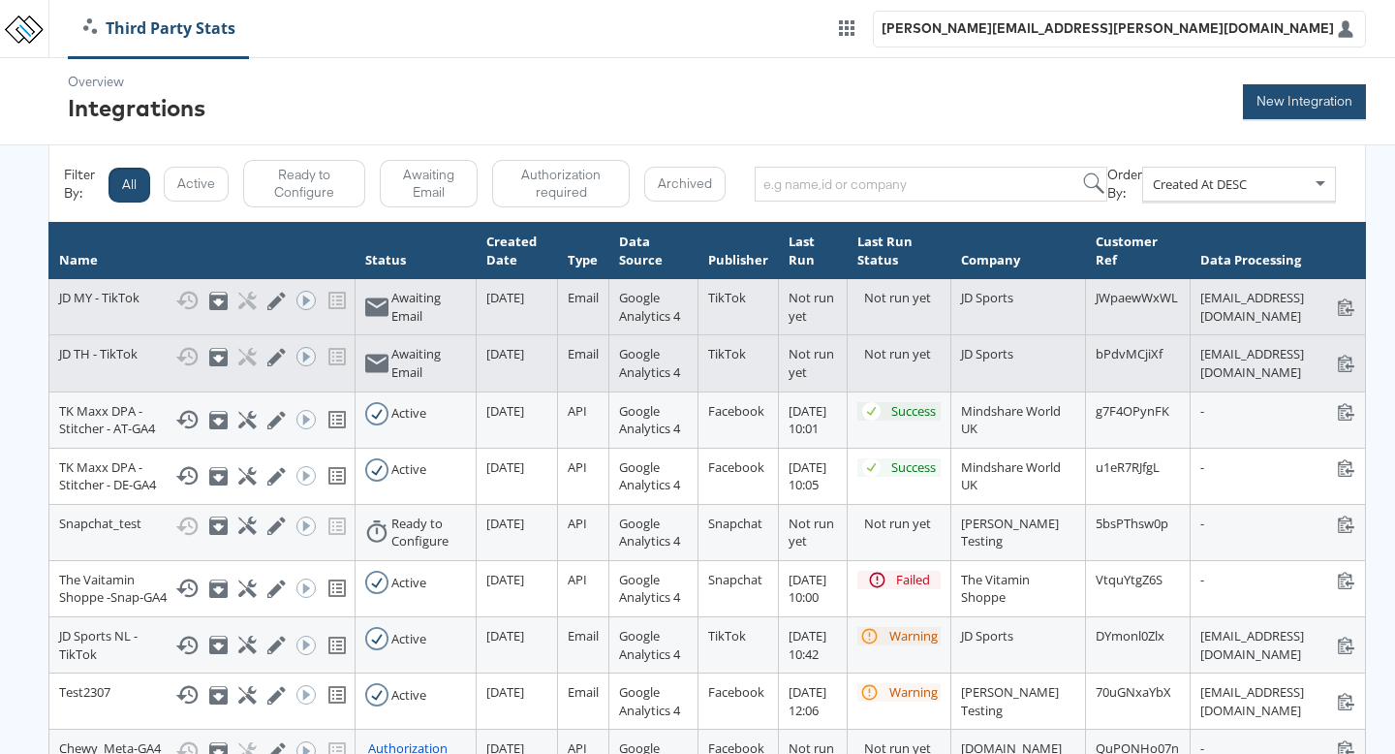
click at [1279, 110] on button "New Integration" at bounding box center [1304, 101] width 123 height 35
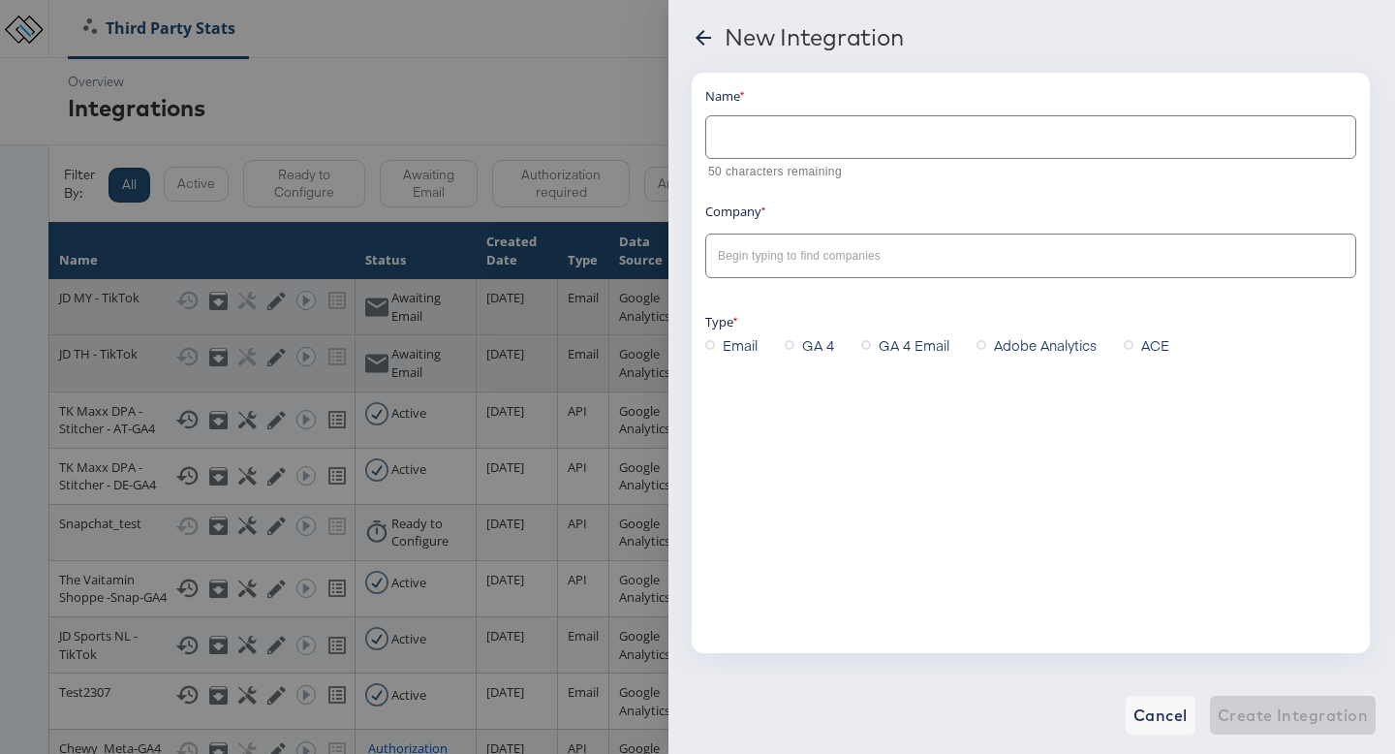
click at [750, 155] on div at bounding box center [1030, 137] width 651 height 44
type input "JD SG - TikTok"
click at [788, 266] on input "text" at bounding box center [1016, 256] width 604 height 22
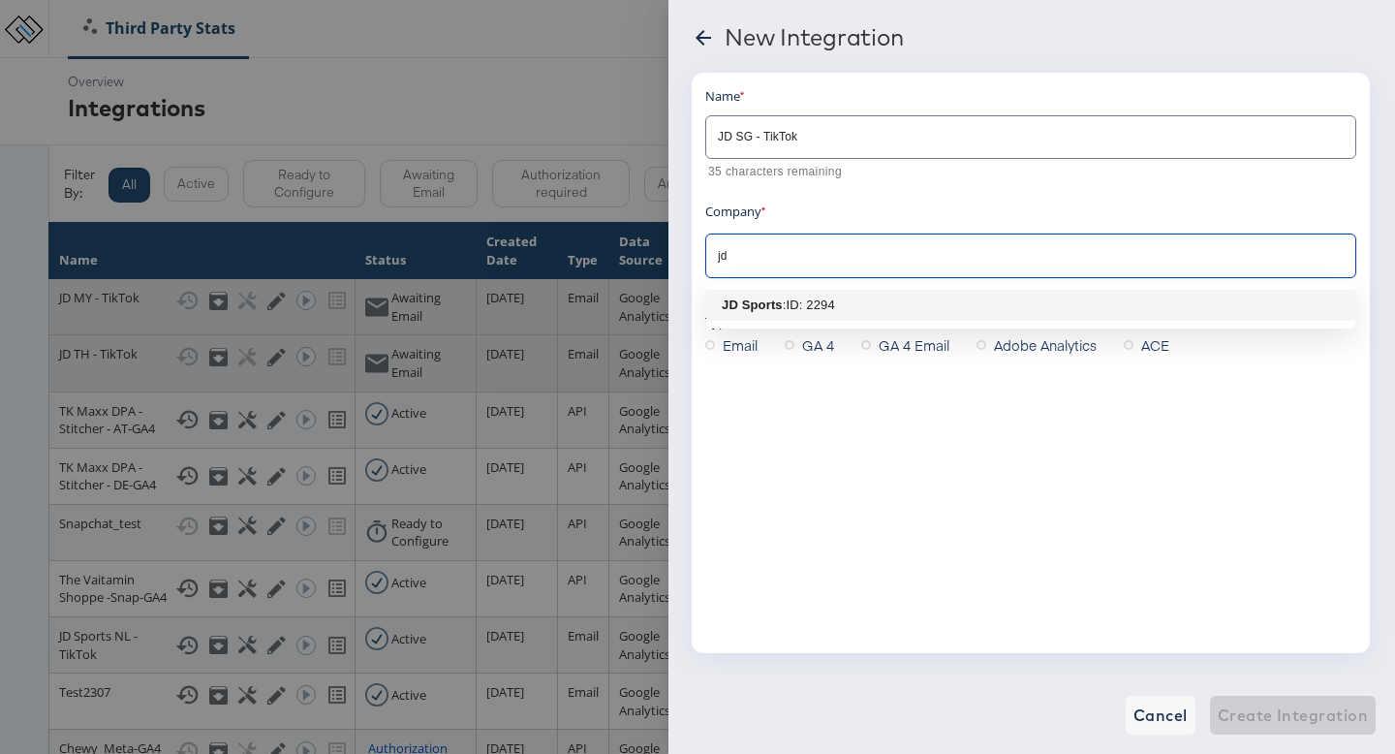
click at [796, 300] on div ": ID: 2294" at bounding box center [809, 305] width 52 height 19
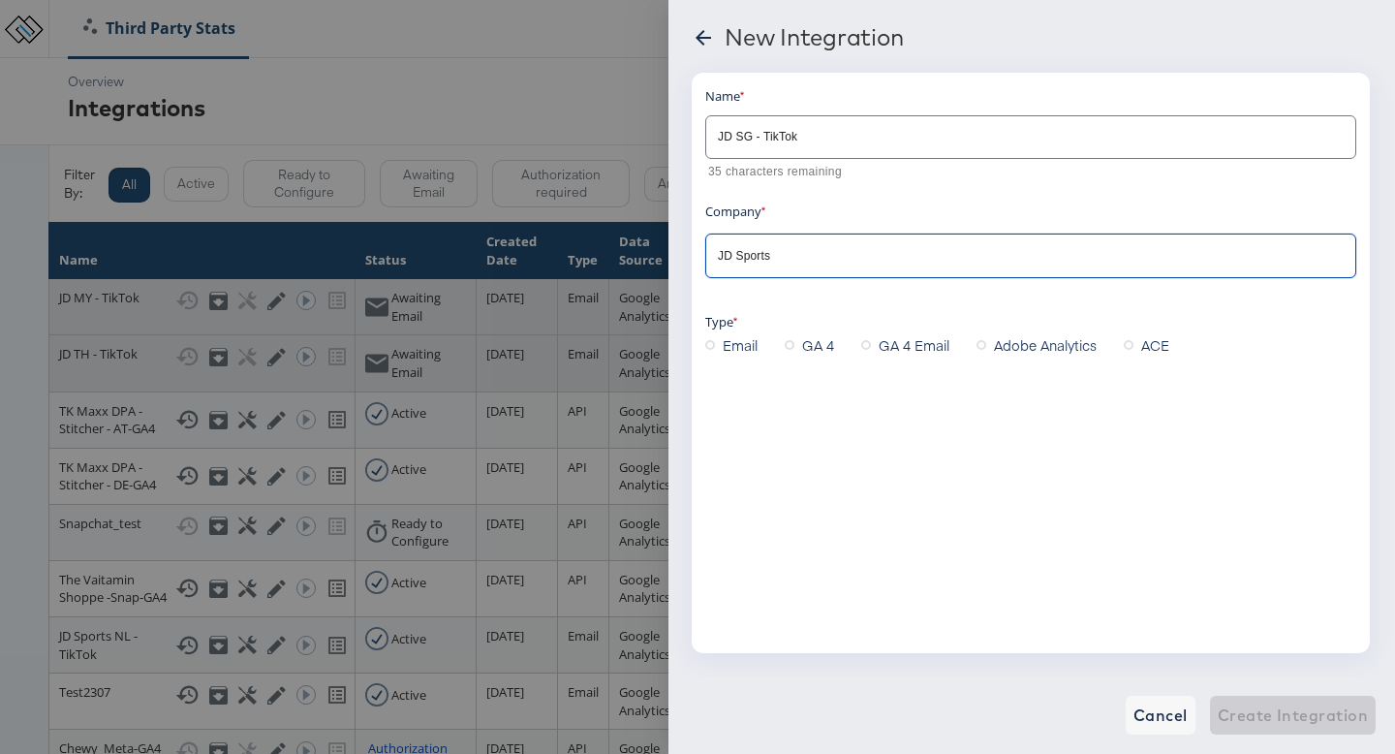
type input "JD Sports"
click at [907, 343] on span "GA 4 Email" at bounding box center [914, 344] width 71 height 19
click at [0, 0] on input "GA 4 Email" at bounding box center [0, 0] width 0 height 0
click at [854, 445] on input "Facebook" at bounding box center [1016, 445] width 604 height 22
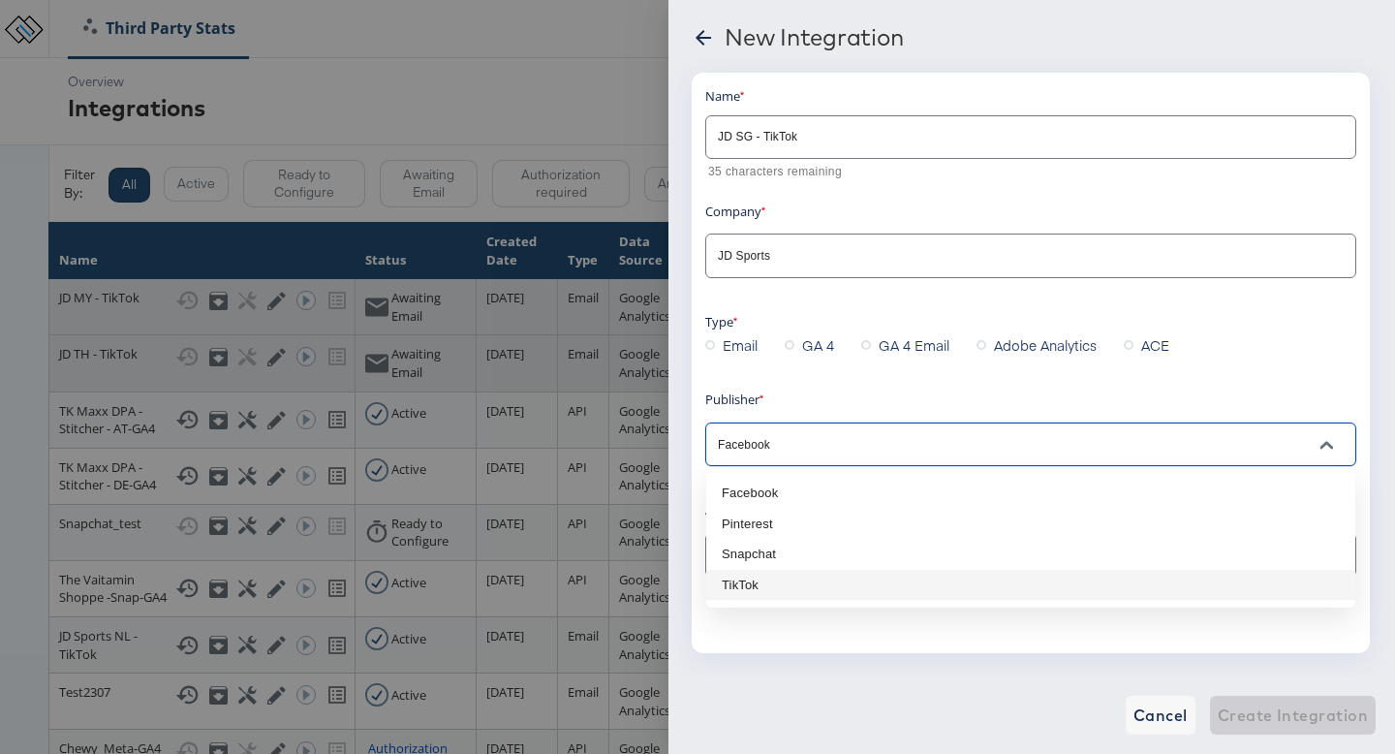
click at [825, 584] on li "TikTok" at bounding box center [1030, 585] width 649 height 31
type input "Tiktok"
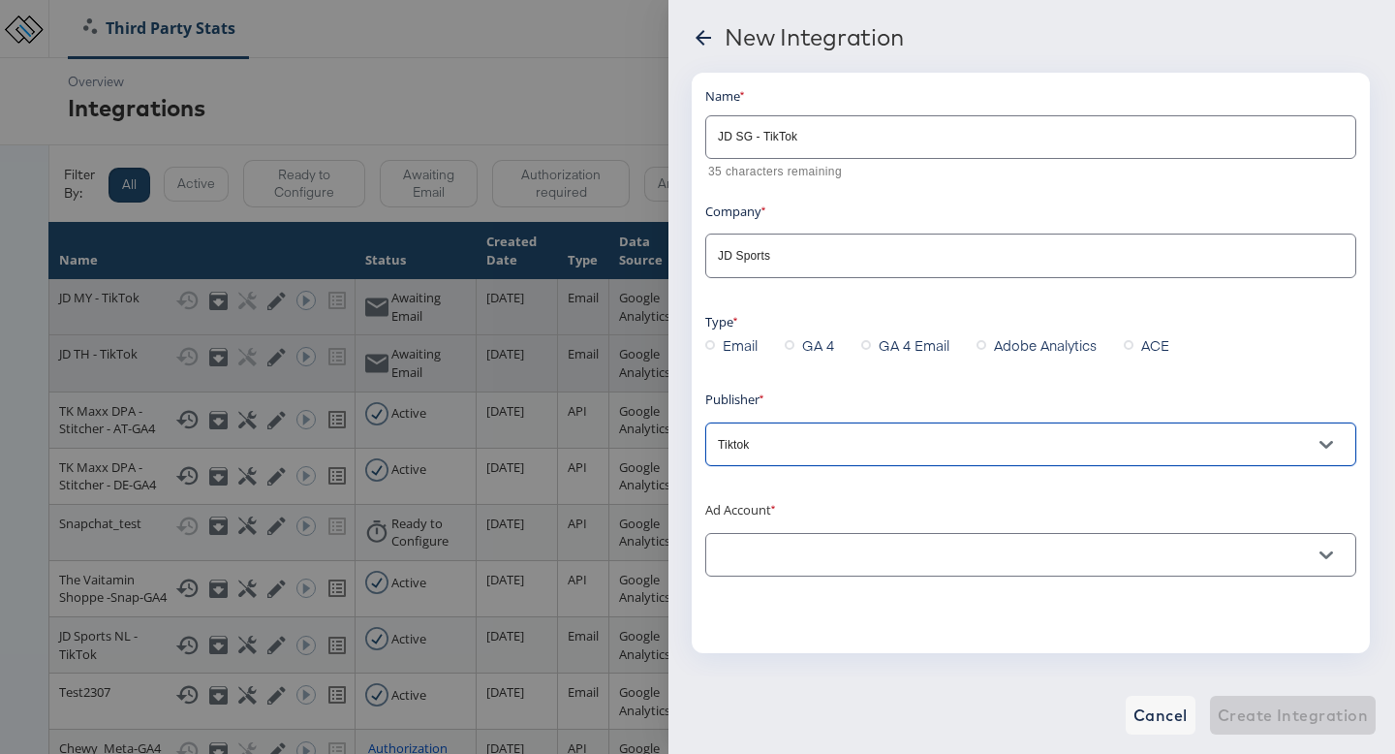
click at [820, 548] on input "text" at bounding box center [1016, 556] width 604 height 22
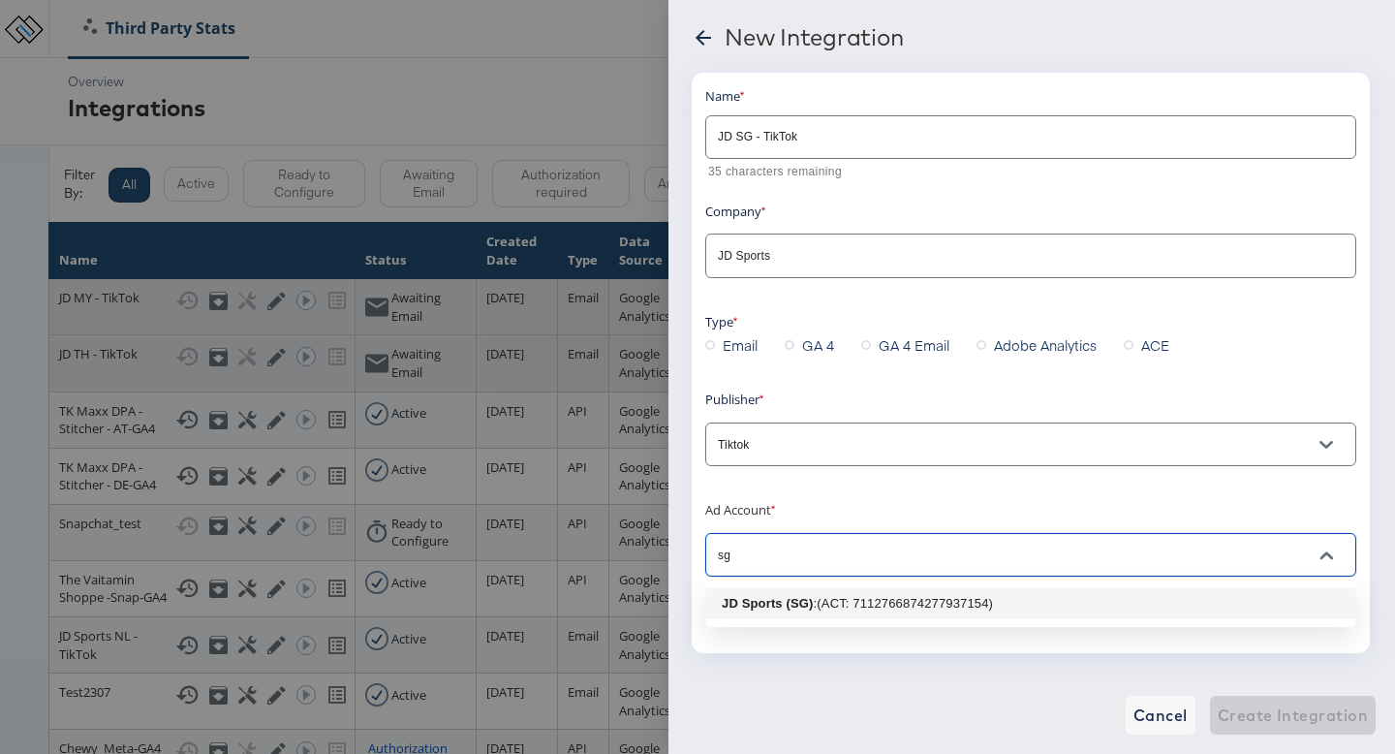
click at [827, 602] on div ": (ACT: 7112766874277937154)" at bounding box center [903, 603] width 179 height 19
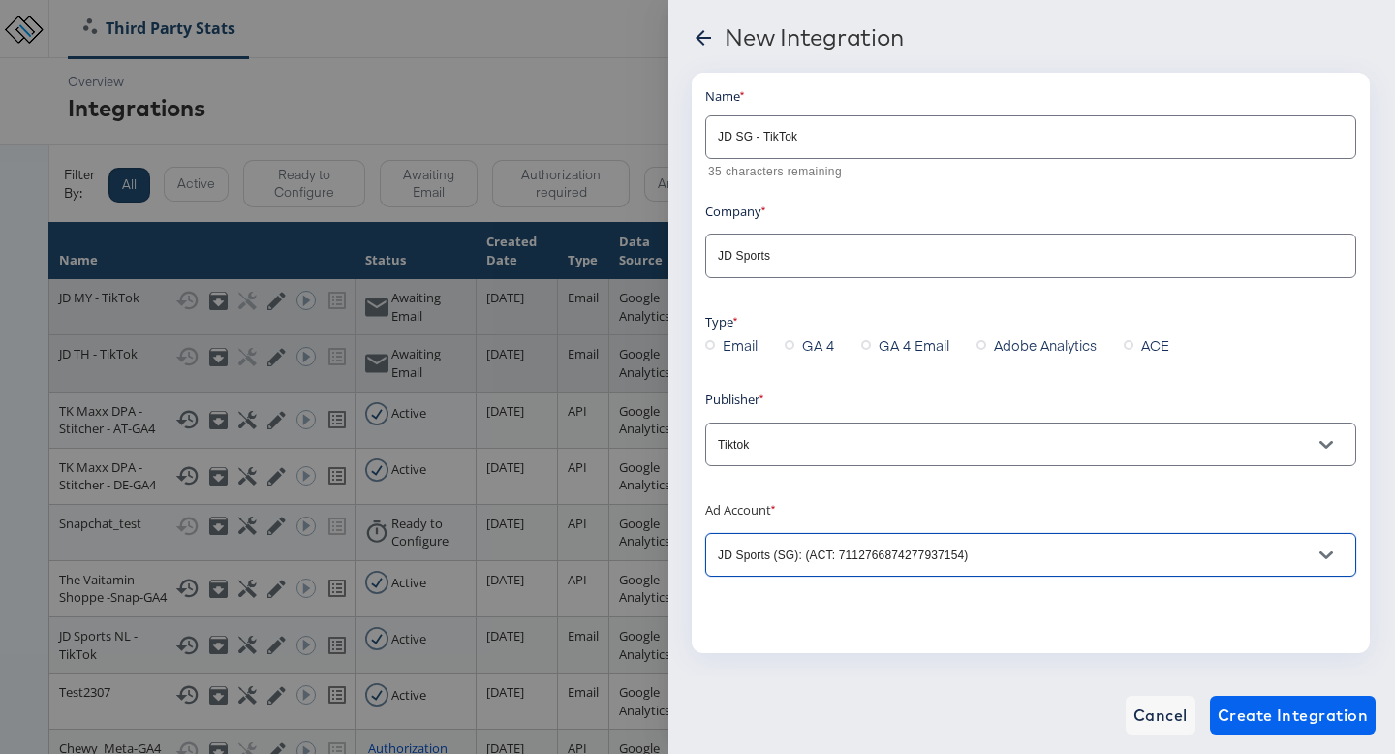
type input "JD Sports (SG): (ACT: 7112766874277937154)"
click at [1258, 715] on span "Create Integration" at bounding box center [1293, 715] width 150 height 27
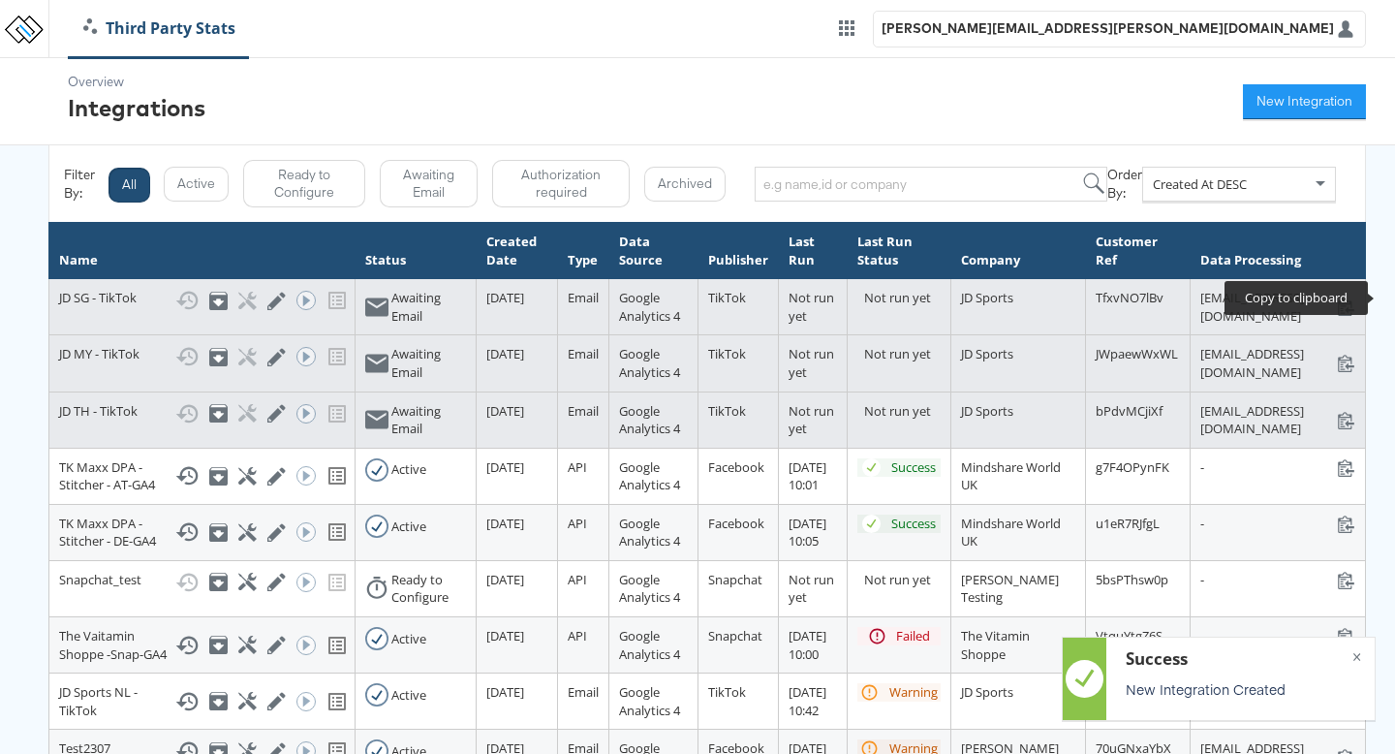
click at [1355, 298] on icon at bounding box center [1346, 306] width 16 height 17
